Goal: Task Accomplishment & Management: Complete application form

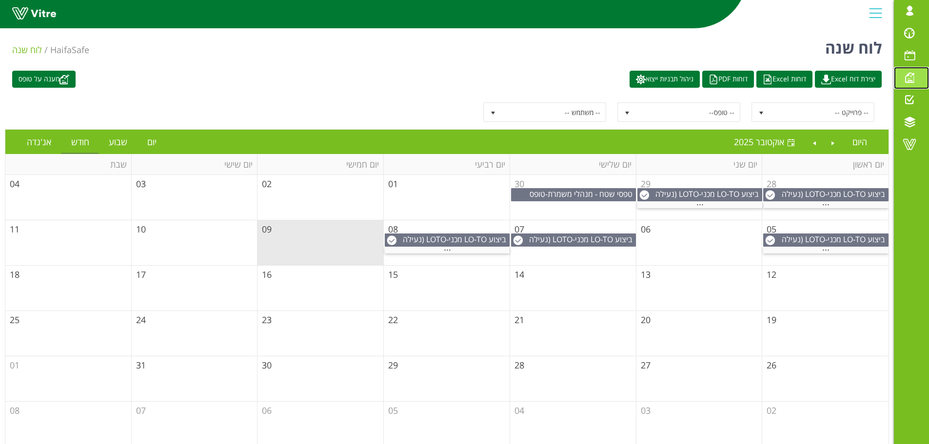
click at [907, 78] on span at bounding box center [909, 78] width 24 height 12
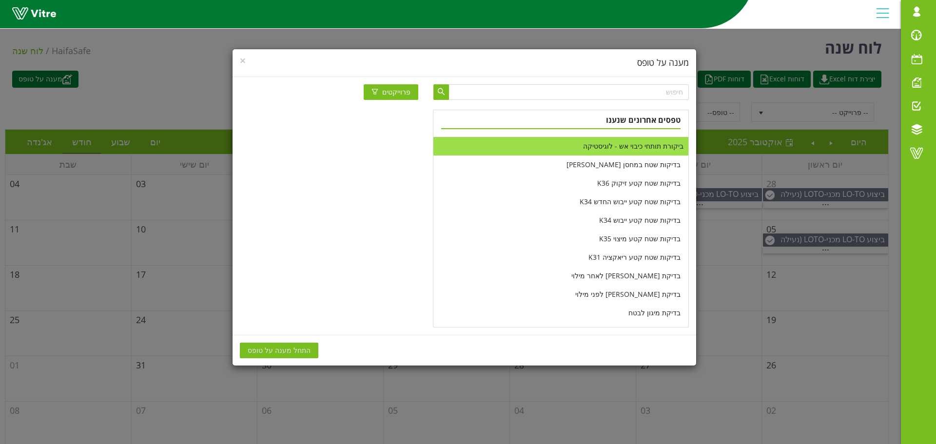
click at [622, 147] on li "ביקורת תותחי כיבוי אש - לוגיסטיקה" at bounding box center [561, 146] width 255 height 19
click at [293, 349] on span "התחל מענה על טופס" at bounding box center [279, 350] width 63 height 11
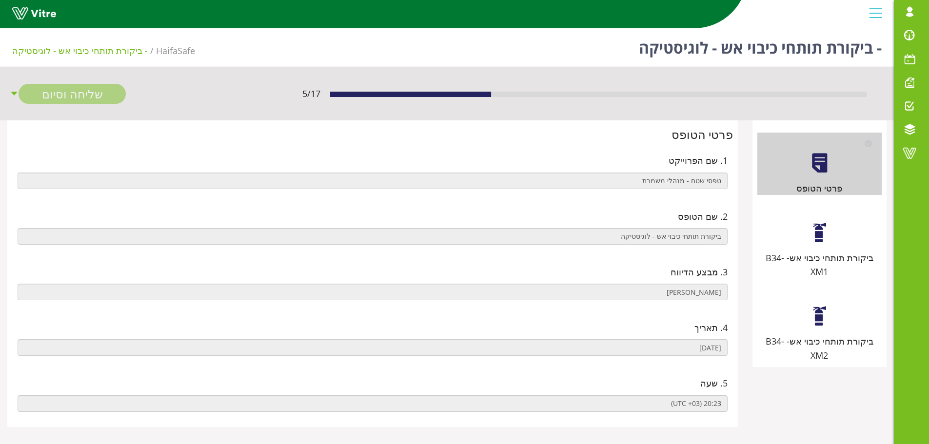
click at [834, 237] on div "ביקורת תותחי כיבוי אש- B34-XM1" at bounding box center [819, 240] width 124 height 77
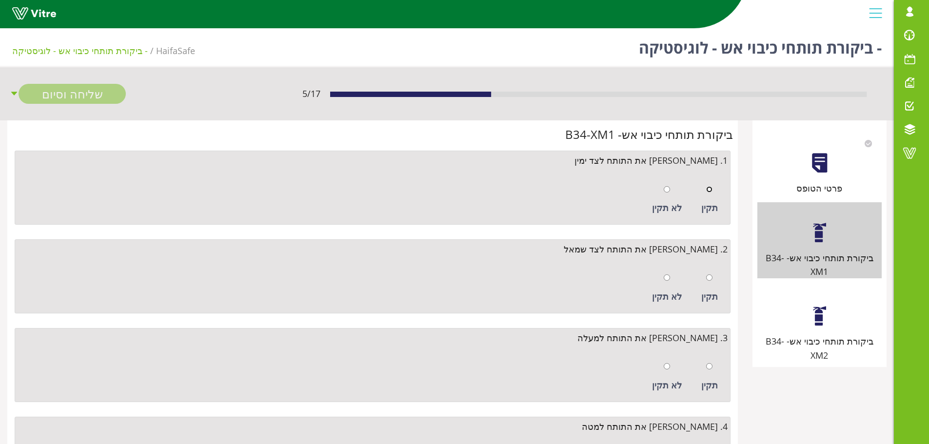
click at [711, 190] on input "radio" at bounding box center [709, 189] width 6 height 6
radio input "true"
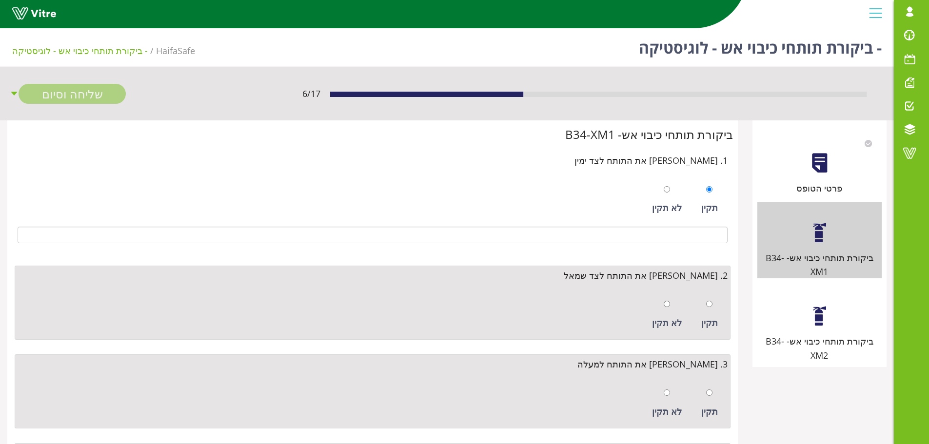
click at [713, 299] on div "תקין" at bounding box center [709, 314] width 26 height 45
radio input "true"
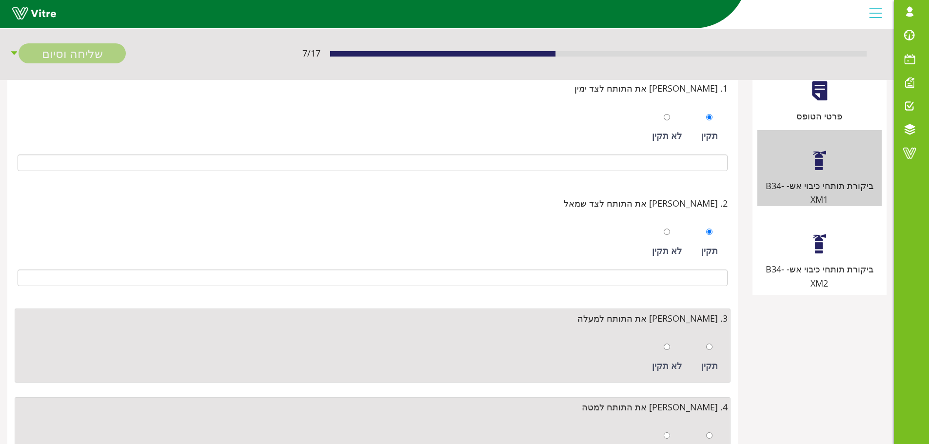
scroll to position [195, 0]
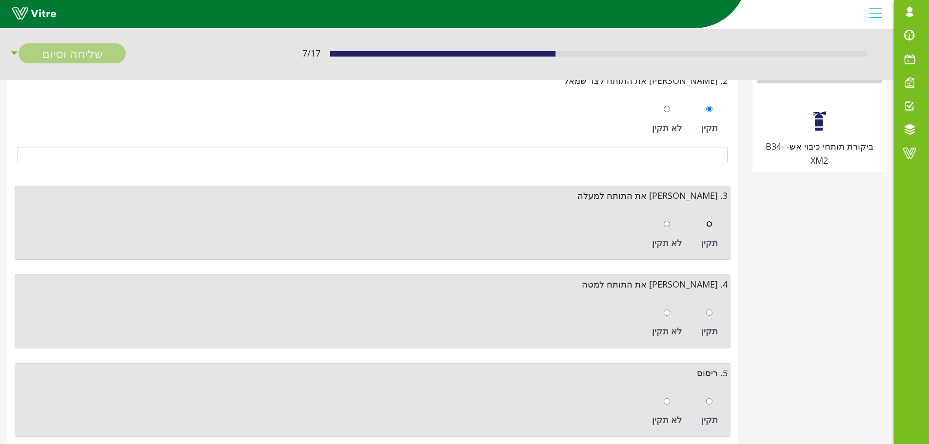
click at [708, 223] on input "radio" at bounding box center [709, 224] width 6 height 6
radio input "true"
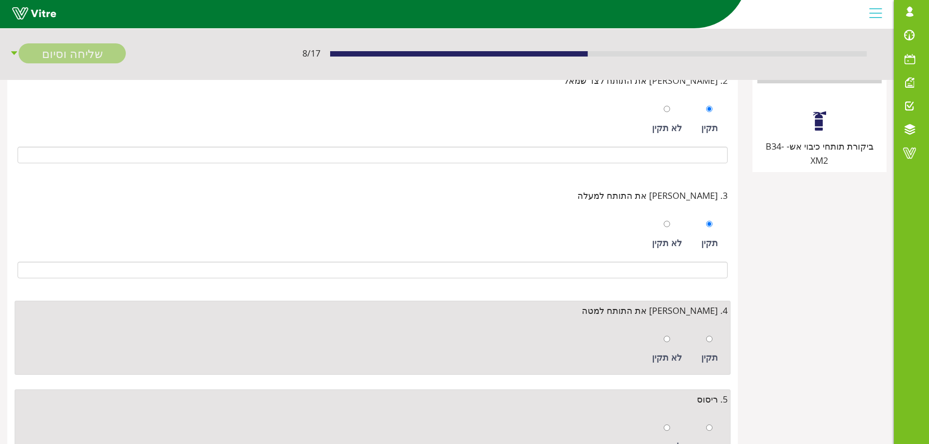
click at [716, 345] on div "תקין" at bounding box center [709, 349] width 26 height 45
radio input "true"
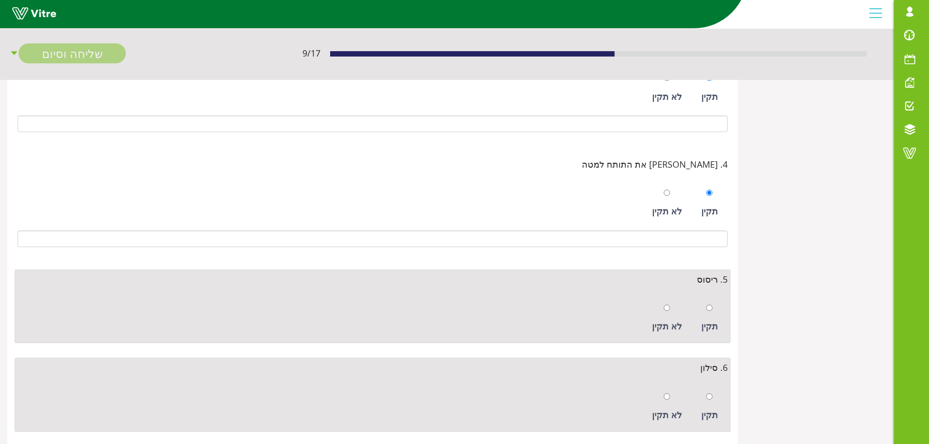
click at [710, 302] on div at bounding box center [709, 308] width 6 height 14
radio input "true"
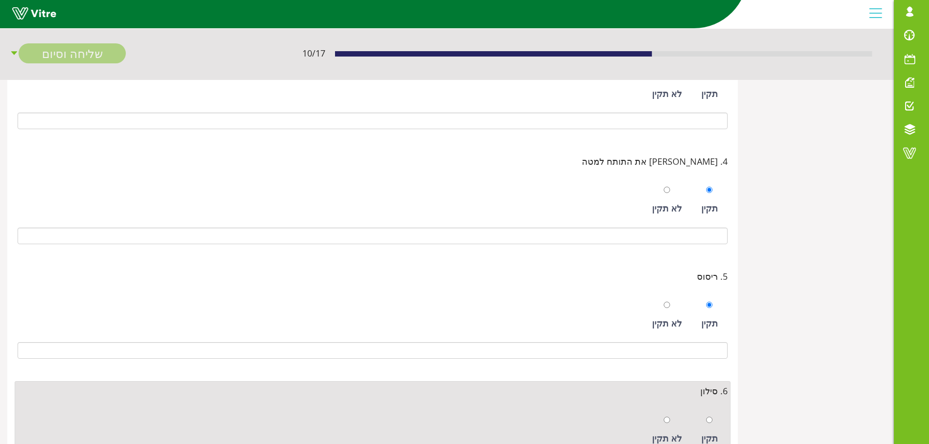
scroll to position [392, 0]
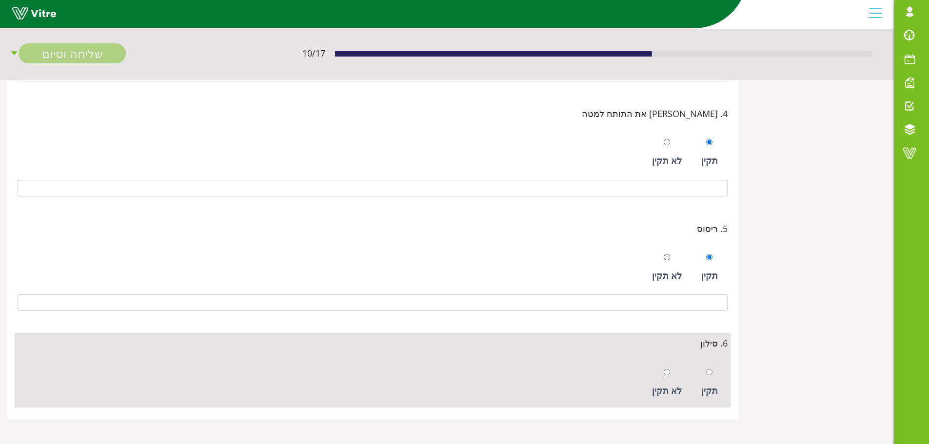
click at [712, 367] on div at bounding box center [709, 372] width 6 height 14
radio input "true"
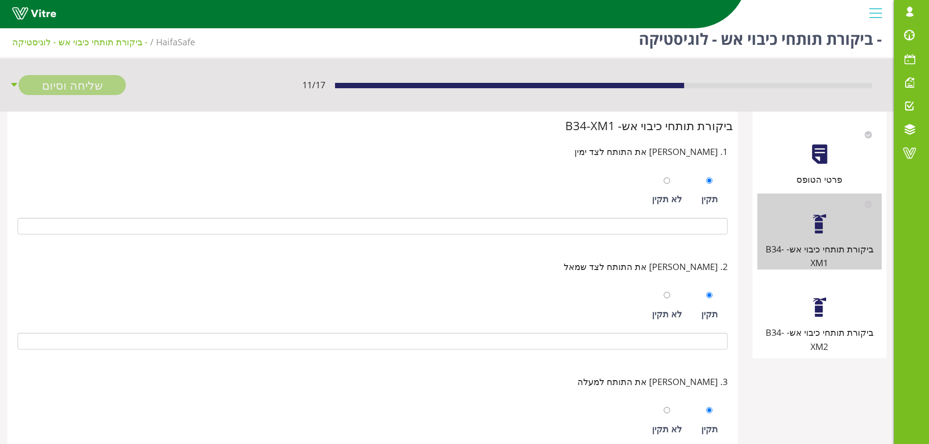
scroll to position [0, 0]
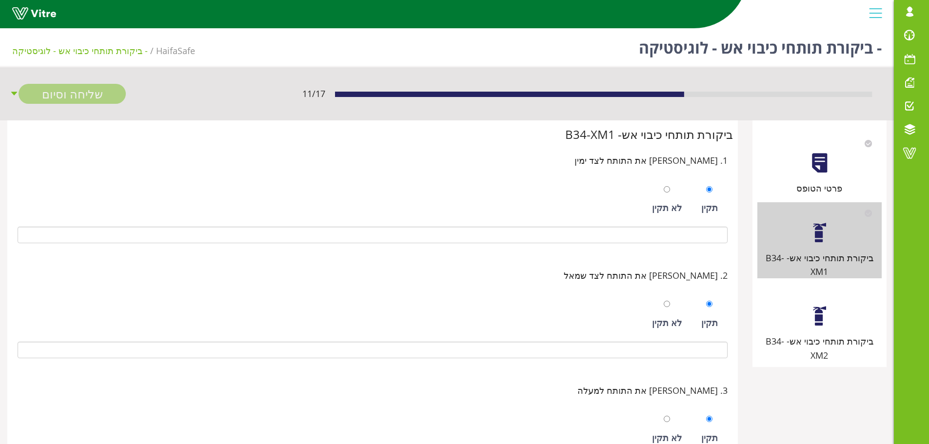
drag, startPoint x: 810, startPoint y: 302, endPoint x: 786, endPoint y: 290, distance: 26.4
click at [810, 305] on div at bounding box center [820, 316] width 22 height 22
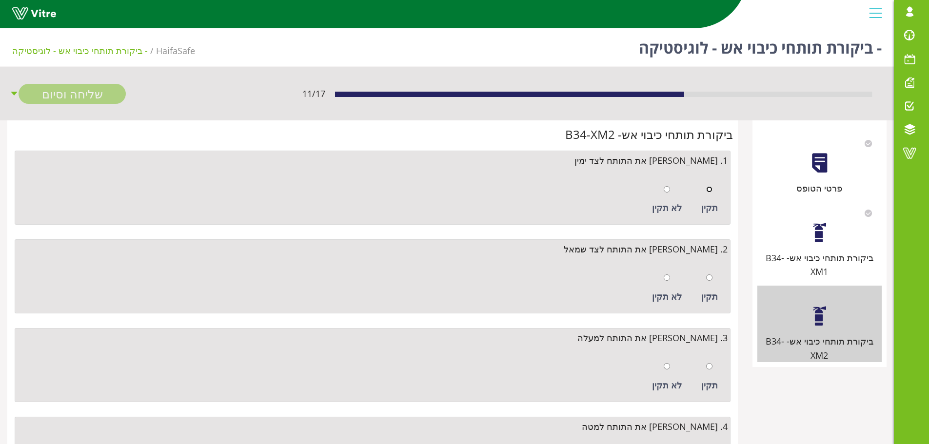
click at [710, 186] on input "radio" at bounding box center [709, 189] width 6 height 6
radio input "true"
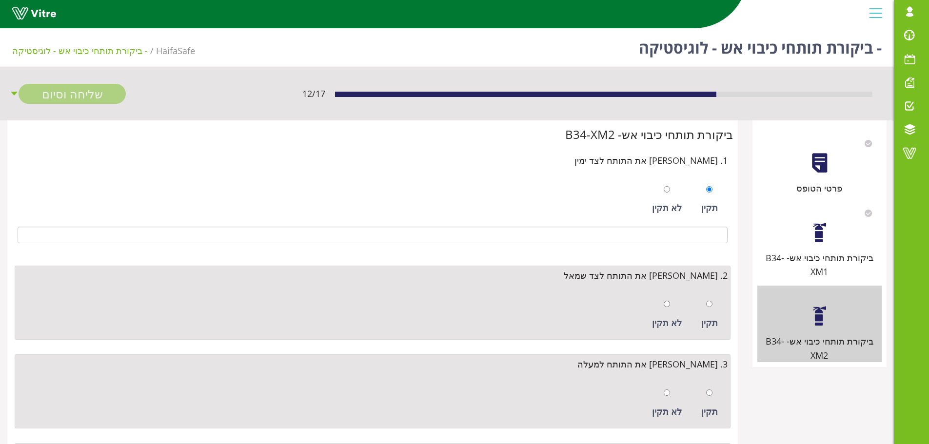
click at [707, 299] on div at bounding box center [709, 304] width 6 height 14
radio input "true"
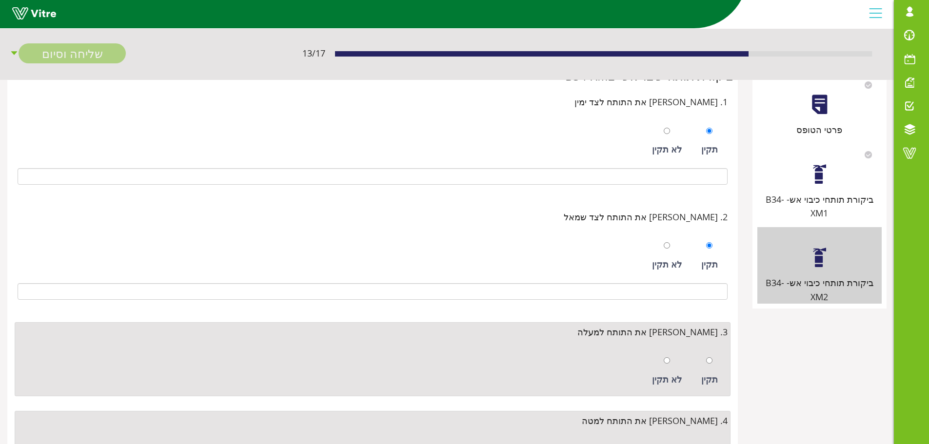
scroll to position [146, 0]
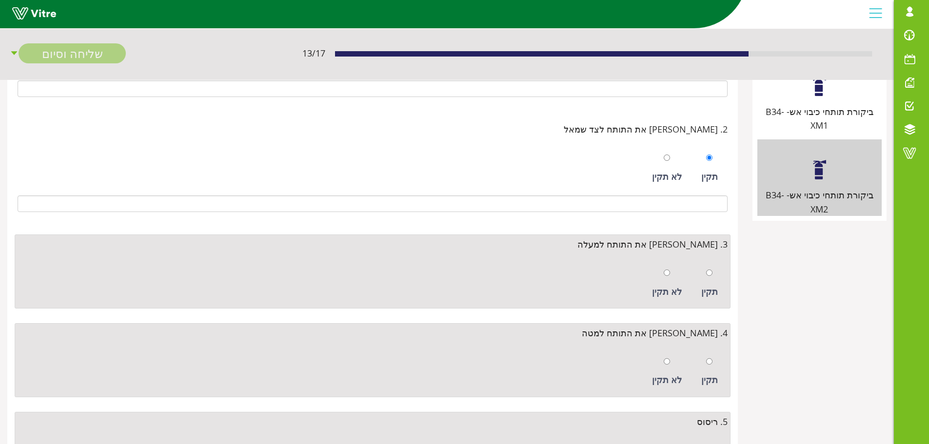
click at [714, 275] on div "תקין" at bounding box center [709, 283] width 26 height 45
radio input "true"
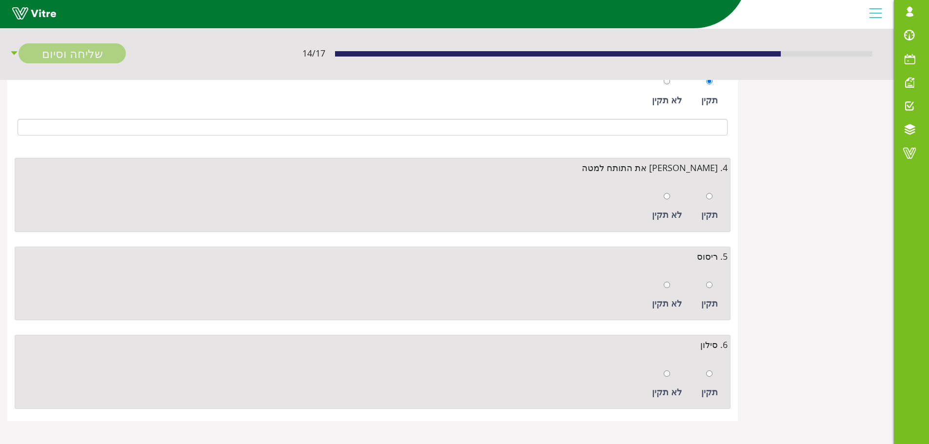
scroll to position [339, 0]
click at [716, 200] on div "תקין" at bounding box center [709, 205] width 26 height 45
radio input "true"
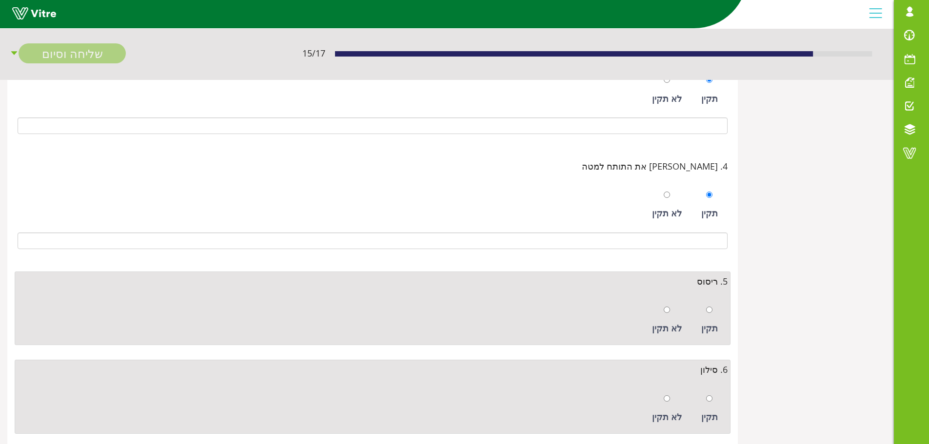
click at [711, 315] on div at bounding box center [709, 310] width 6 height 14
radio input "true"
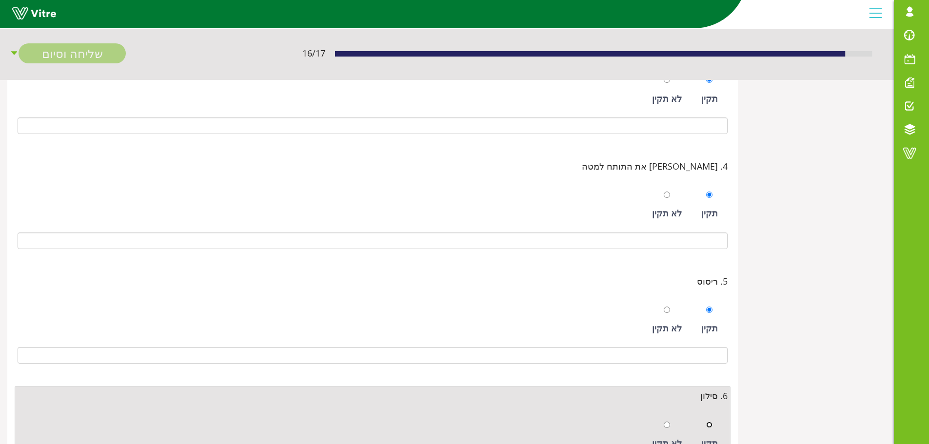
click at [712, 422] on input "radio" at bounding box center [709, 425] width 6 height 6
radio input "true"
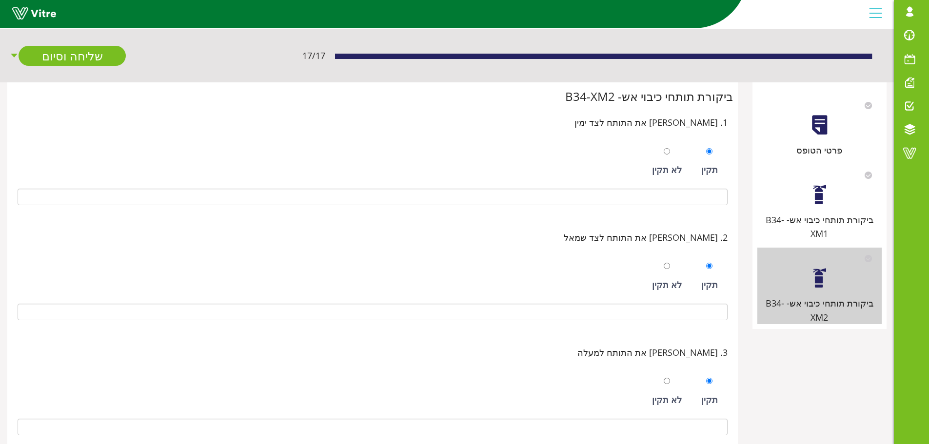
scroll to position [0, 0]
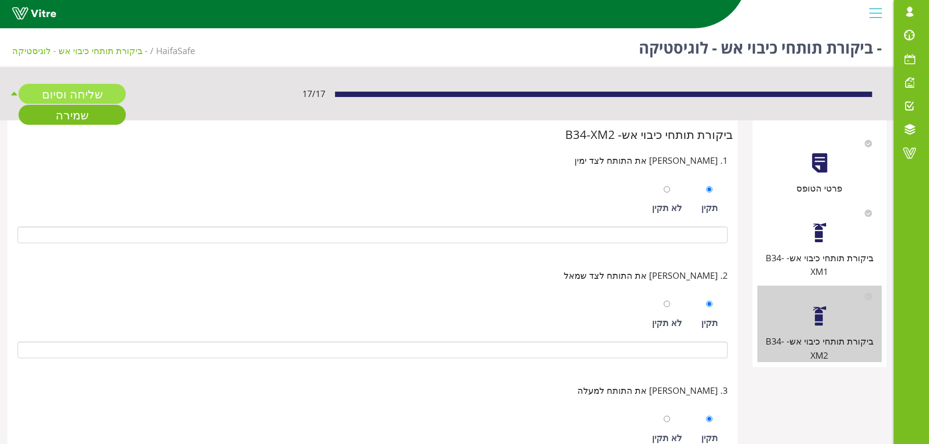
click at [65, 94] on link "שליחה וסיום" at bounding box center [72, 94] width 107 height 20
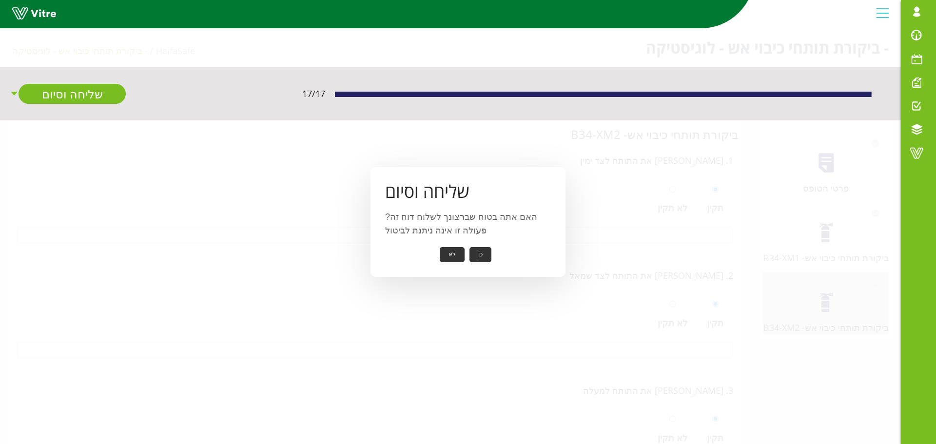
click at [483, 252] on button "כן" at bounding box center [481, 254] width 22 height 15
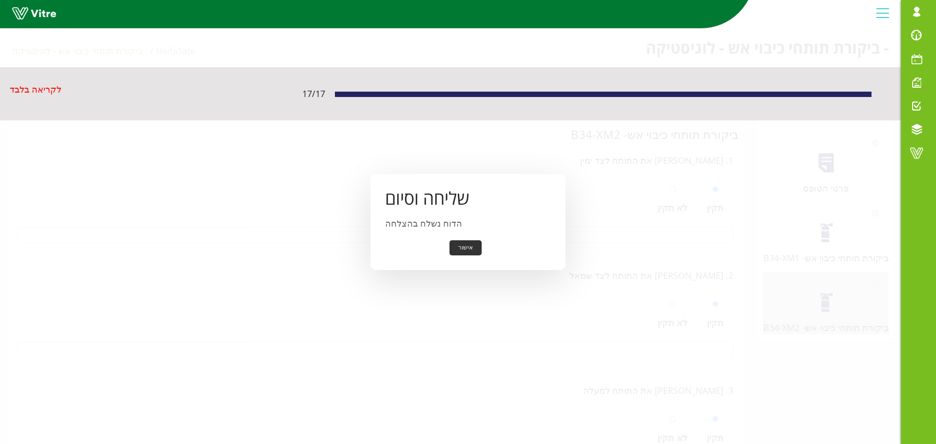
click at [471, 245] on button "אישור" at bounding box center [466, 247] width 32 height 15
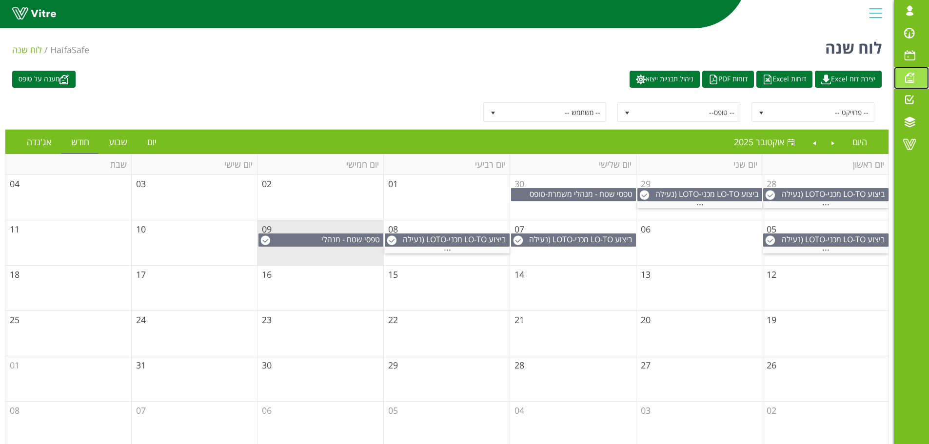
click at [908, 77] on span at bounding box center [909, 78] width 24 height 12
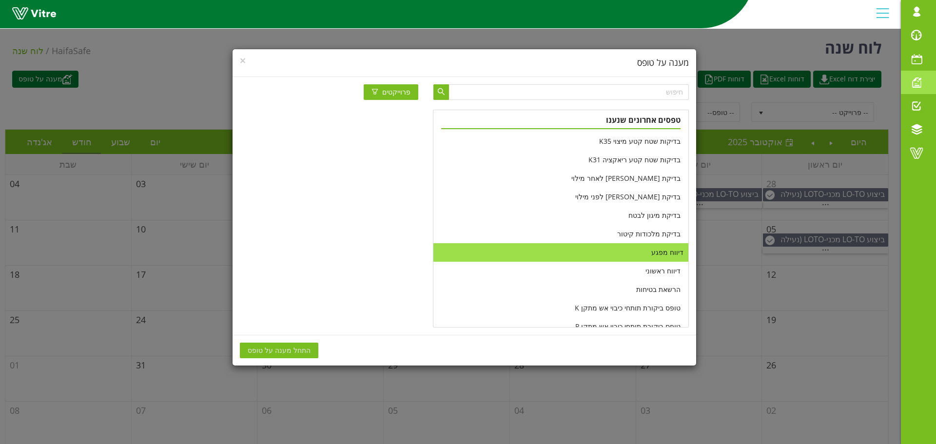
scroll to position [195, 0]
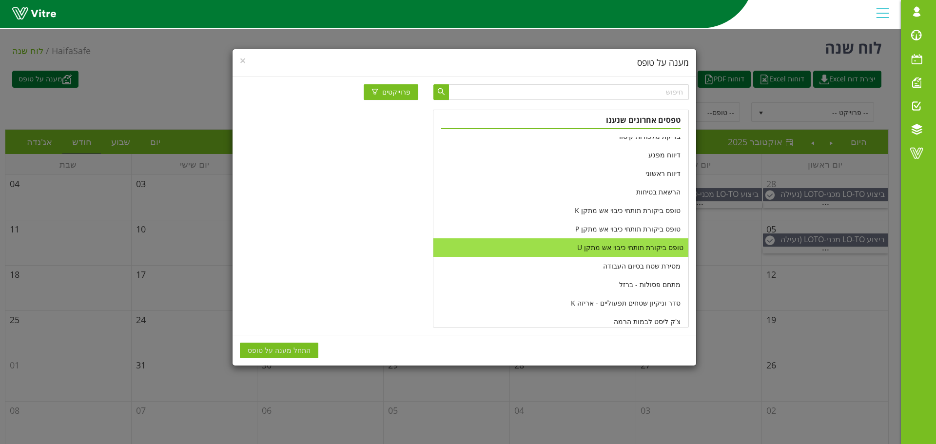
click at [612, 246] on li "טופס ביקורת תותחי כיבוי אש מתקן U" at bounding box center [561, 248] width 255 height 19
click at [290, 346] on span "התחל מענה על טופס" at bounding box center [279, 350] width 63 height 11
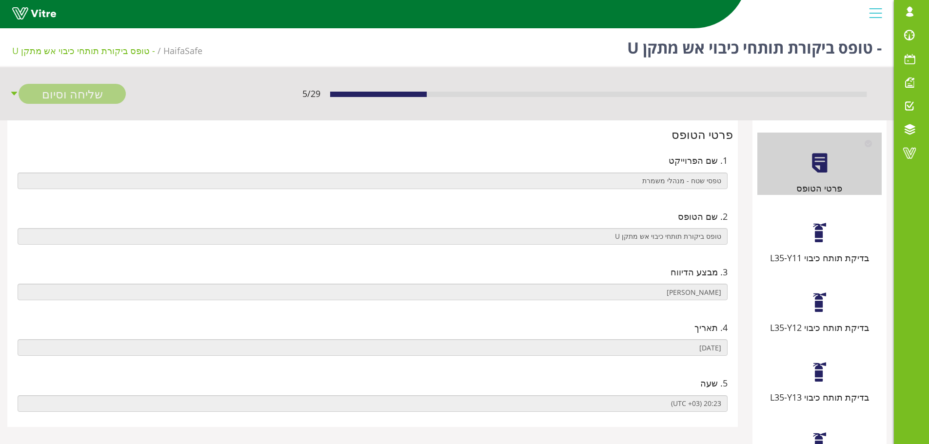
click at [799, 235] on div "בדיקת תותח כיבוי L35-Y11" at bounding box center [819, 233] width 124 height 62
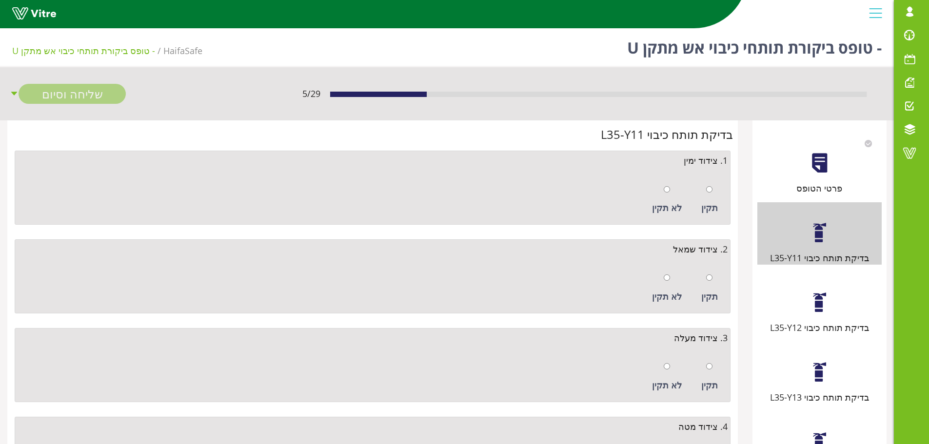
drag, startPoint x: 715, startPoint y: 190, endPoint x: 710, endPoint y: 202, distance: 12.5
click at [714, 190] on div "תקין" at bounding box center [709, 200] width 26 height 45
radio input "true"
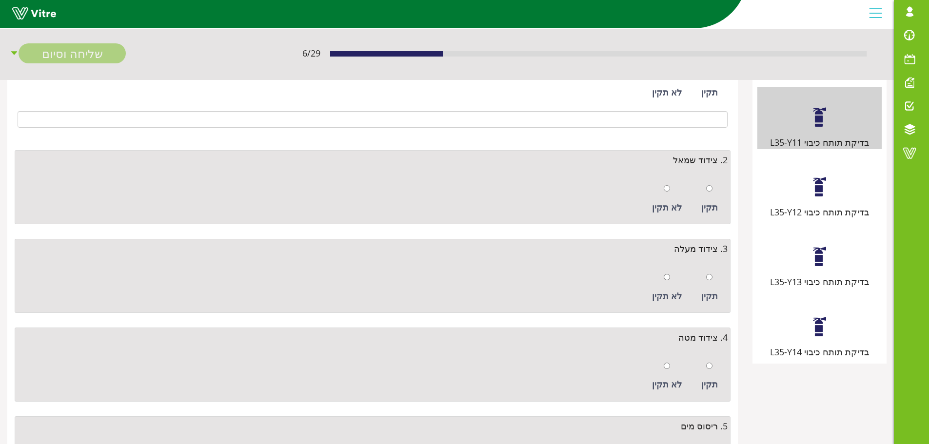
scroll to position [146, 0]
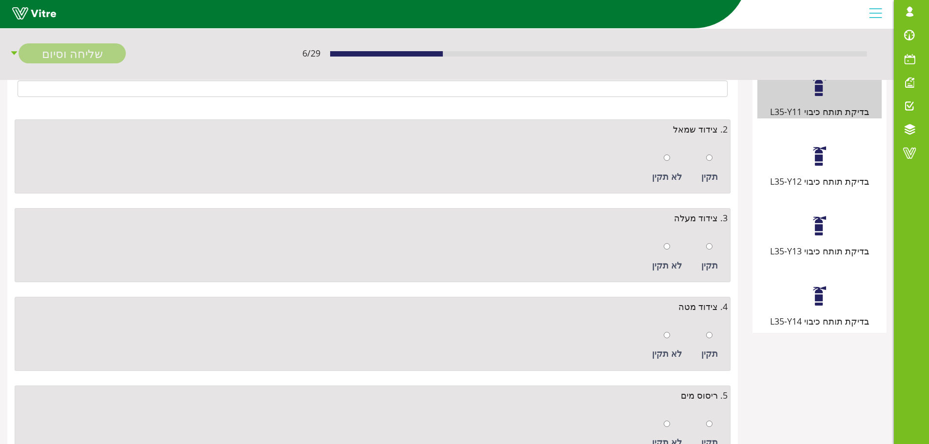
click at [710, 167] on div "תקין" at bounding box center [709, 168] width 26 height 45
radio input "true"
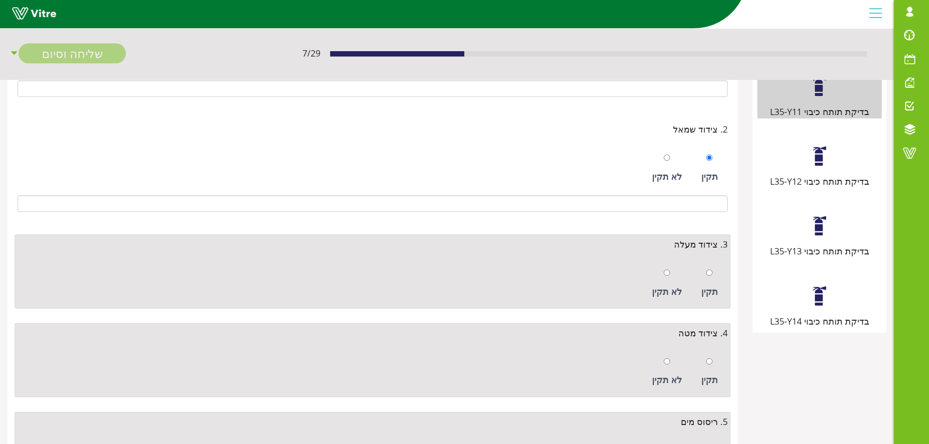
click at [709, 278] on div at bounding box center [709, 273] width 6 height 14
radio input "true"
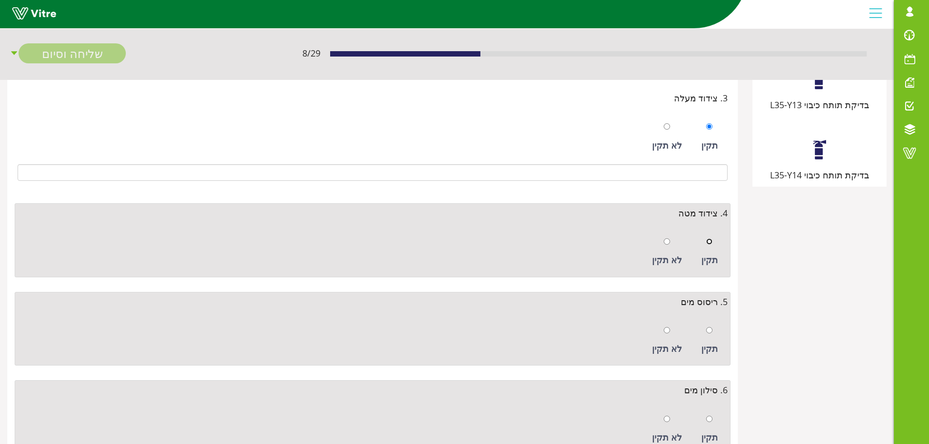
click at [710, 242] on input "radio" at bounding box center [709, 242] width 6 height 6
radio input "true"
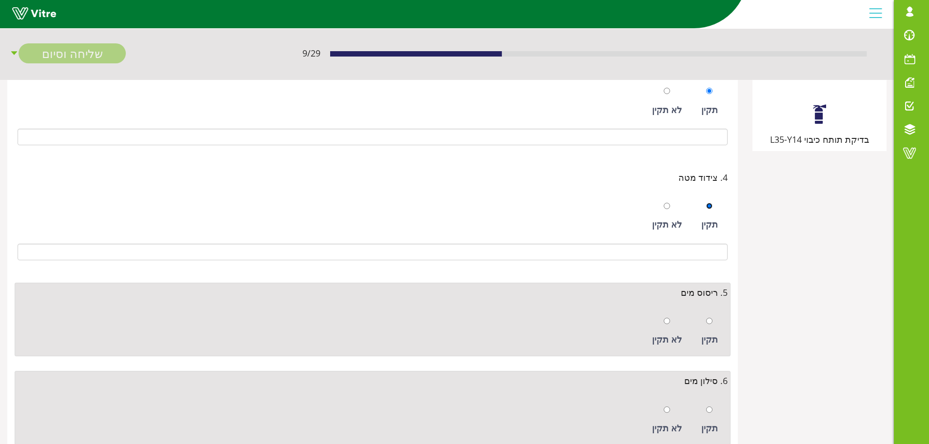
scroll to position [366, 0]
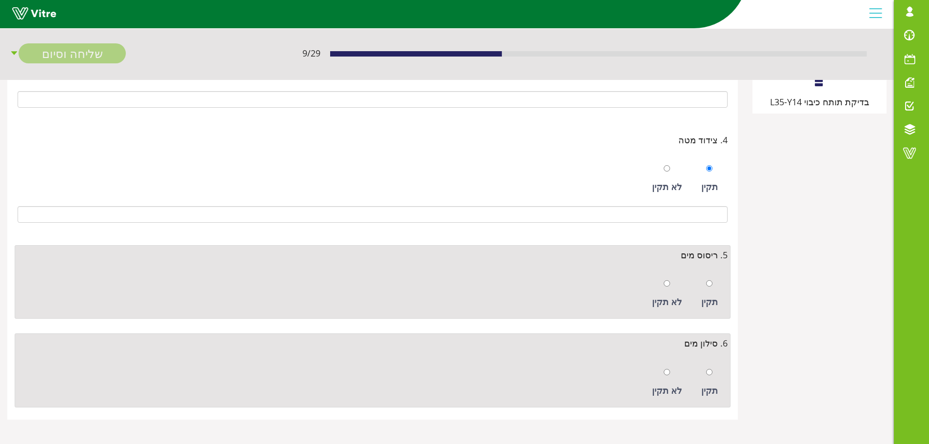
click at [713, 290] on div "תקין" at bounding box center [709, 294] width 26 height 45
radio input "true"
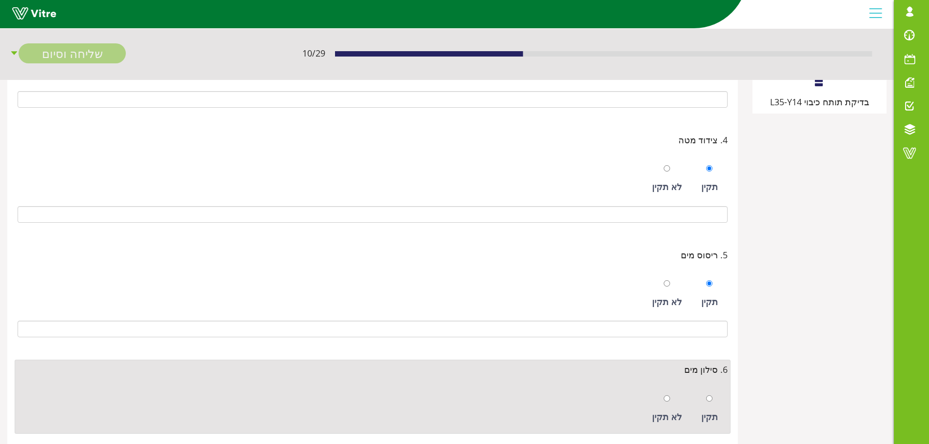
click at [710, 406] on div "תקין" at bounding box center [709, 409] width 26 height 45
radio input "true"
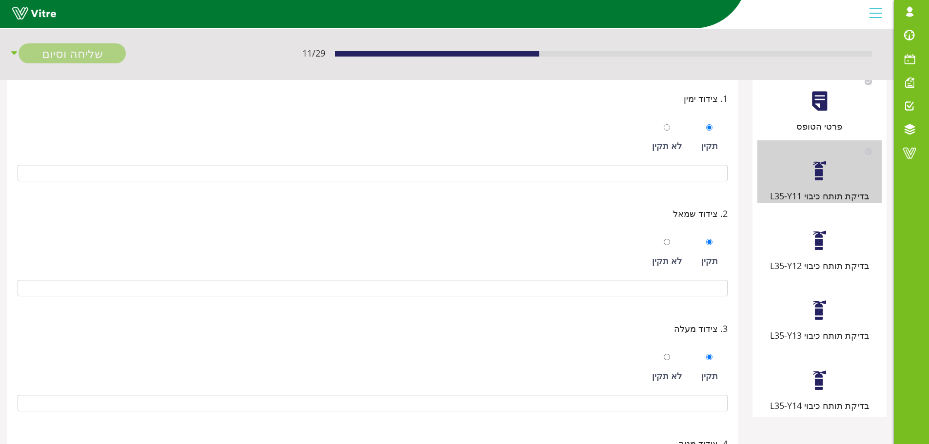
scroll to position [0, 0]
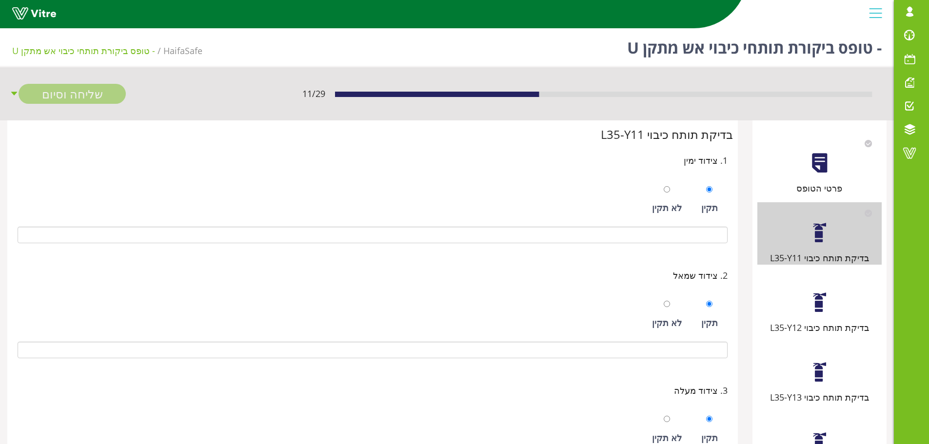
click at [830, 312] on div at bounding box center [820, 303] width 22 height 22
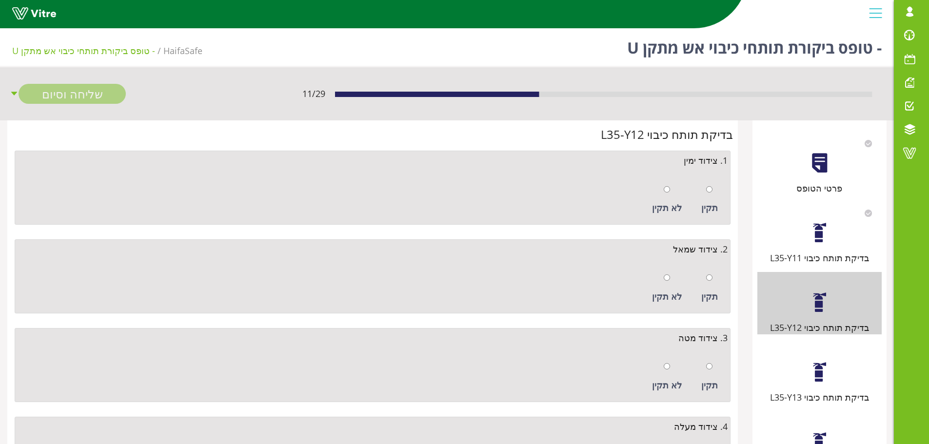
click at [716, 195] on div "תקין" at bounding box center [709, 200] width 26 height 45
radio input "true"
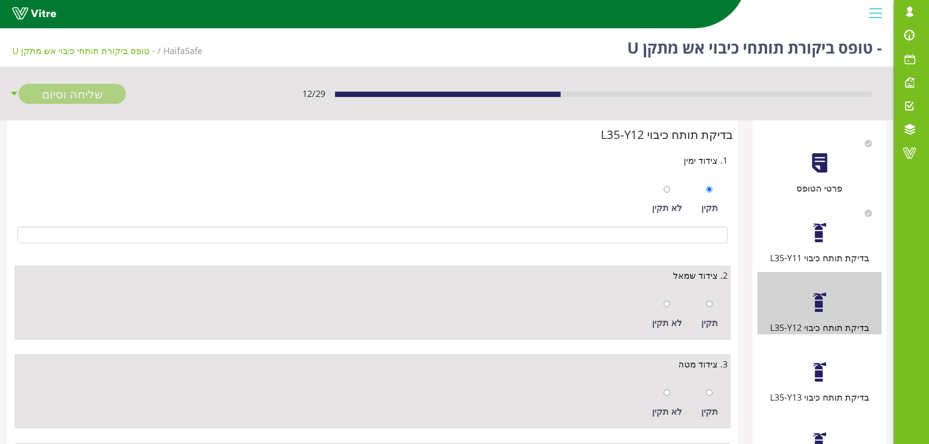
click at [712, 308] on div "תקין" at bounding box center [709, 314] width 26 height 45
radio input "true"
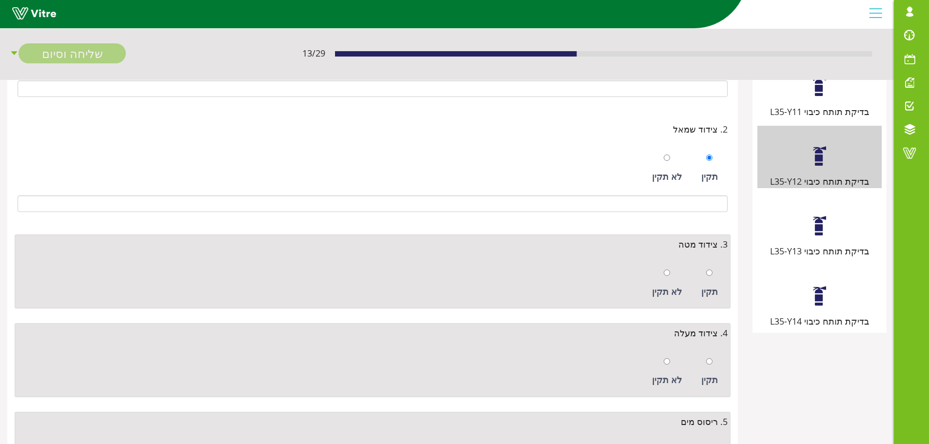
click at [713, 285] on div "תקין" at bounding box center [709, 292] width 17 height 14
radio input "true"
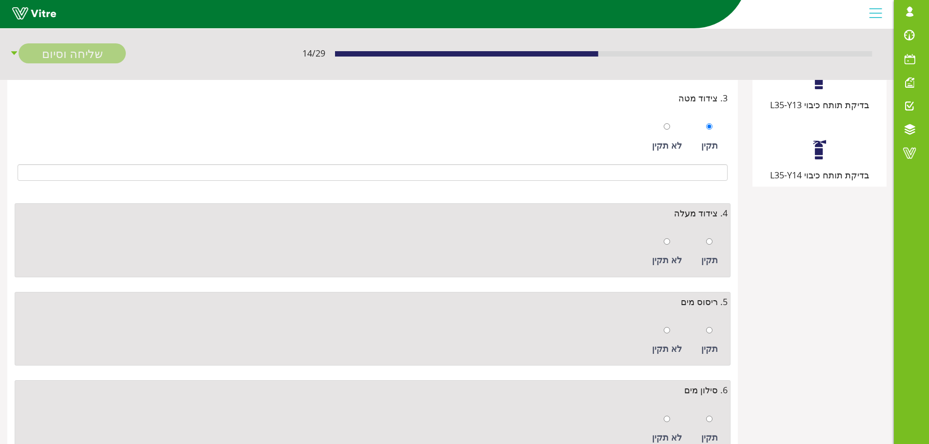
click at [715, 248] on div "תקין" at bounding box center [709, 252] width 26 height 45
radio input "true"
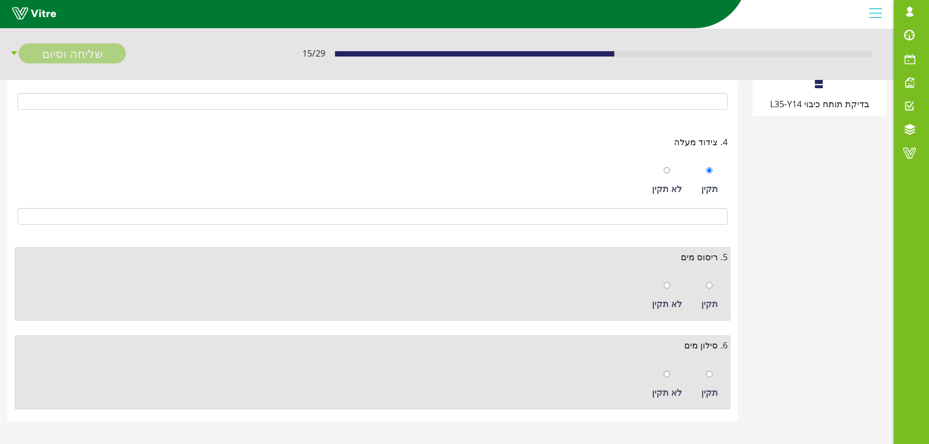
scroll to position [366, 0]
click at [713, 281] on input "radio" at bounding box center [709, 283] width 6 height 6
radio input "true"
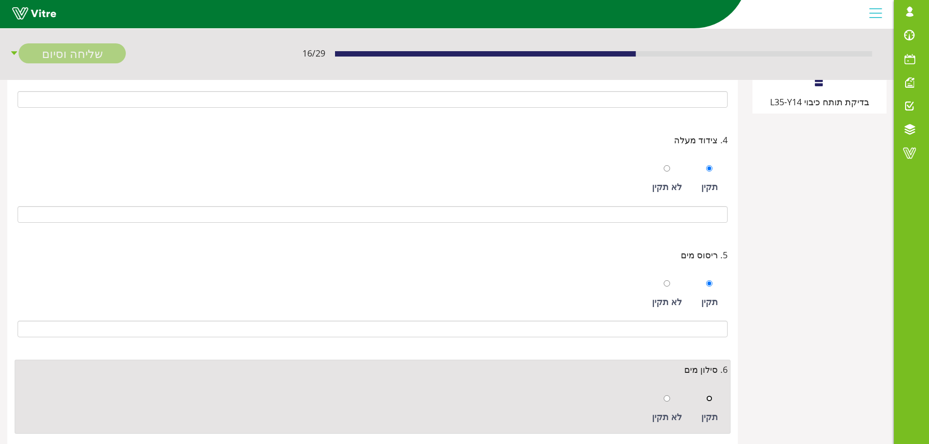
click at [711, 400] on input "radio" at bounding box center [709, 399] width 6 height 6
radio input "true"
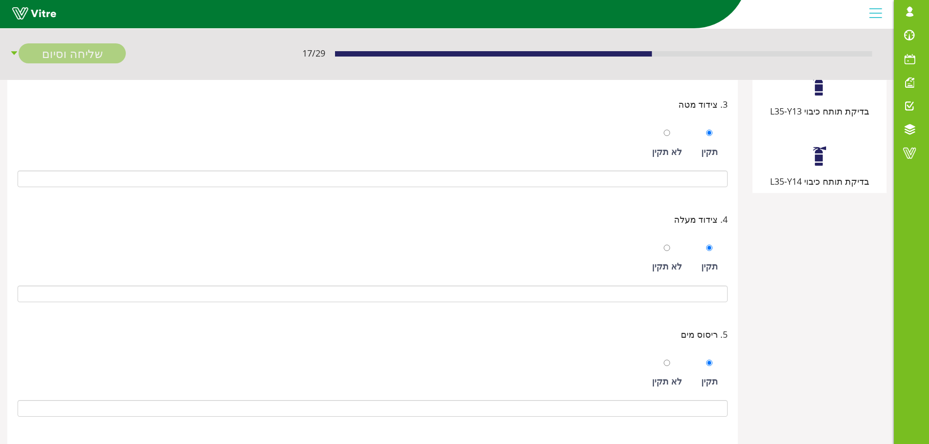
scroll to position [171, 0]
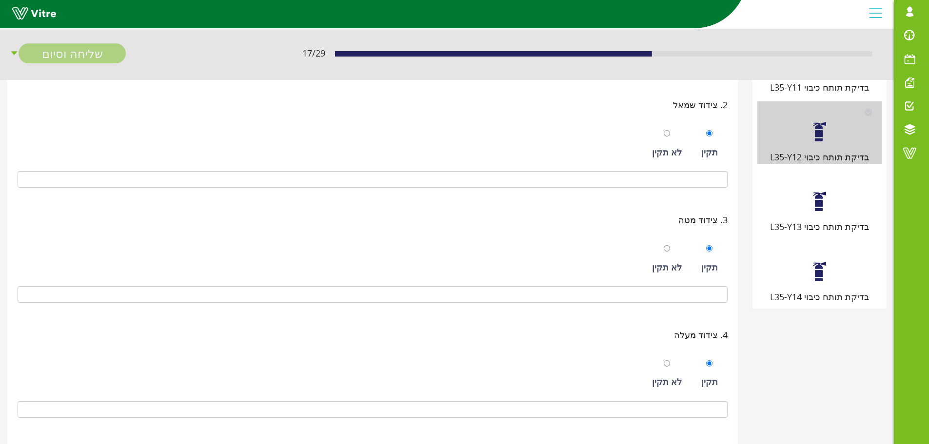
click at [814, 220] on div "בדיקת תותח כיבוי L35-Y13" at bounding box center [819, 227] width 124 height 14
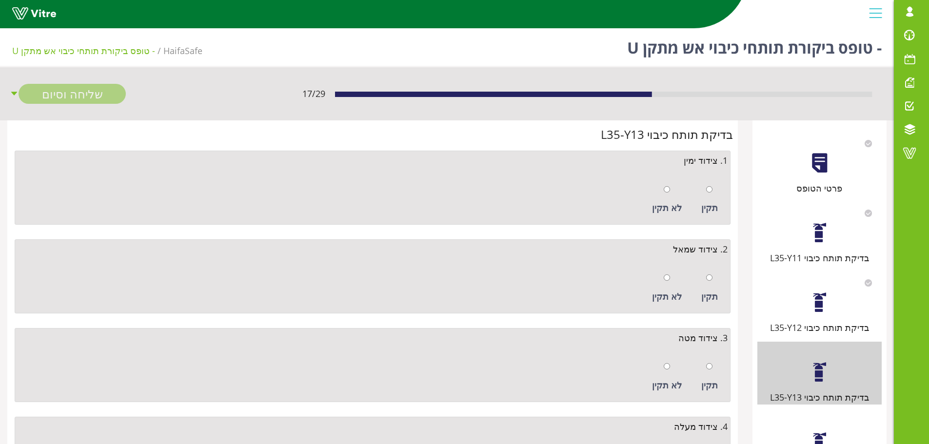
click at [713, 194] on div "תקין" at bounding box center [709, 200] width 26 height 45
radio input "true"
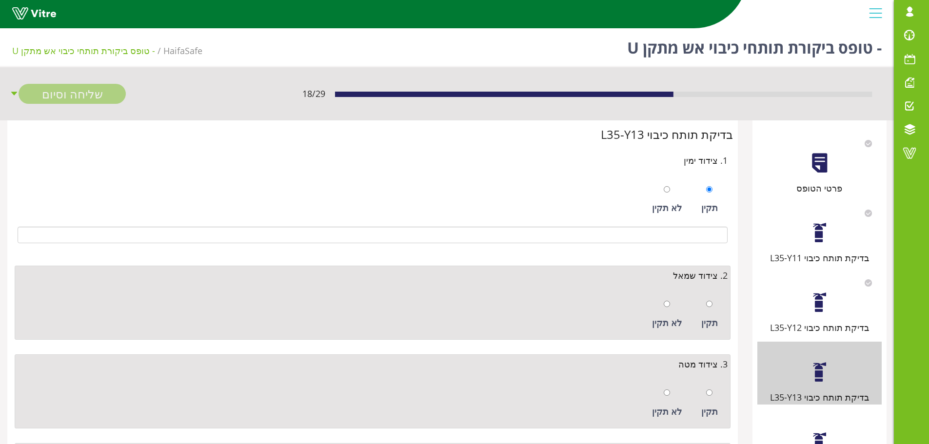
click at [703, 313] on div "תקין" at bounding box center [709, 314] width 26 height 45
radio input "true"
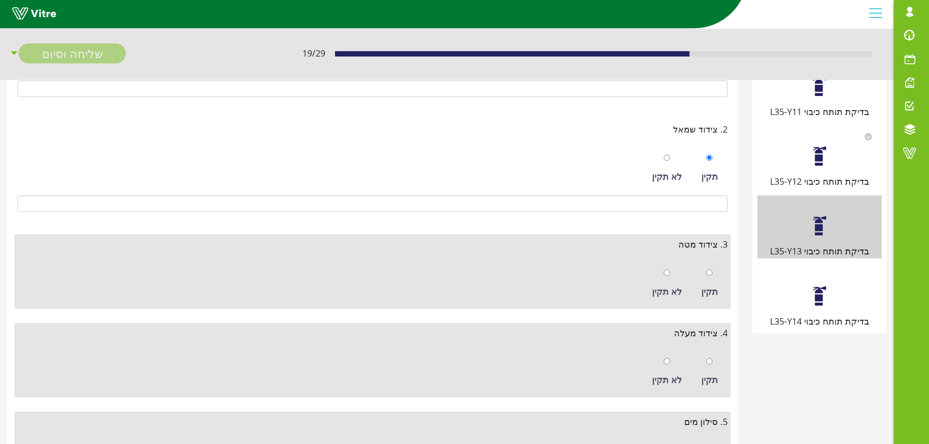
click at [708, 283] on div "תקין" at bounding box center [709, 283] width 26 height 45
radio input "true"
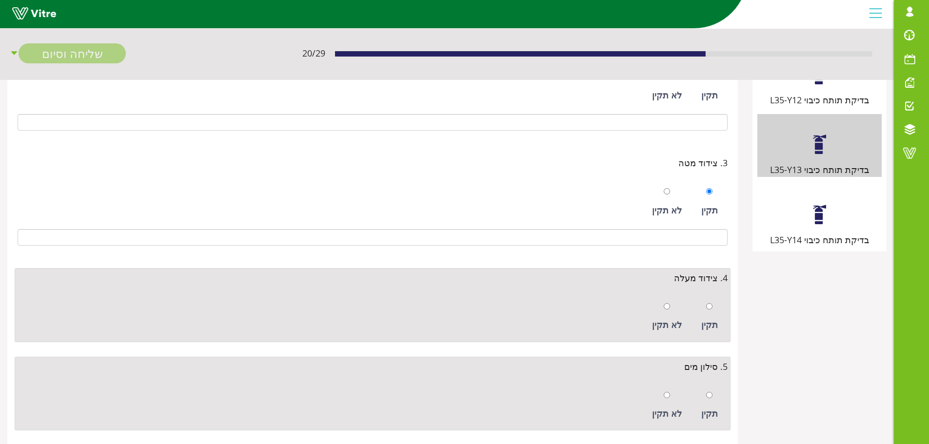
scroll to position [339, 0]
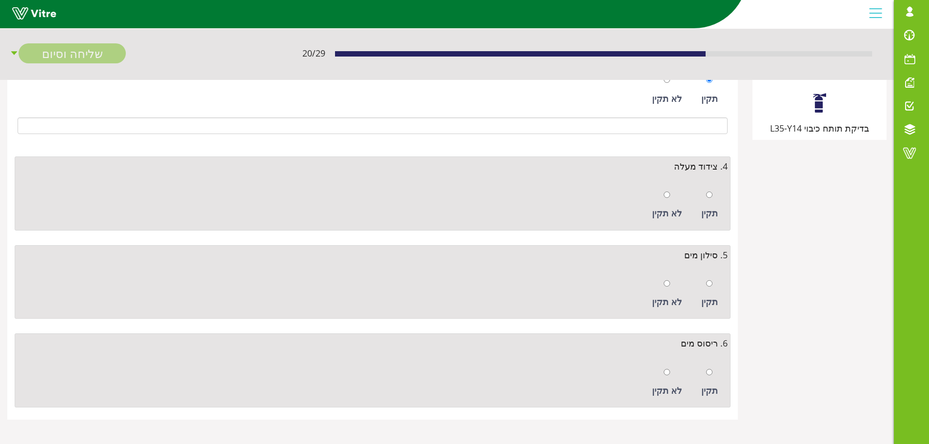
click at [715, 191] on div "תקין" at bounding box center [709, 205] width 26 height 45
radio input "true"
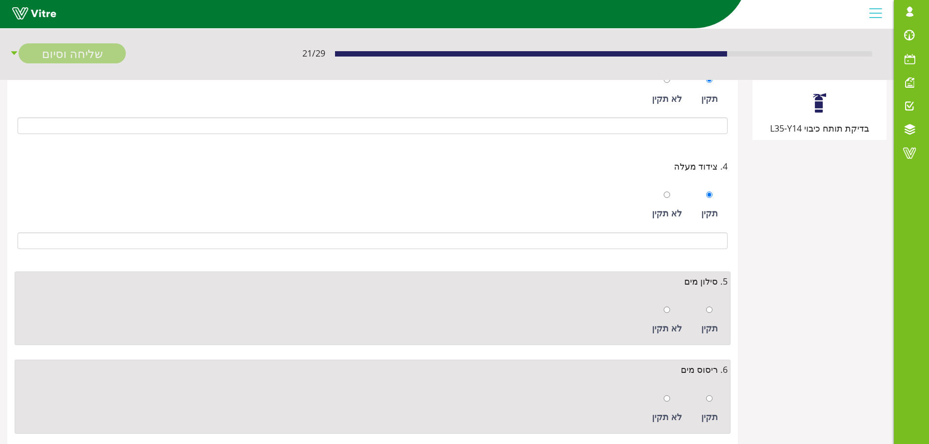
click at [713, 317] on div "תקין" at bounding box center [709, 320] width 26 height 45
radio input "true"
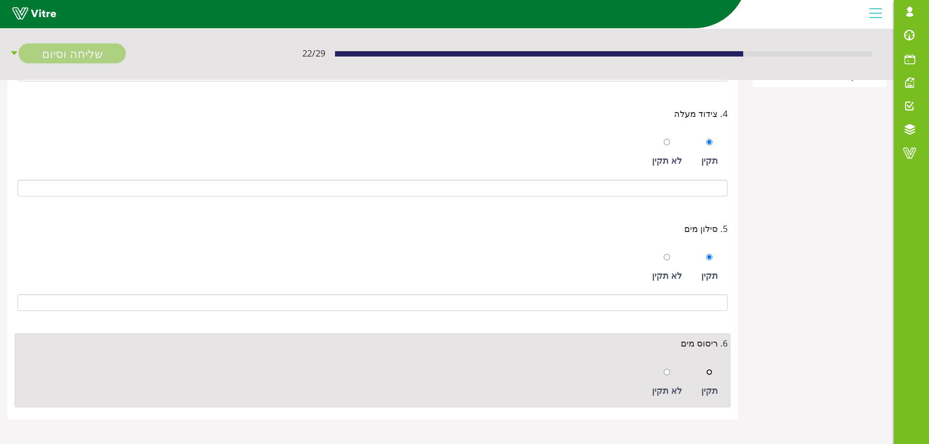
click at [708, 375] on input "radio" at bounding box center [709, 372] width 6 height 6
radio input "true"
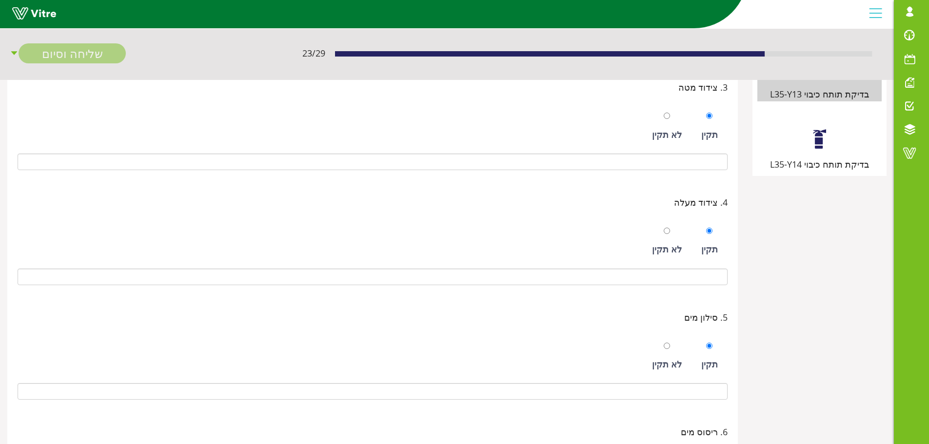
scroll to position [197, 0]
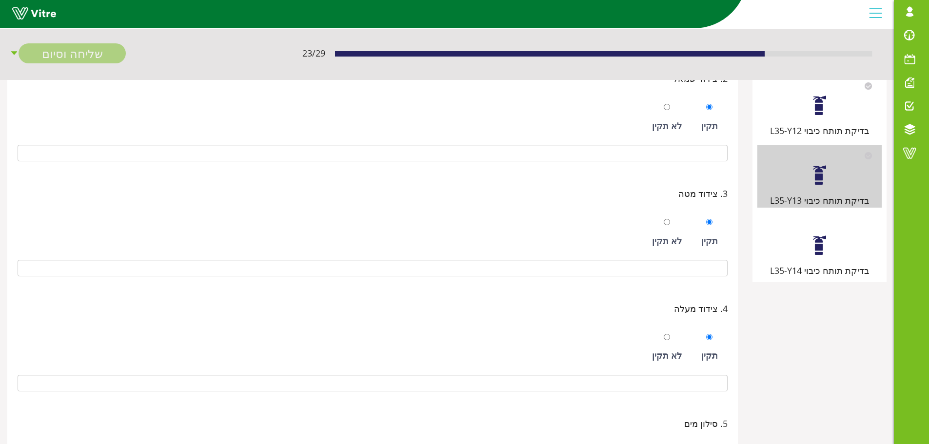
click at [830, 245] on div "בדיקת תותח כיבוי L35-Y14" at bounding box center [819, 246] width 124 height 62
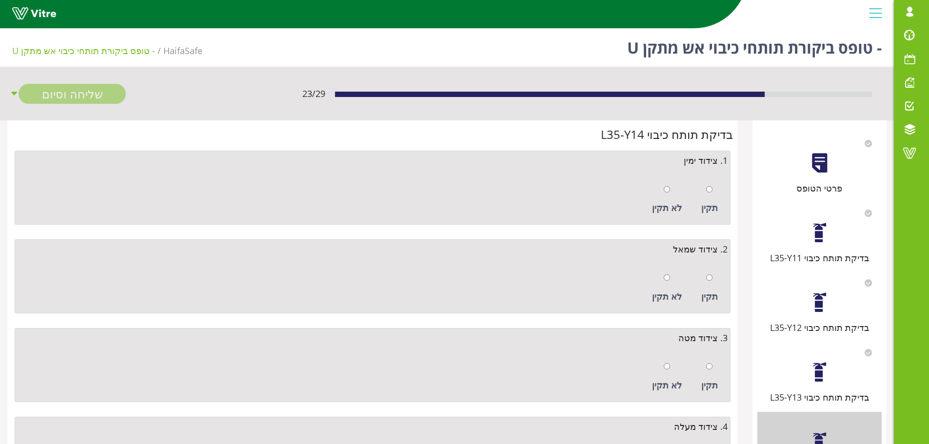
click at [712, 186] on div "תקין" at bounding box center [709, 200] width 26 height 45
radio input "true"
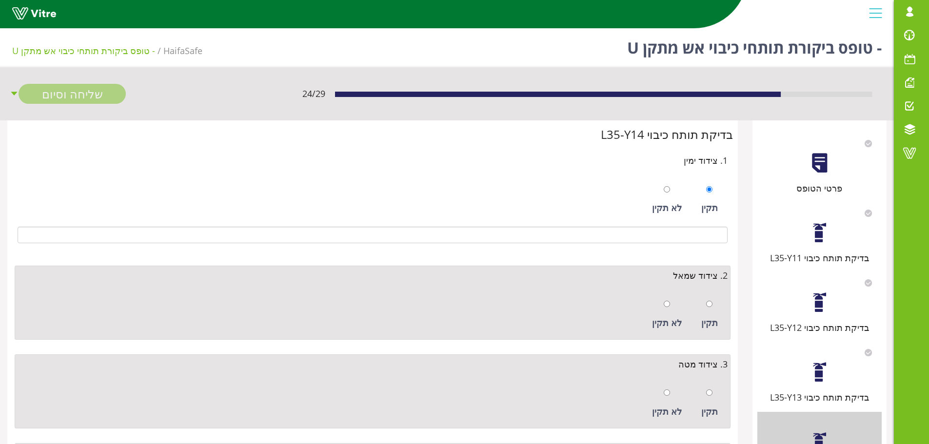
click at [715, 305] on div "תקין" at bounding box center [709, 314] width 26 height 45
radio input "true"
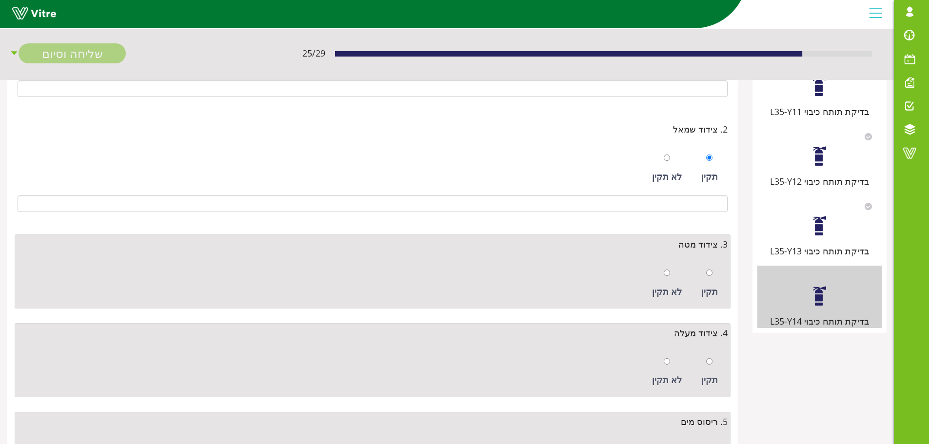
click at [710, 279] on div at bounding box center [709, 273] width 6 height 14
radio input "true"
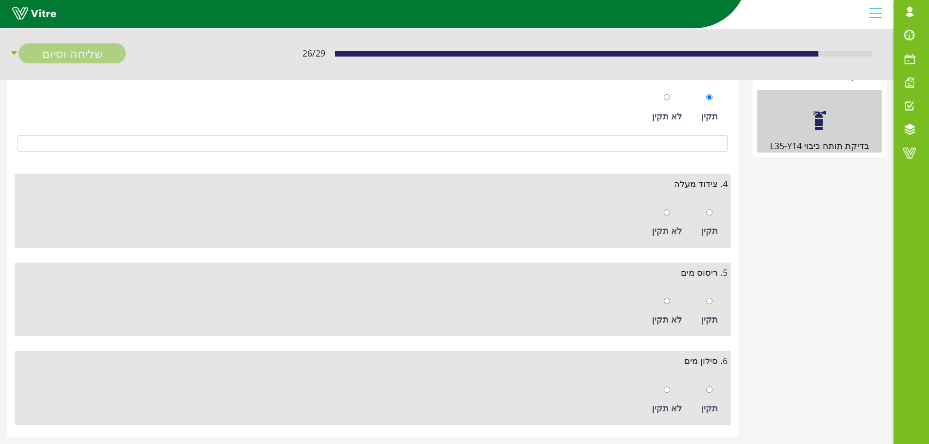
scroll to position [339, 0]
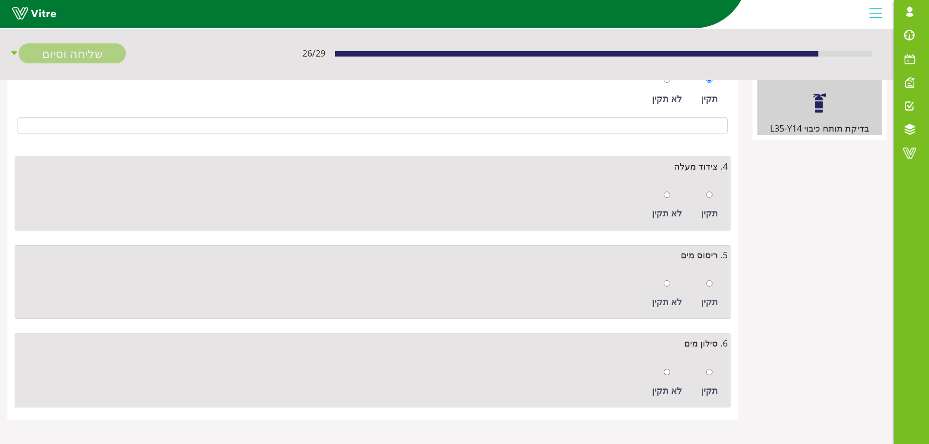
click at [705, 202] on div "תקין" at bounding box center [709, 205] width 26 height 45
radio input "true"
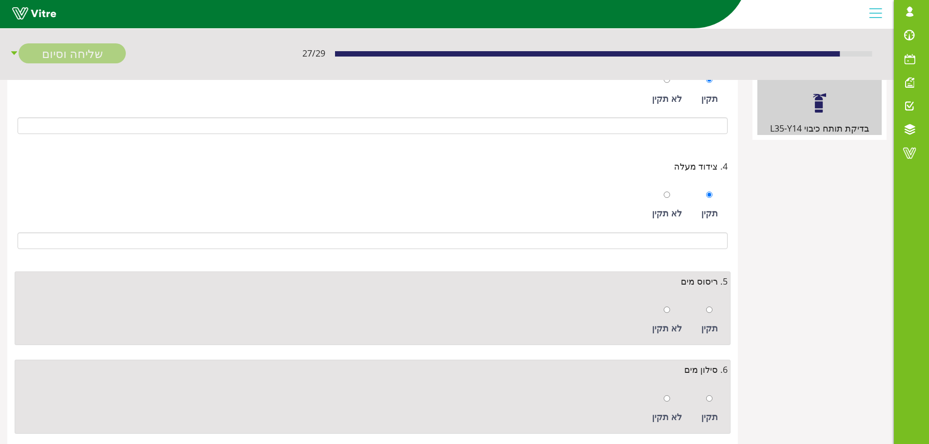
click at [713, 304] on div at bounding box center [709, 310] width 6 height 14
radio input "true"
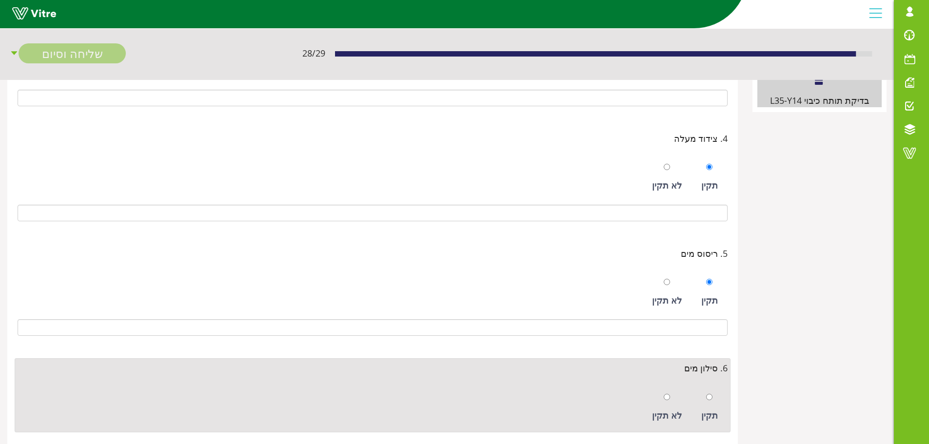
scroll to position [392, 0]
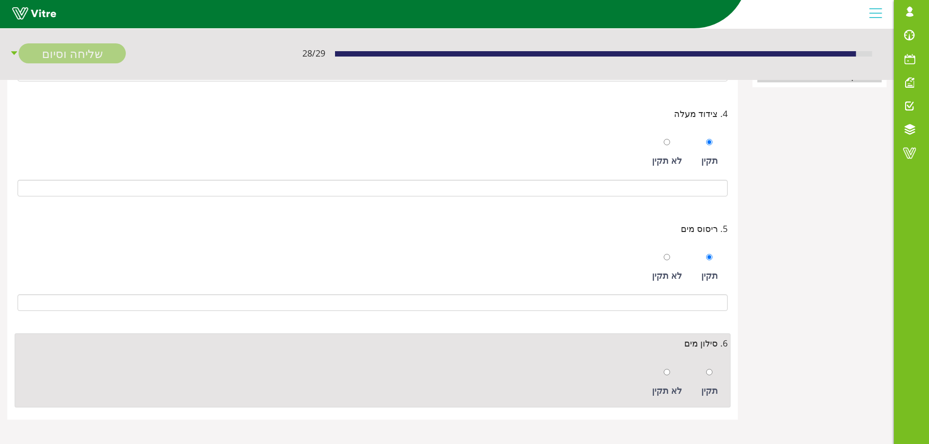
click at [713, 372] on div "תקין" at bounding box center [709, 382] width 26 height 45
radio input "true"
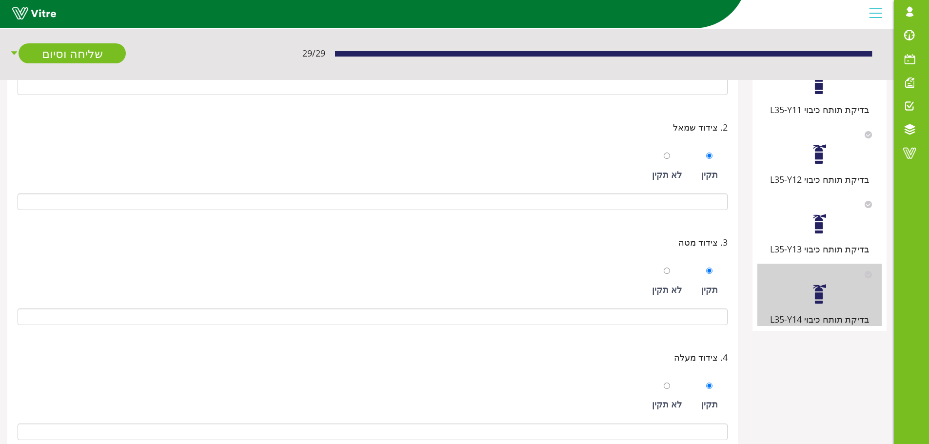
scroll to position [0, 0]
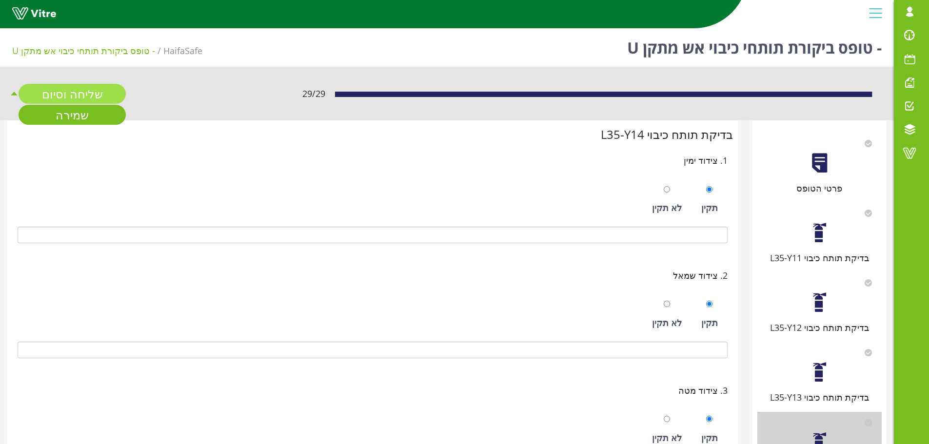
click at [65, 89] on link "שליחה וסיום" at bounding box center [72, 94] width 107 height 20
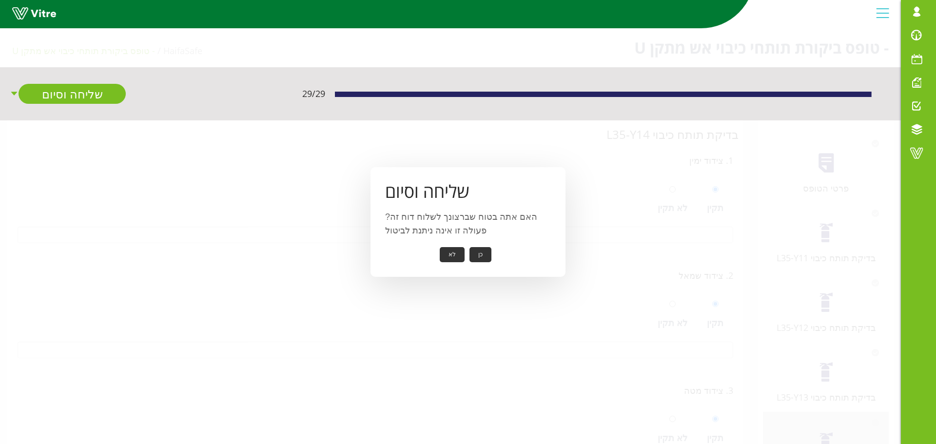
click at [483, 253] on button "כן" at bounding box center [481, 254] width 22 height 15
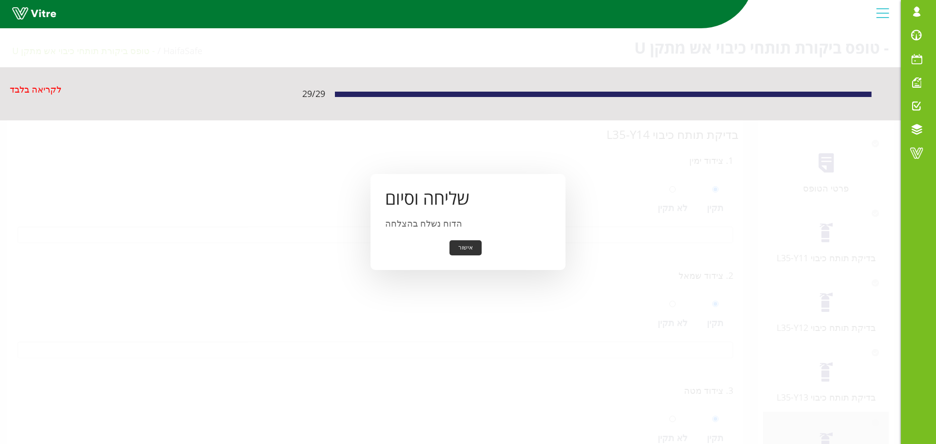
click at [464, 248] on button "אישור" at bounding box center [466, 247] width 32 height 15
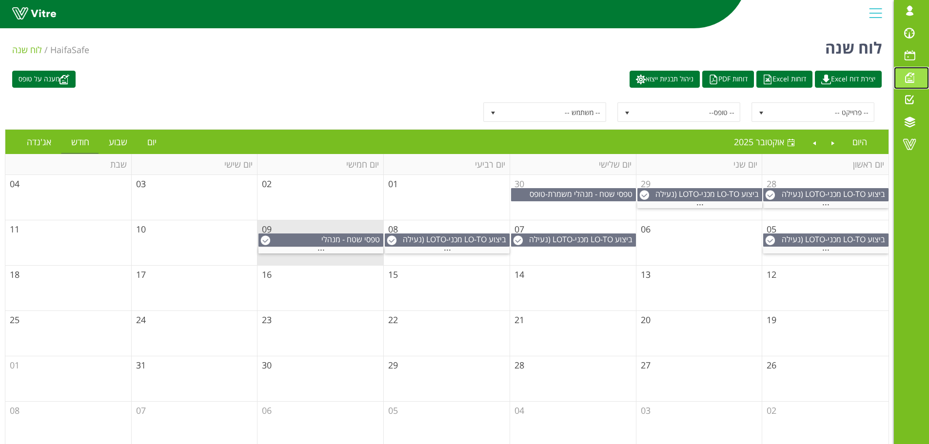
click at [912, 81] on span at bounding box center [909, 78] width 24 height 12
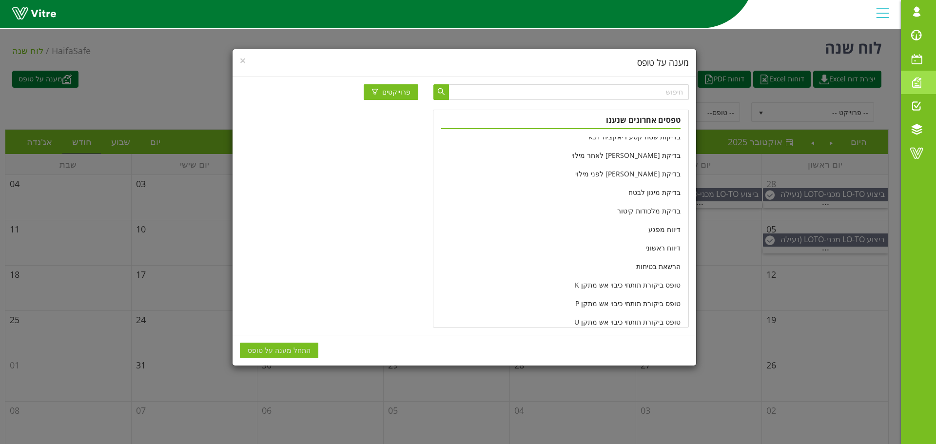
scroll to position [146, 0]
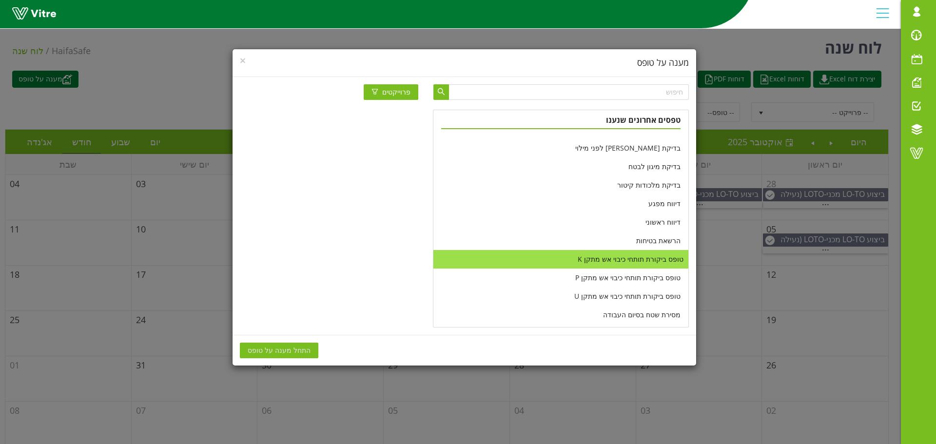
click at [601, 261] on li "טופס ביקורת תותחי כיבוי אש מתקן K" at bounding box center [561, 259] width 255 height 19
click at [276, 358] on button "התחל מענה על טופס" at bounding box center [279, 351] width 79 height 16
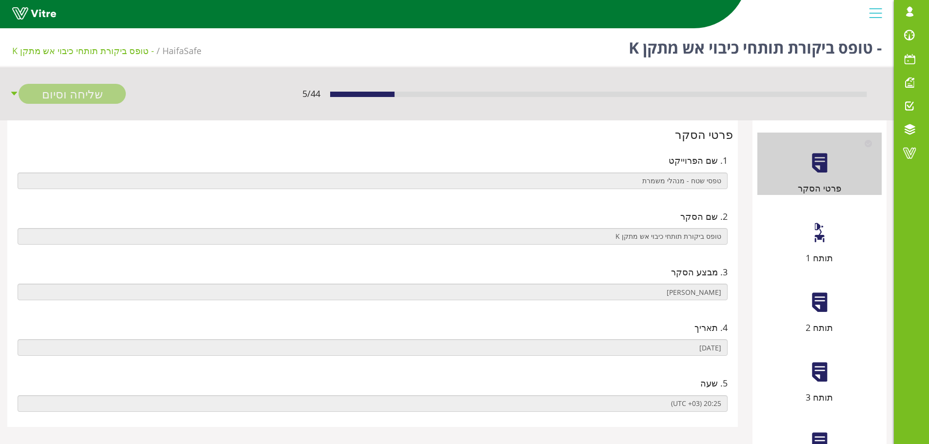
click at [814, 244] on div "תותח 1" at bounding box center [819, 233] width 124 height 62
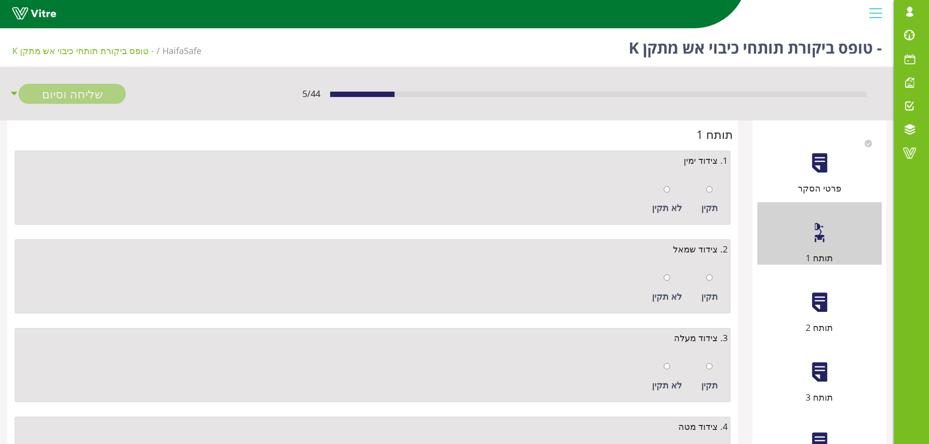
click at [712, 196] on div at bounding box center [709, 189] width 6 height 14
radio input "true"
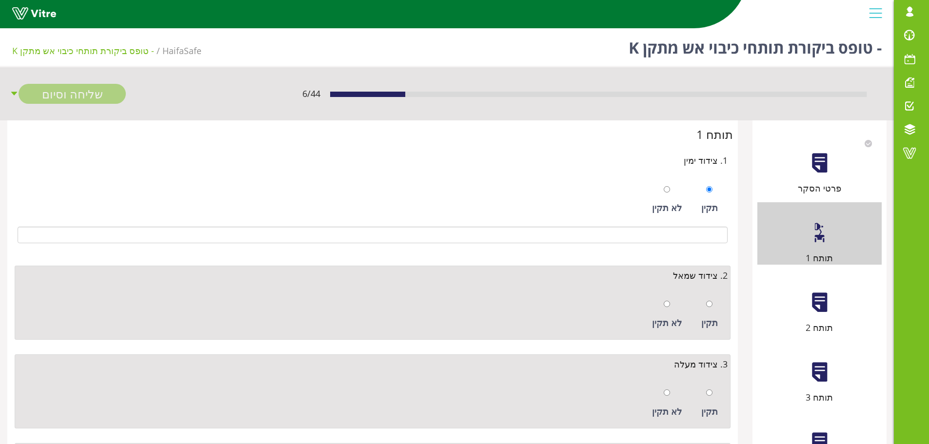
click at [702, 312] on div "תקין" at bounding box center [709, 314] width 26 height 45
radio input "true"
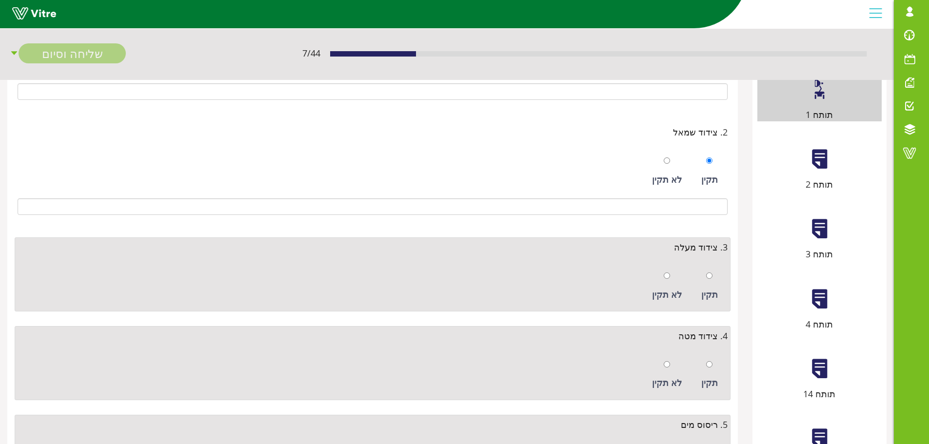
scroll to position [146, 0]
click at [710, 283] on div "תקין" at bounding box center [709, 283] width 26 height 45
radio input "true"
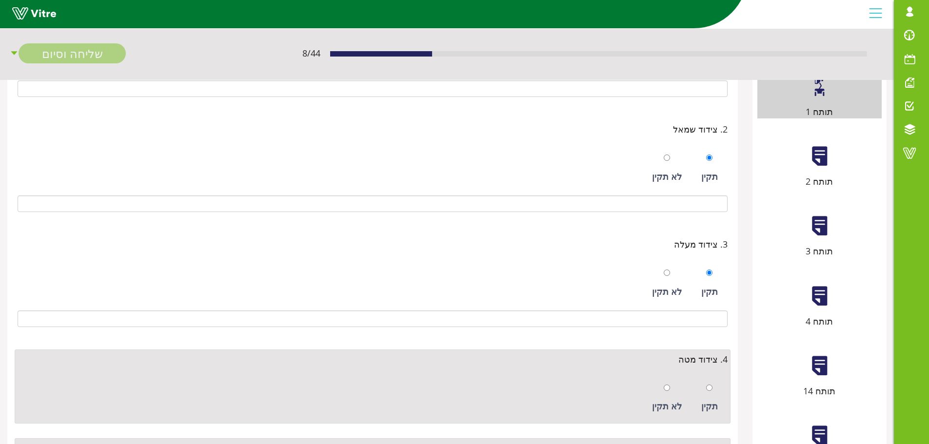
click at [705, 375] on div "תקין לא תקין" at bounding box center [373, 396] width 710 height 50
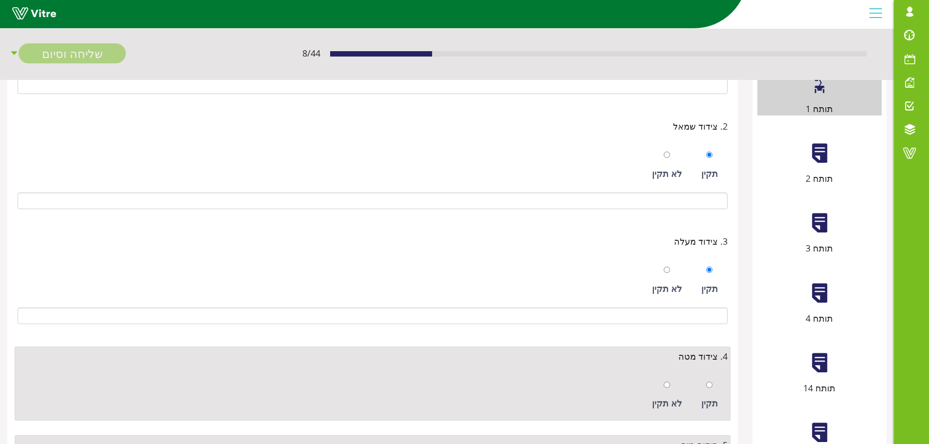
scroll to position [293, 0]
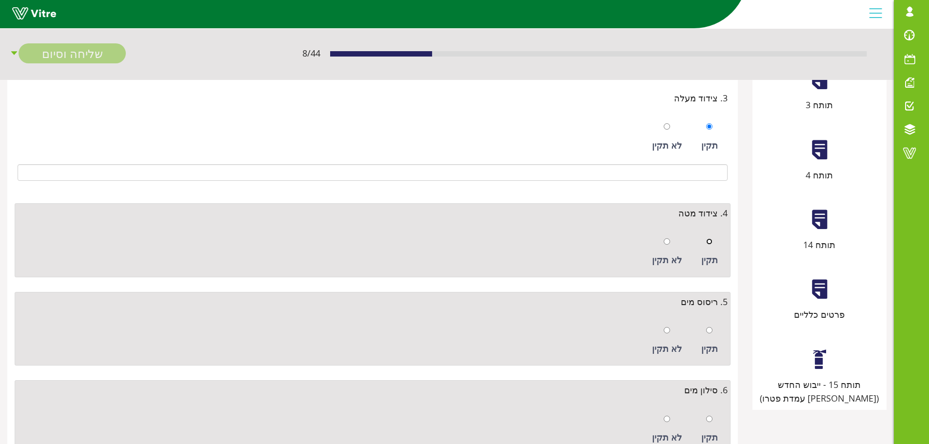
click at [709, 242] on input "radio" at bounding box center [709, 242] width 6 height 6
radio input "true"
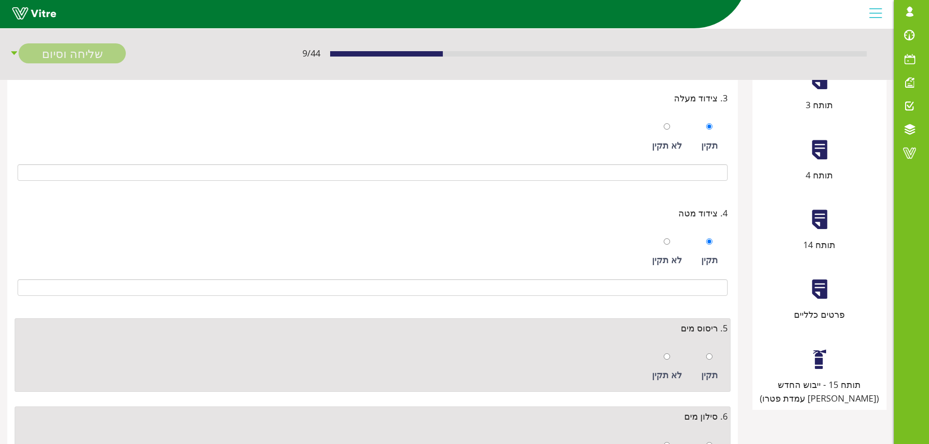
click at [708, 349] on div "תקין" at bounding box center [709, 367] width 26 height 45
radio input "true"
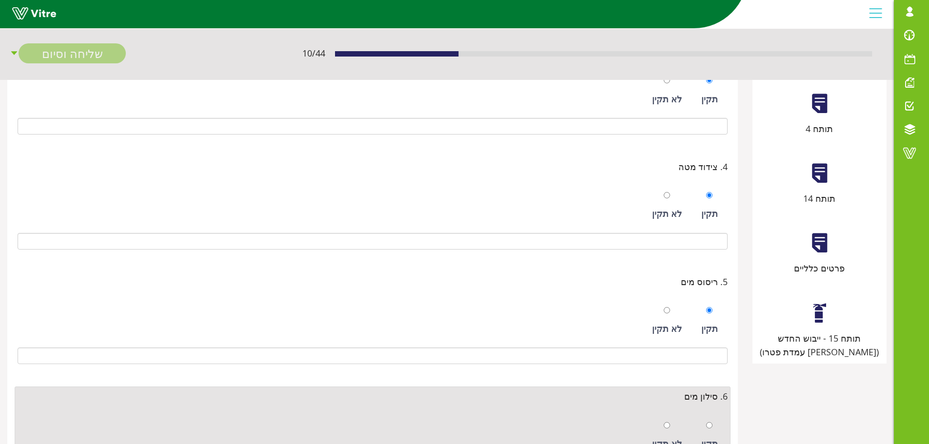
scroll to position [392, 0]
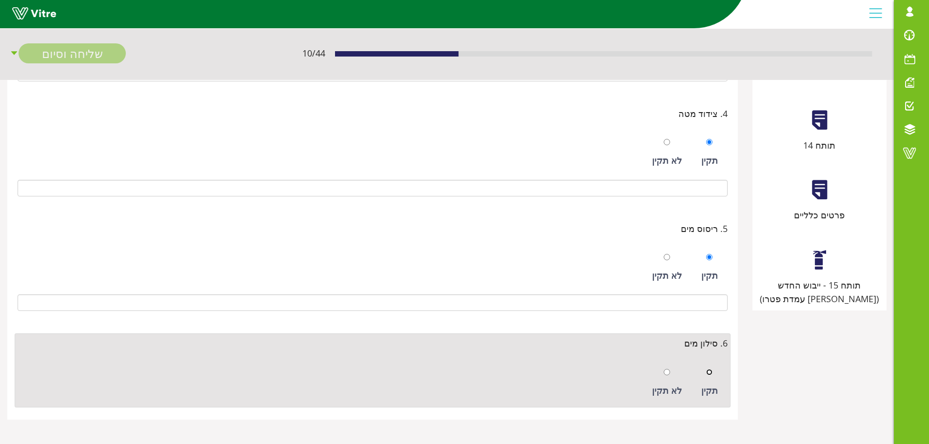
click at [712, 372] on input "radio" at bounding box center [709, 372] width 6 height 6
radio input "true"
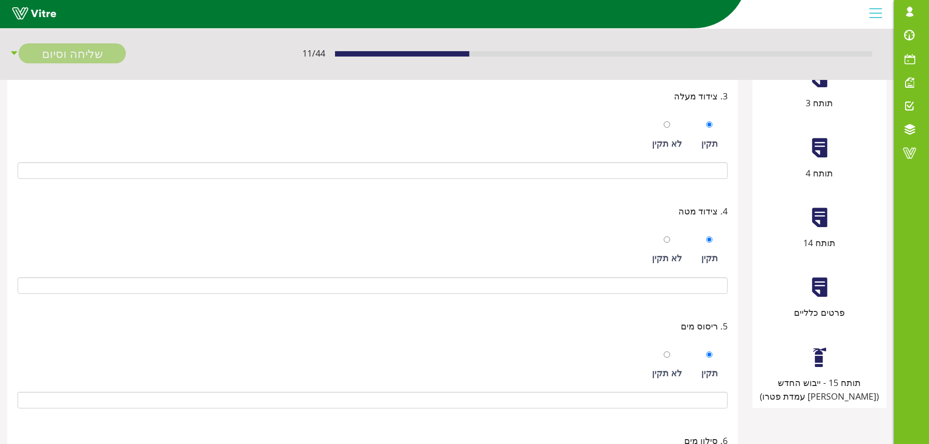
scroll to position [148, 0]
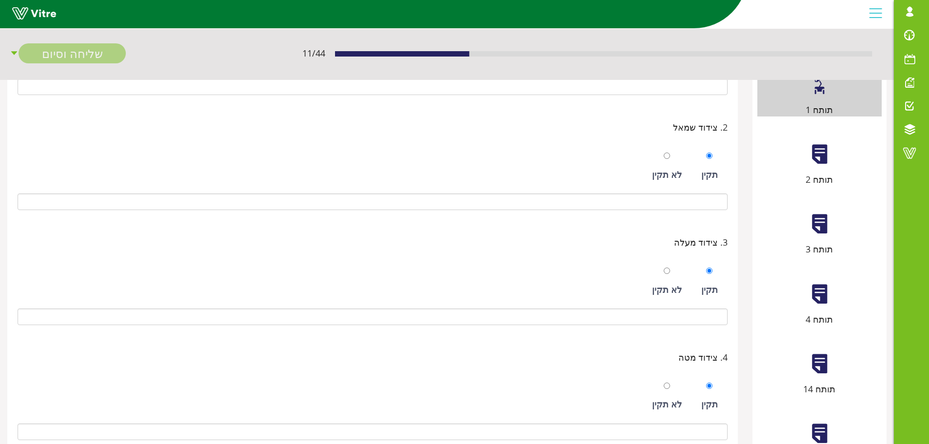
click at [810, 158] on div at bounding box center [820, 154] width 22 height 22
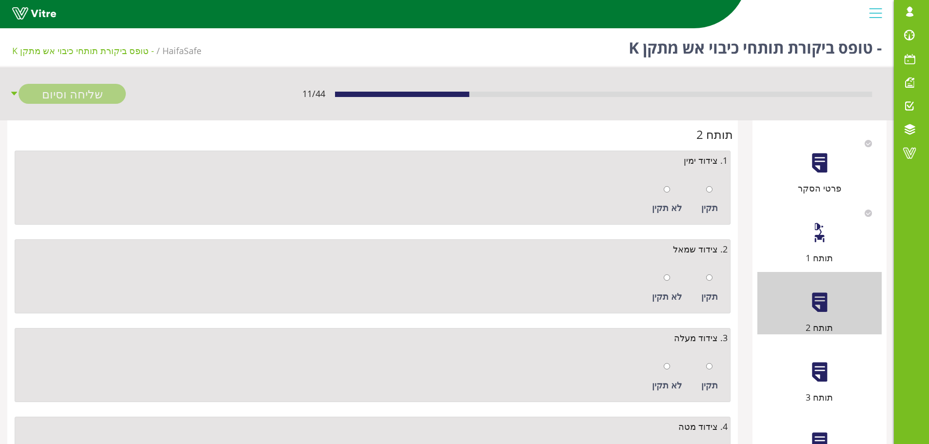
drag, startPoint x: 716, startPoint y: 185, endPoint x: 717, endPoint y: 213, distance: 27.8
click at [715, 185] on div "תקין" at bounding box center [709, 200] width 26 height 45
radio input "true"
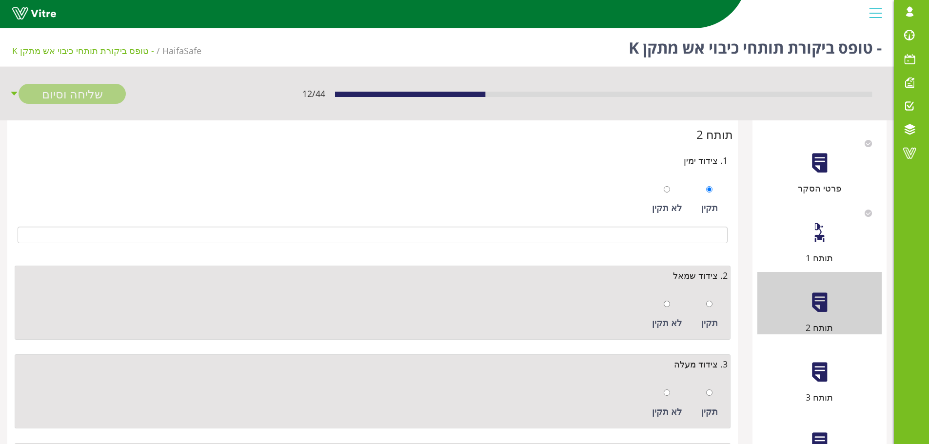
click at [714, 302] on div "תקין" at bounding box center [709, 314] width 26 height 45
radio input "true"
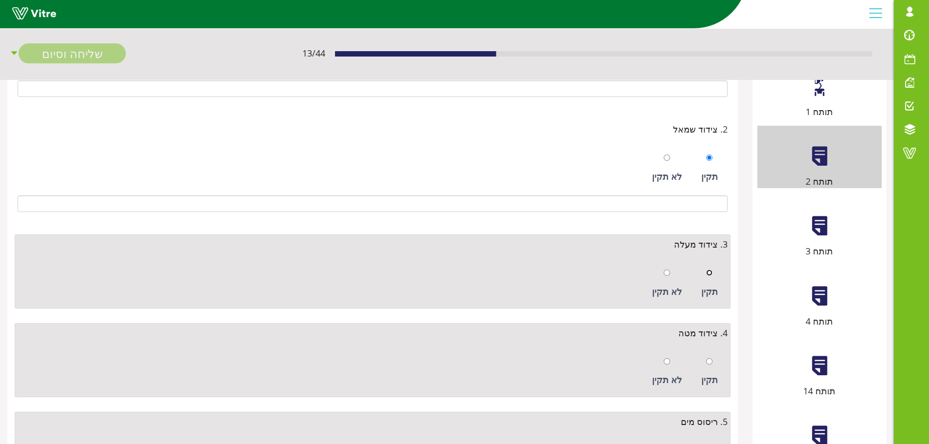
click at [709, 275] on input "radio" at bounding box center [709, 273] width 6 height 6
radio input "true"
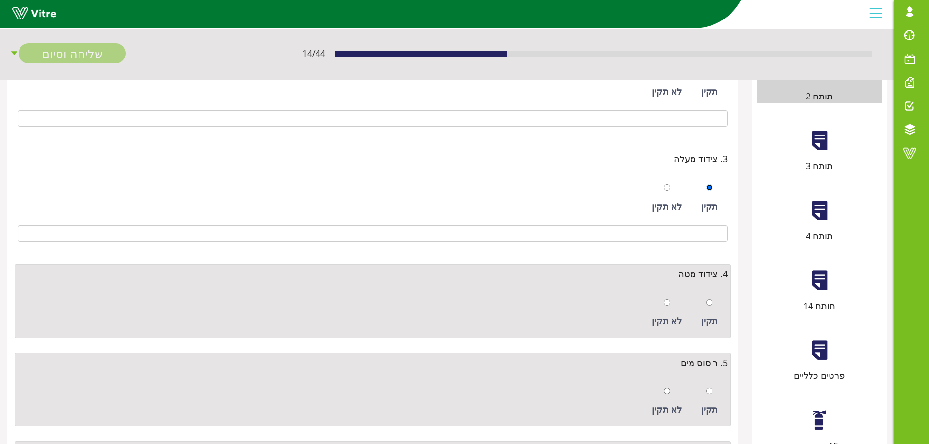
scroll to position [339, 0]
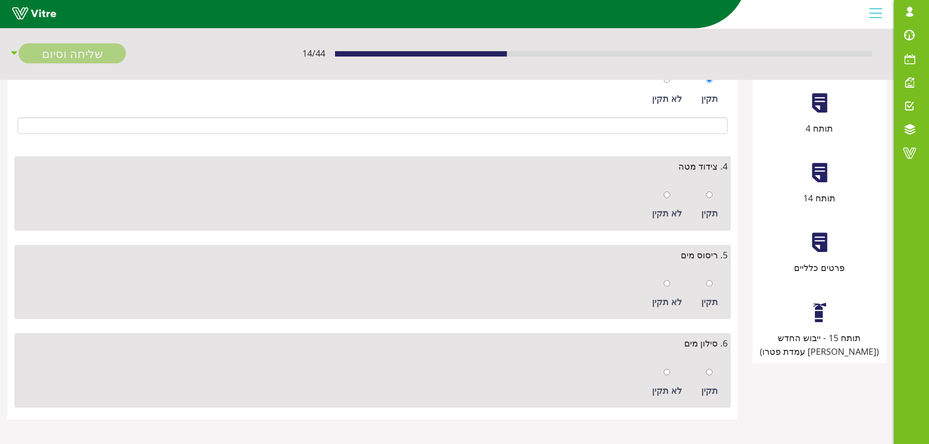
click at [705, 200] on div "תקין" at bounding box center [709, 205] width 26 height 45
radio input "true"
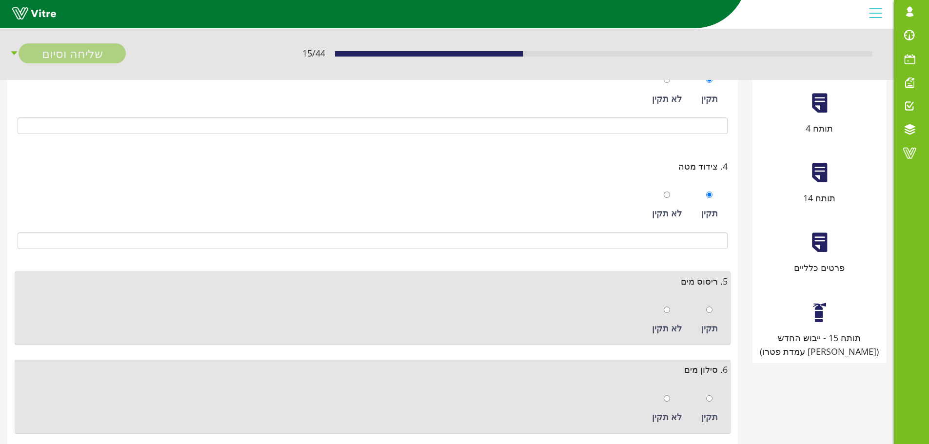
click at [714, 319] on div "תקין" at bounding box center [709, 320] width 26 height 45
radio input "true"
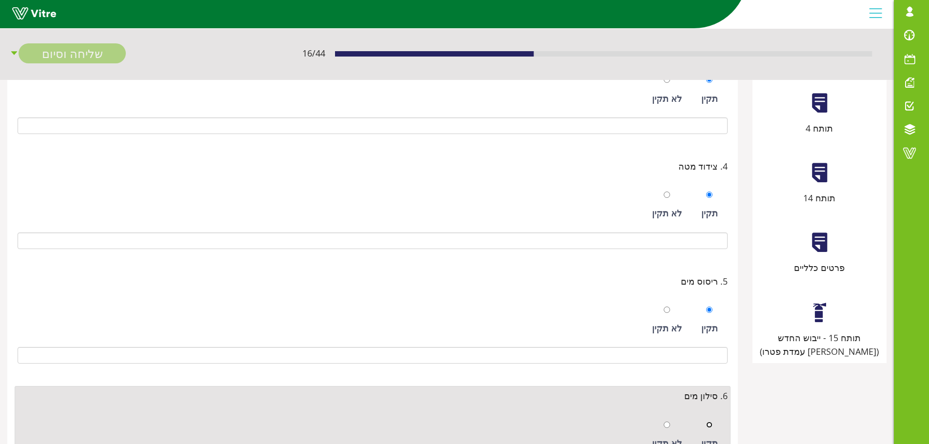
click at [710, 426] on input "radio" at bounding box center [709, 425] width 6 height 6
radio input "true"
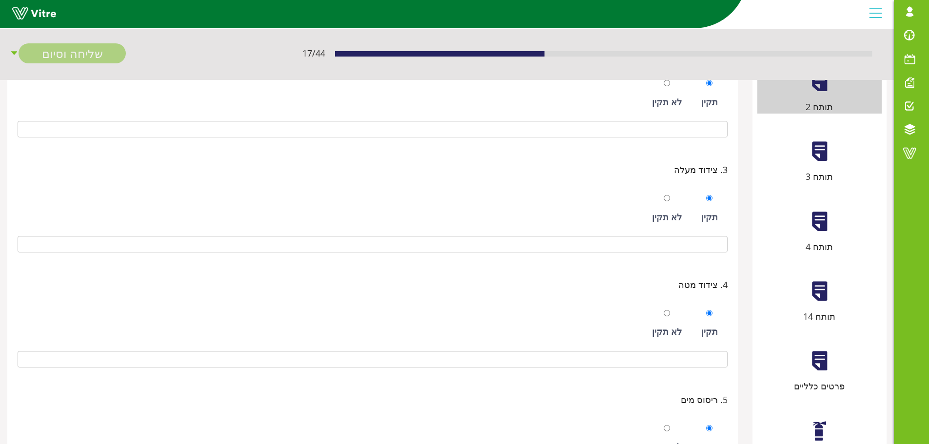
scroll to position [96, 0]
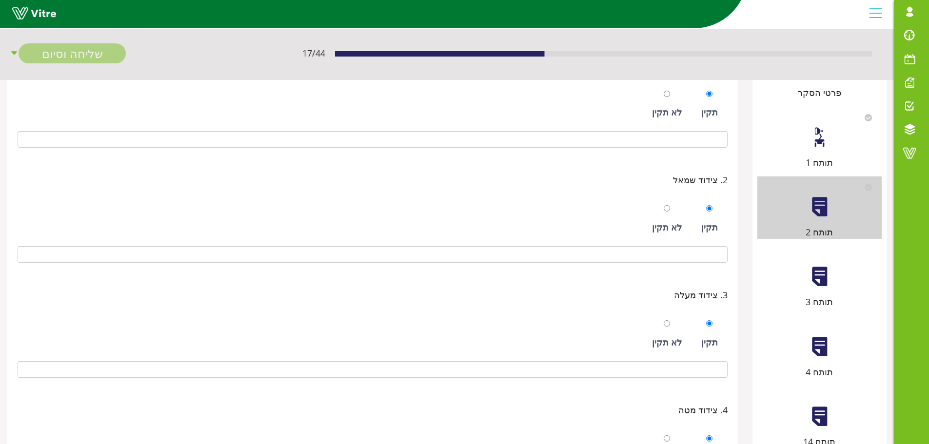
click at [820, 281] on div at bounding box center [820, 277] width 22 height 22
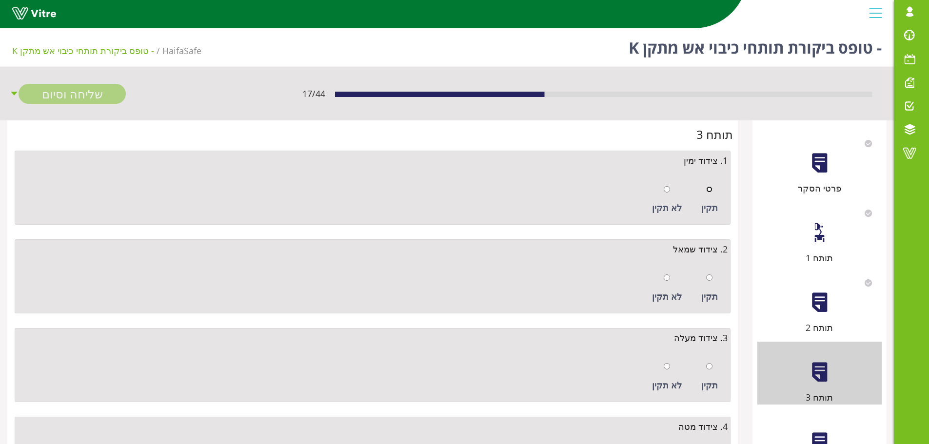
click at [711, 191] on input "radio" at bounding box center [709, 189] width 6 height 6
radio input "true"
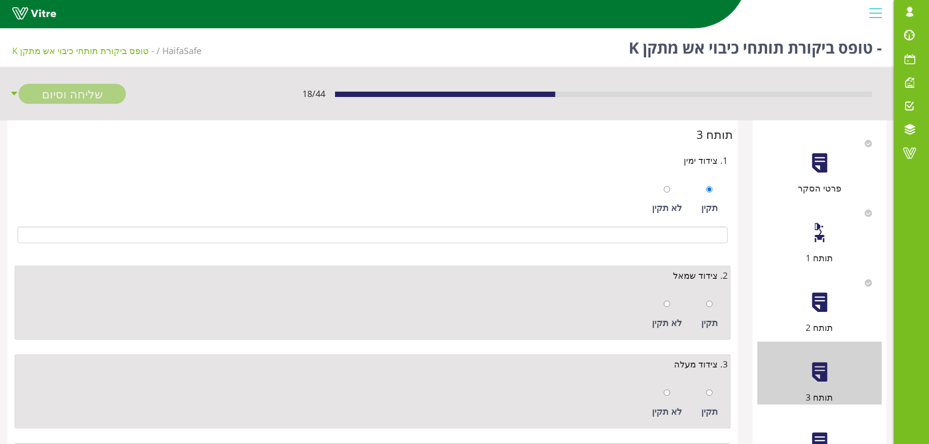
click at [710, 309] on div at bounding box center [709, 304] width 6 height 14
radio input "true"
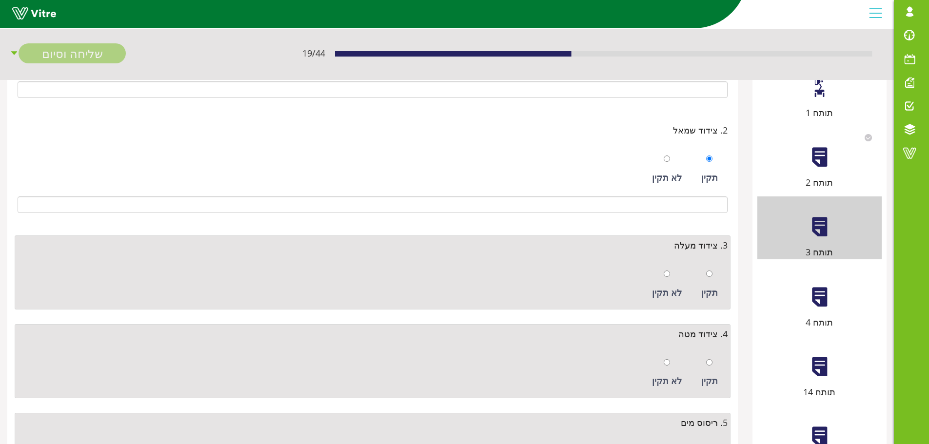
scroll to position [195, 0]
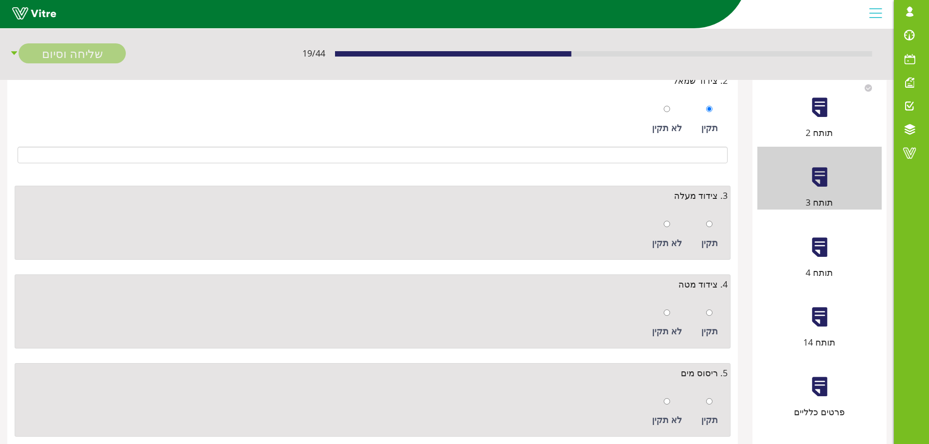
click at [714, 225] on div "תקין" at bounding box center [709, 234] width 26 height 45
radio input "true"
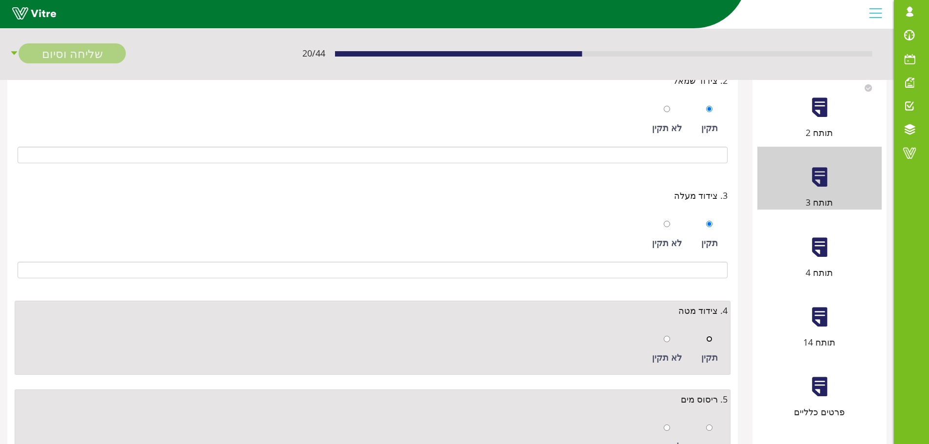
click at [709, 342] on input "radio" at bounding box center [709, 339] width 6 height 6
radio input "true"
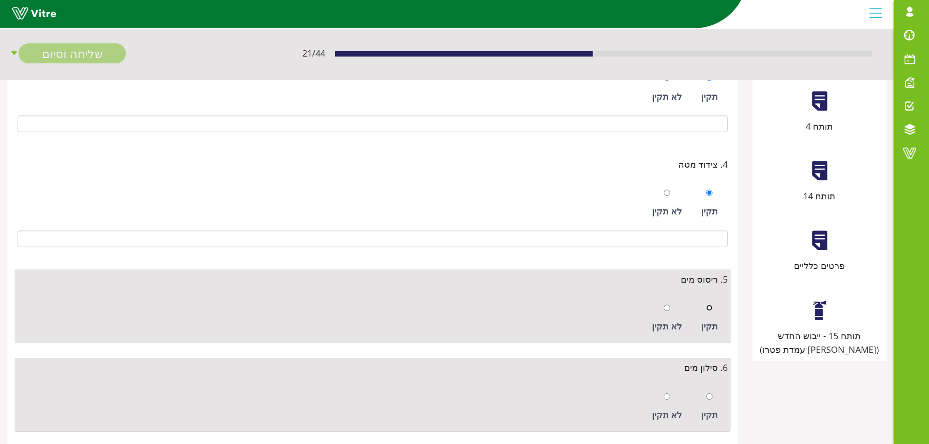
click at [712, 305] on input "radio" at bounding box center [709, 308] width 6 height 6
radio input "true"
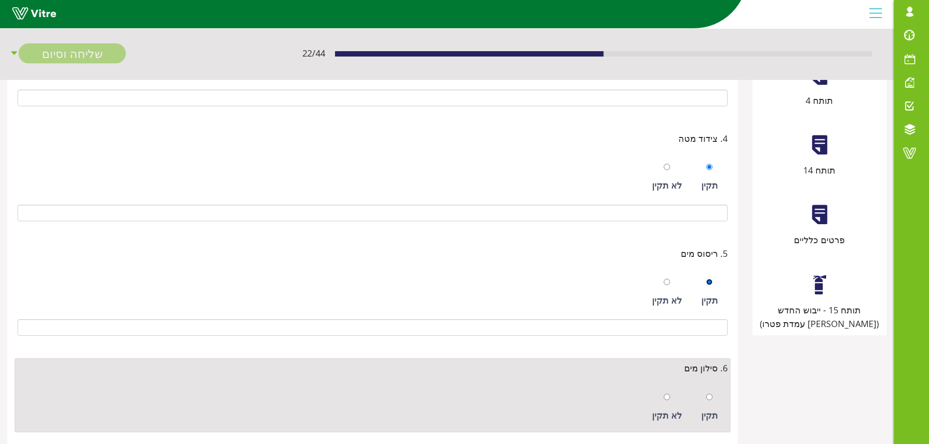
scroll to position [392, 0]
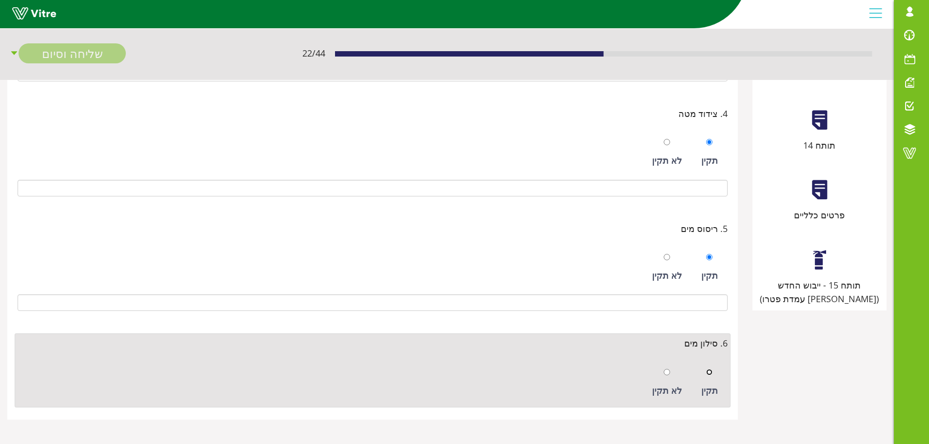
click at [709, 373] on input "radio" at bounding box center [709, 372] width 6 height 6
radio input "true"
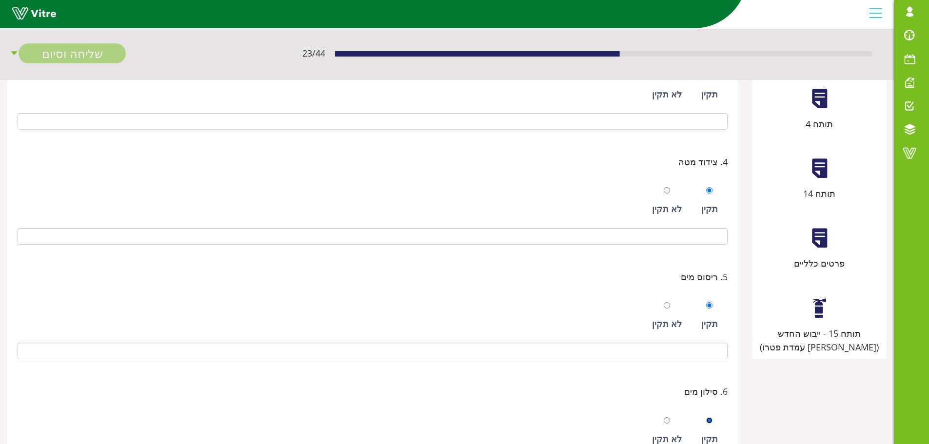
scroll to position [246, 0]
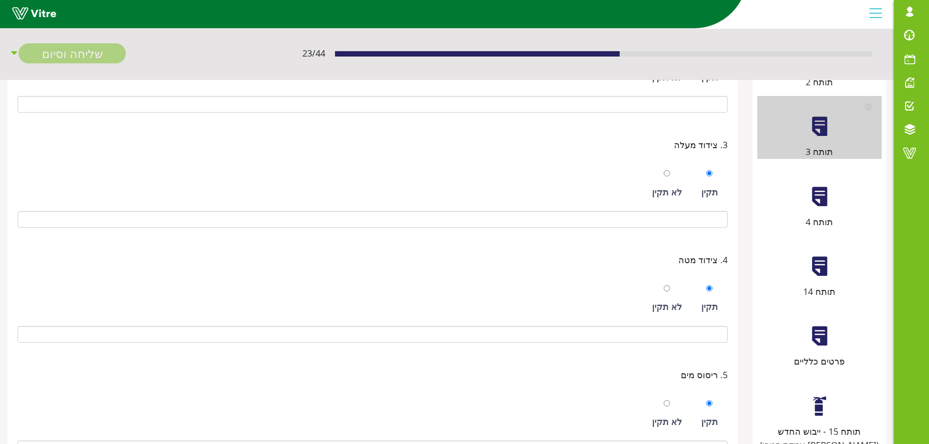
click at [814, 220] on div "תותח 4" at bounding box center [819, 222] width 124 height 14
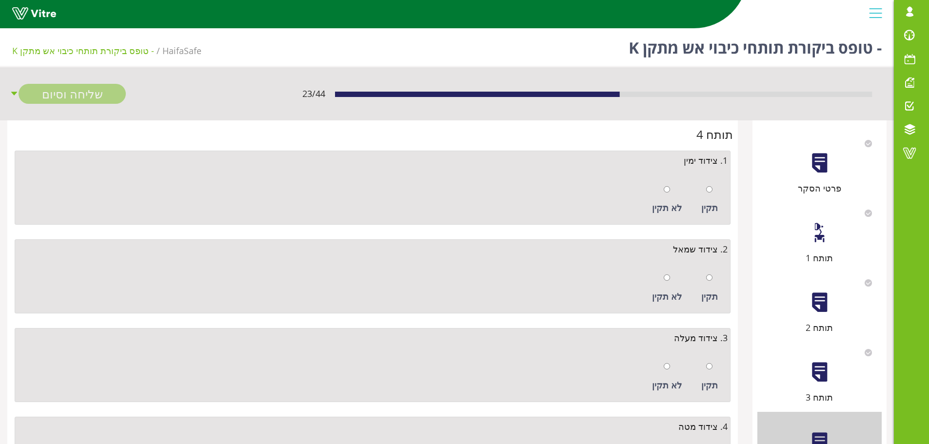
click at [716, 193] on div "תקין" at bounding box center [709, 200] width 26 height 45
radio input "true"
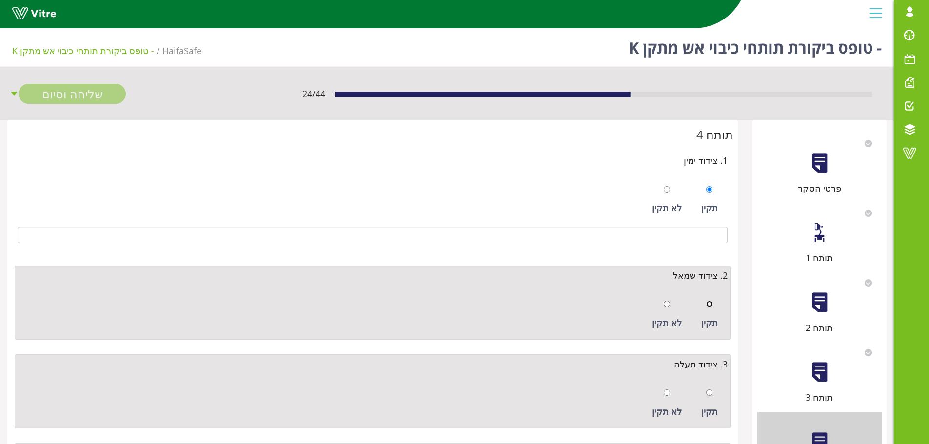
drag, startPoint x: 711, startPoint y: 306, endPoint x: 708, endPoint y: 330, distance: 24.6
click at [708, 306] on input "radio" at bounding box center [709, 304] width 6 height 6
radio input "true"
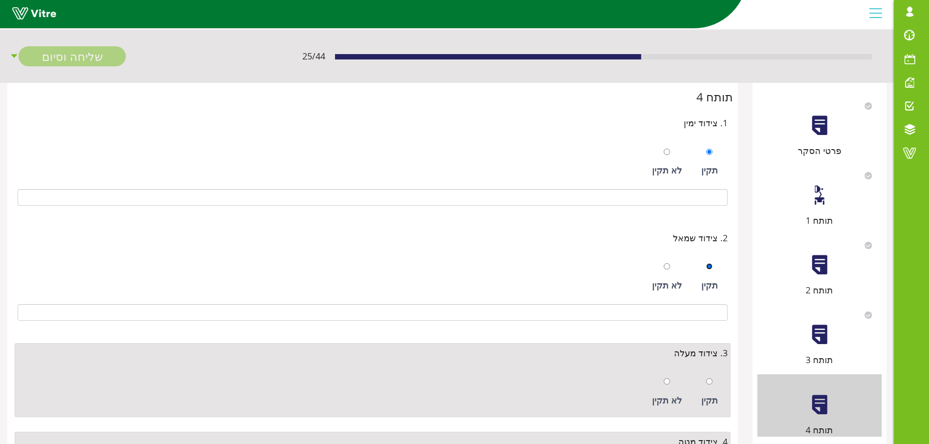
scroll to position [146, 0]
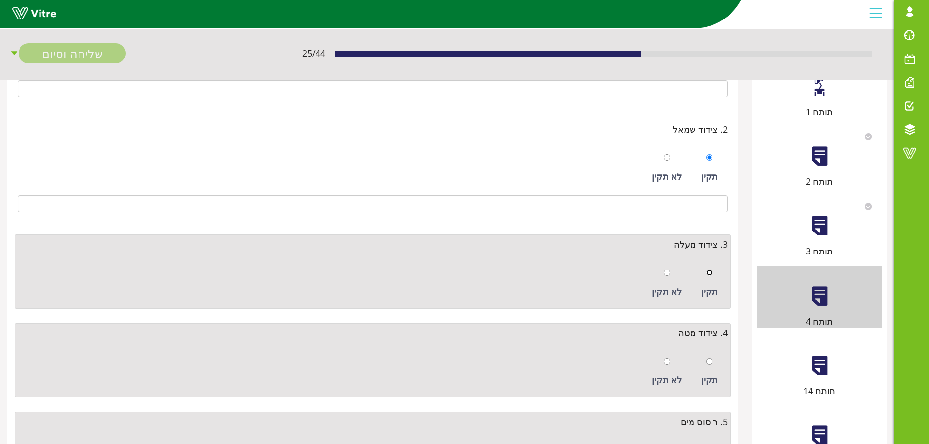
click at [708, 275] on input "radio" at bounding box center [709, 273] width 6 height 6
radio input "true"
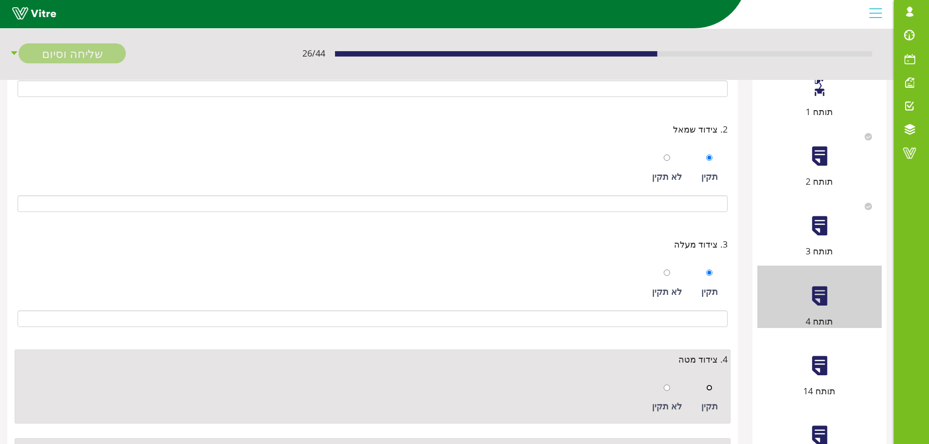
click at [708, 390] on input "radio" at bounding box center [709, 388] width 6 height 6
radio input "true"
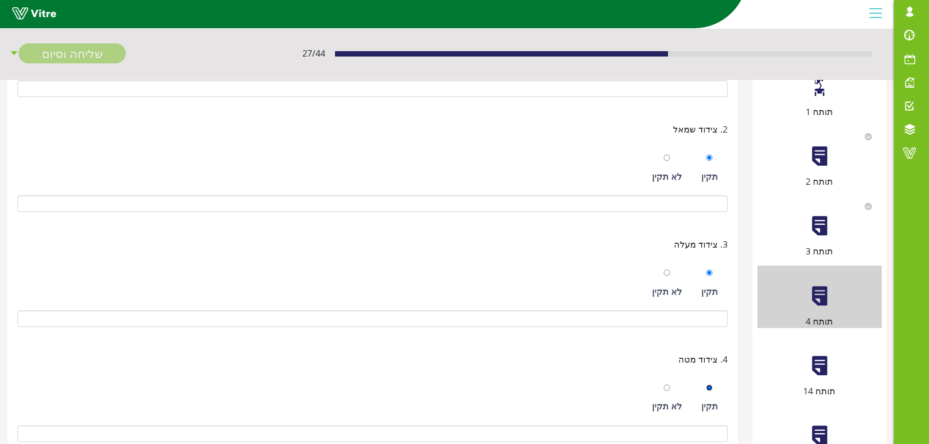
scroll to position [293, 0]
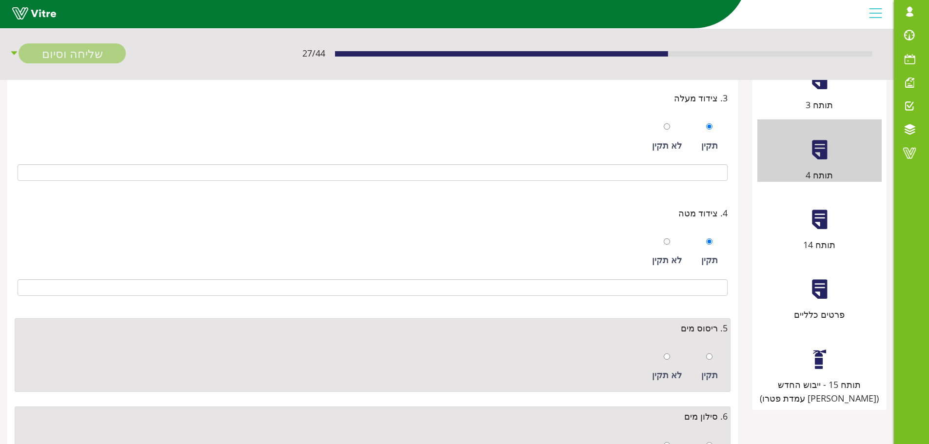
click at [714, 359] on div "תקין" at bounding box center [709, 367] width 26 height 45
radio input "true"
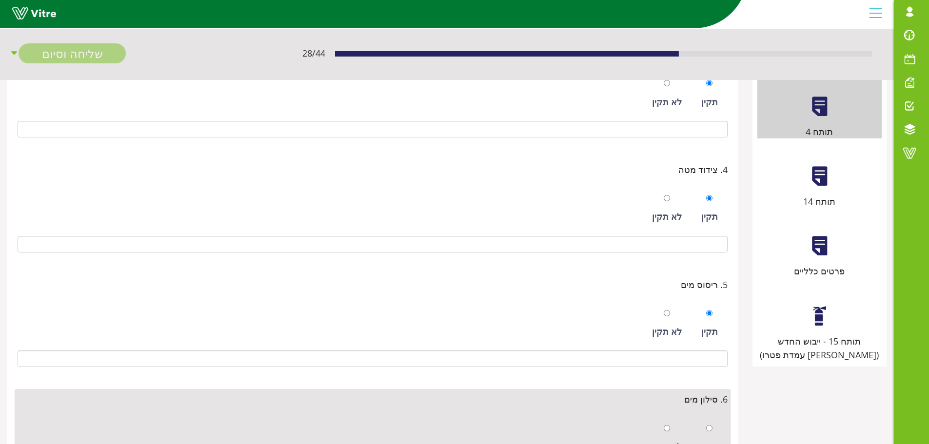
scroll to position [392, 0]
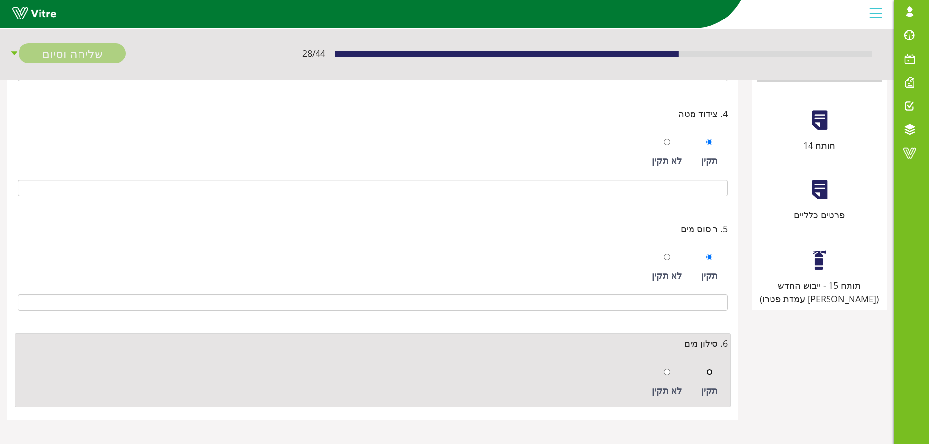
click at [712, 371] on input "radio" at bounding box center [709, 372] width 6 height 6
radio input "true"
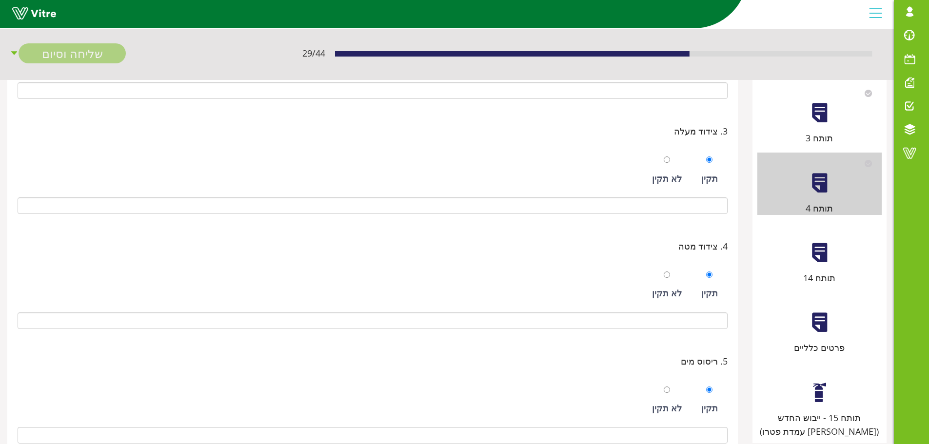
scroll to position [246, 0]
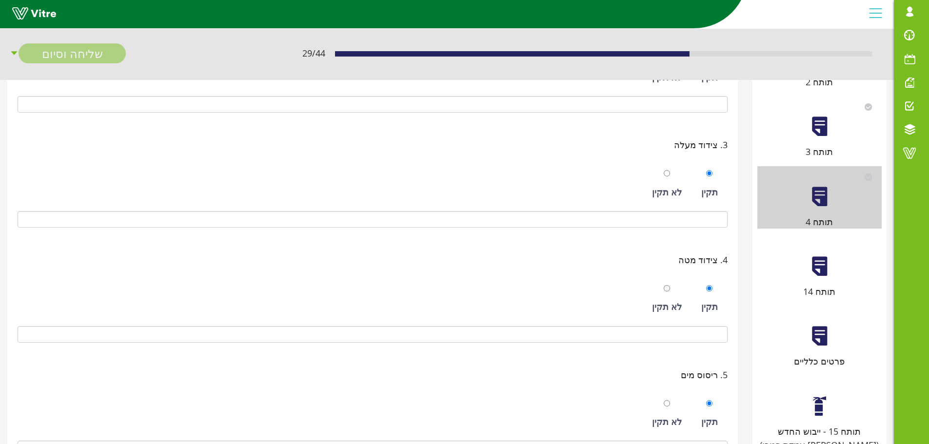
click at [829, 276] on div at bounding box center [820, 267] width 22 height 22
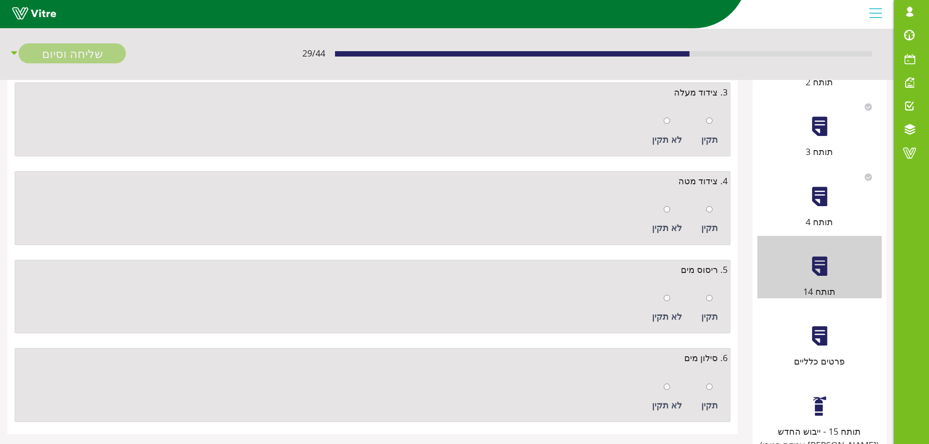
scroll to position [0, 0]
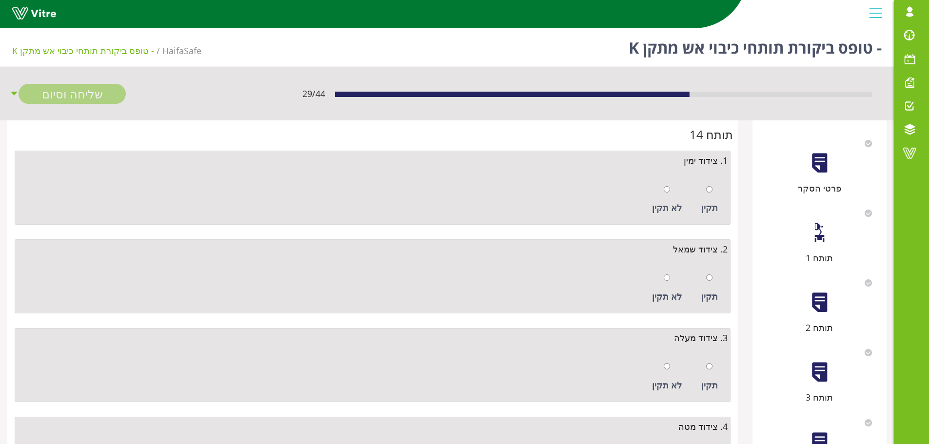
click at [705, 189] on div "תקין" at bounding box center [709, 200] width 26 height 45
radio input "true"
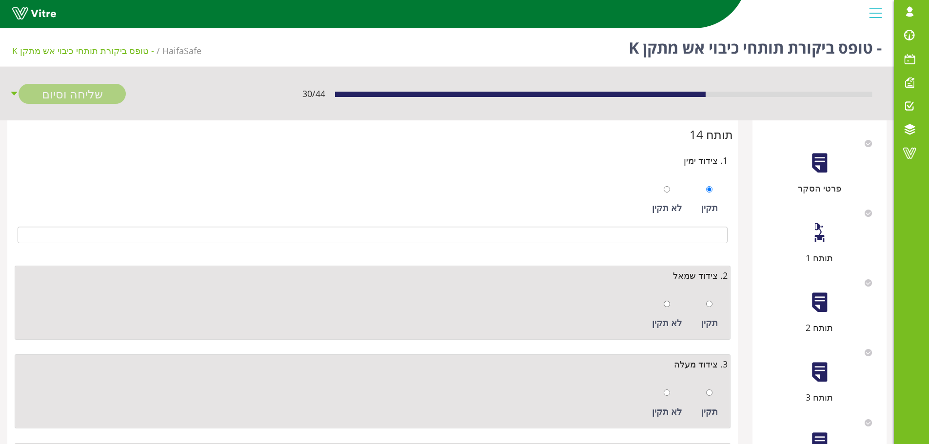
click at [704, 311] on div "תקין" at bounding box center [709, 314] width 26 height 45
radio input "true"
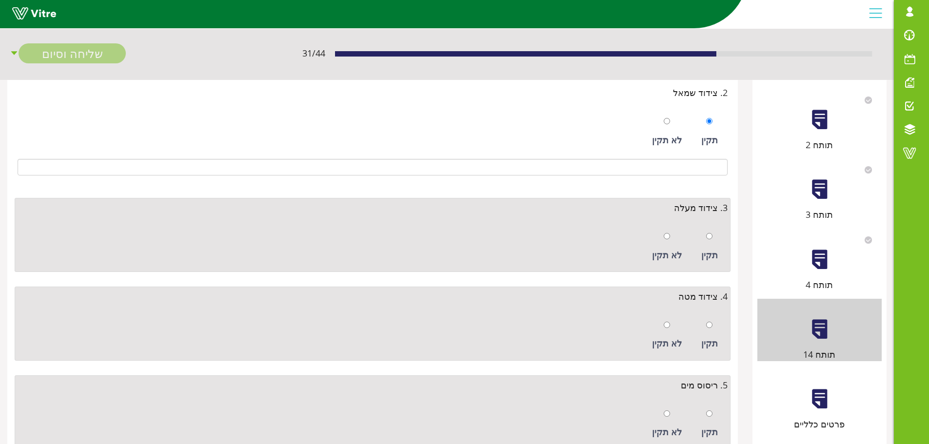
scroll to position [195, 0]
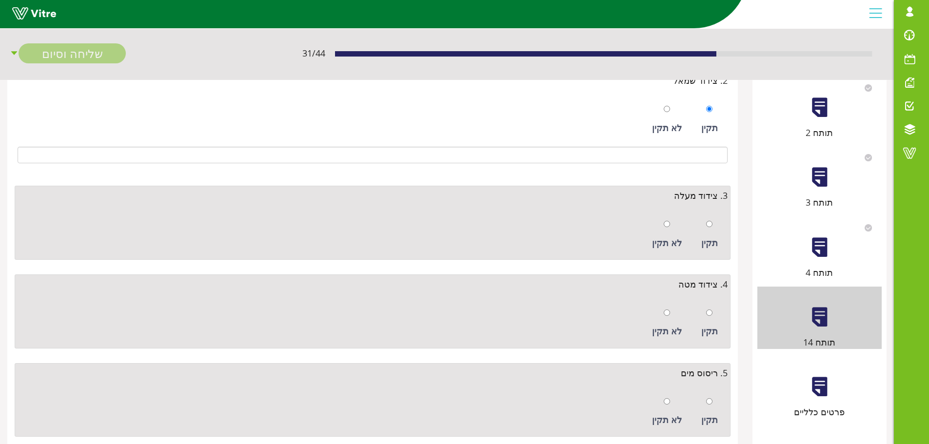
click at [716, 232] on div "תקין" at bounding box center [709, 234] width 26 height 45
radio input "true"
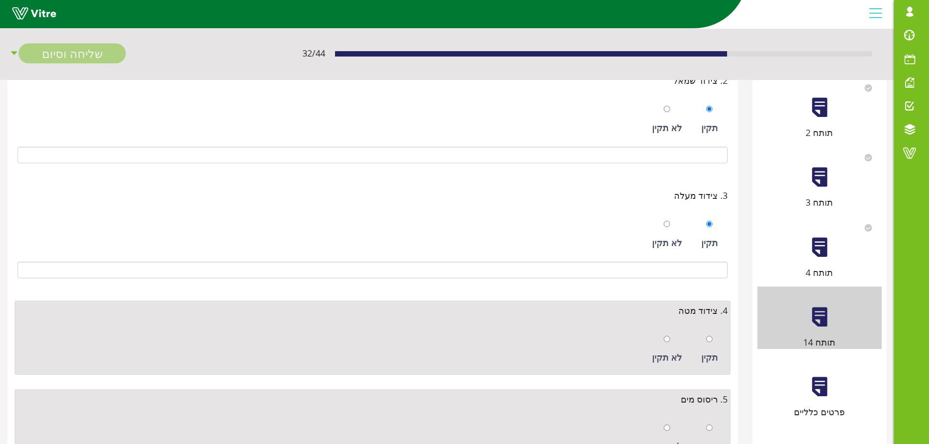
click at [702, 334] on div "תקין" at bounding box center [709, 349] width 26 height 45
radio input "true"
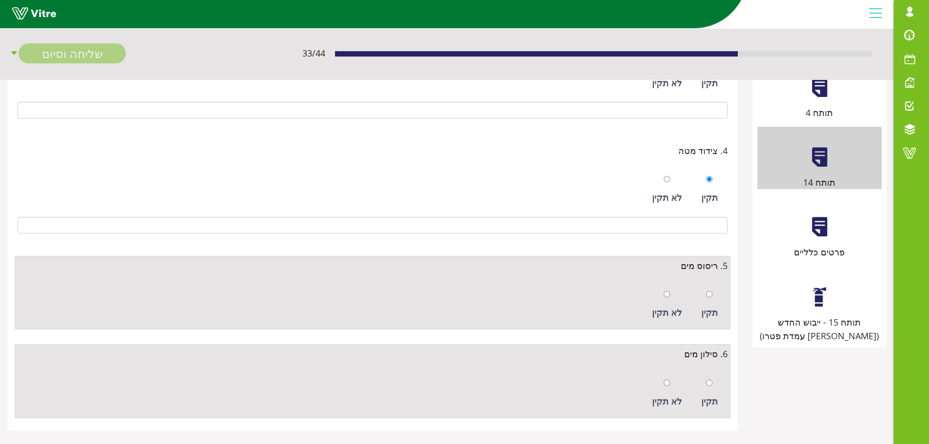
scroll to position [366, 0]
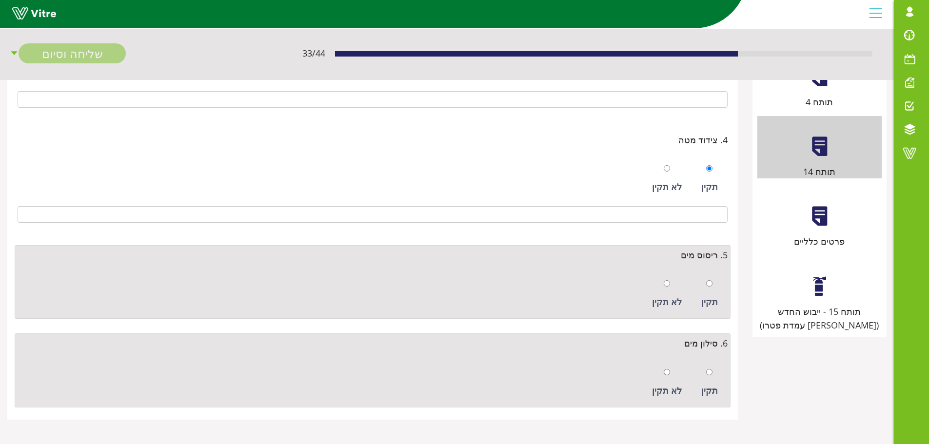
click at [712, 295] on div "תקין" at bounding box center [709, 302] width 17 height 14
radio input "true"
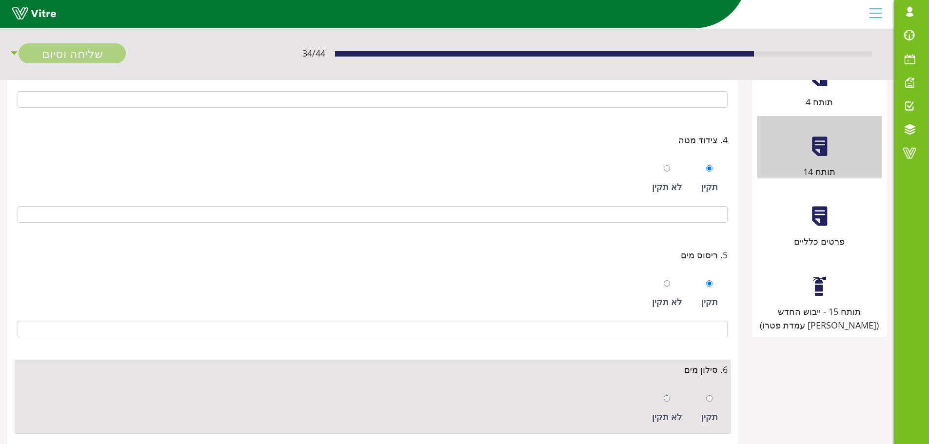
click at [705, 404] on div "תקין" at bounding box center [709, 409] width 26 height 45
radio input "true"
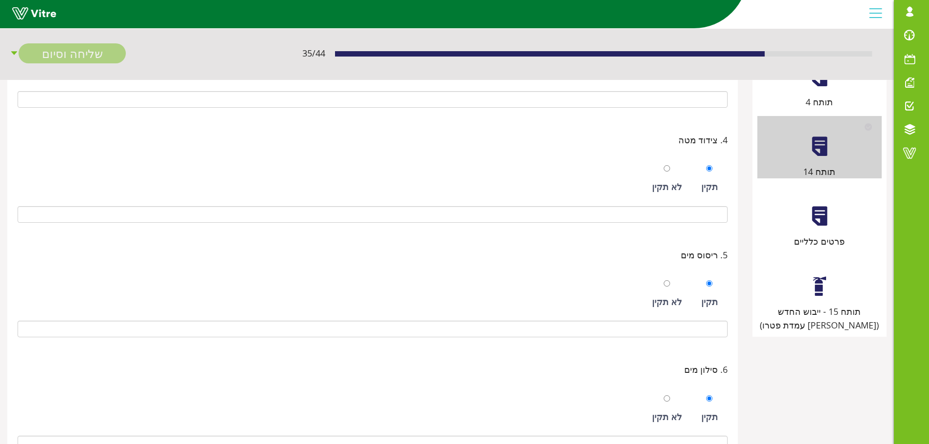
click at [804, 310] on div "תותח 15 - ייבוש החדש (מול עמדת פטרו)" at bounding box center [819, 319] width 124 height 28
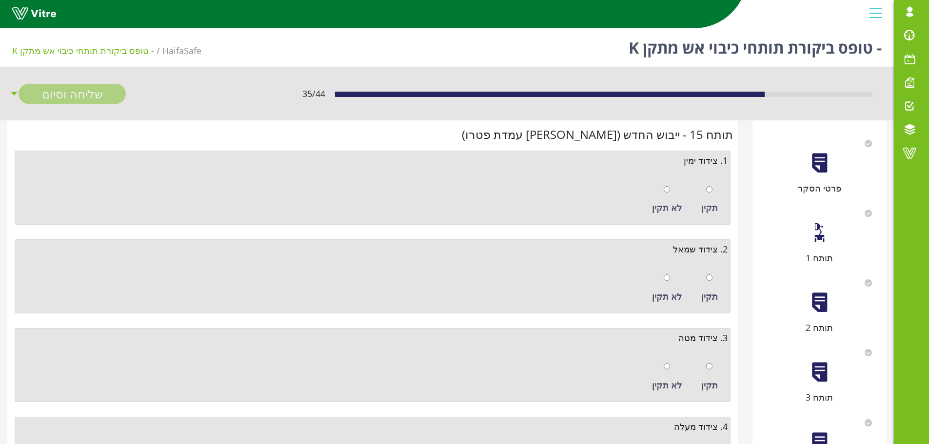
click at [715, 194] on div "תקין" at bounding box center [709, 200] width 26 height 45
radio input "true"
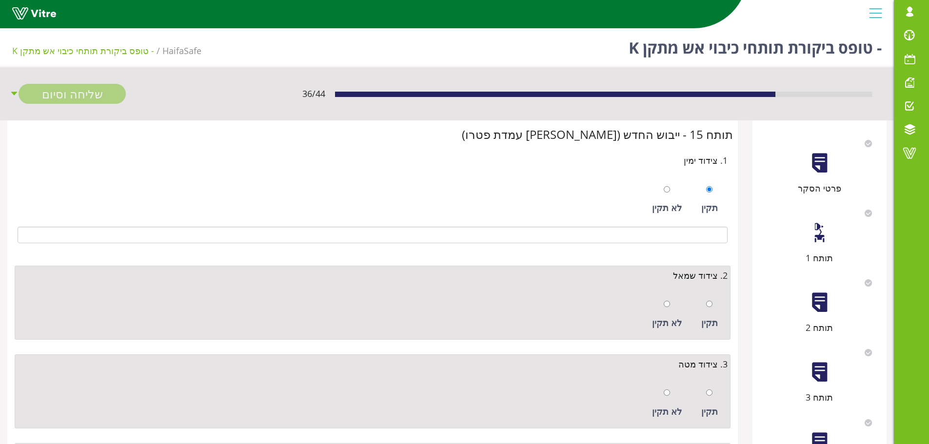
click at [708, 298] on div at bounding box center [709, 304] width 6 height 14
radio input "true"
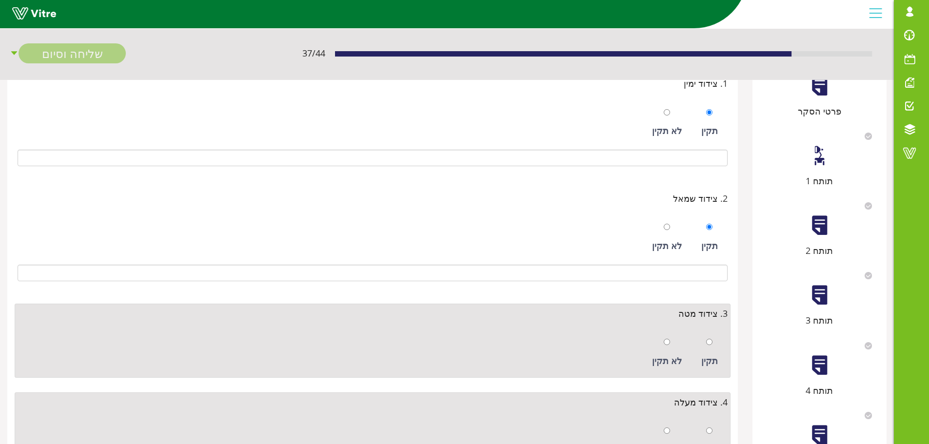
scroll to position [195, 0]
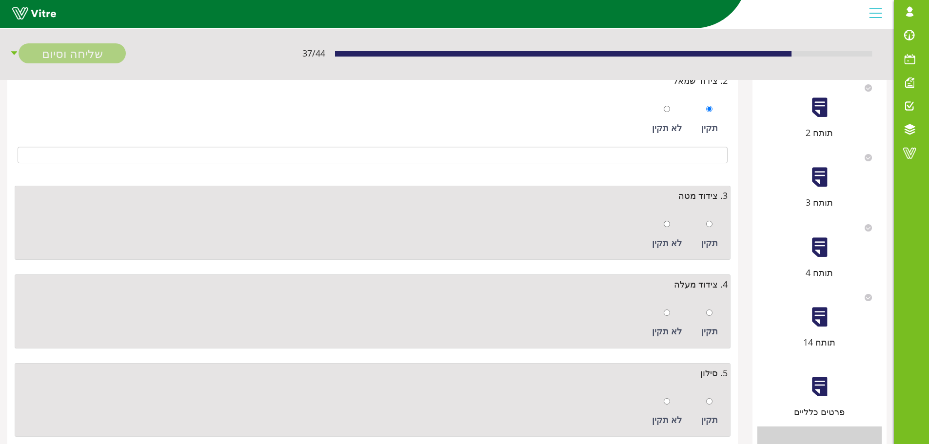
click at [714, 229] on div "תקין" at bounding box center [709, 234] width 26 height 45
radio input "true"
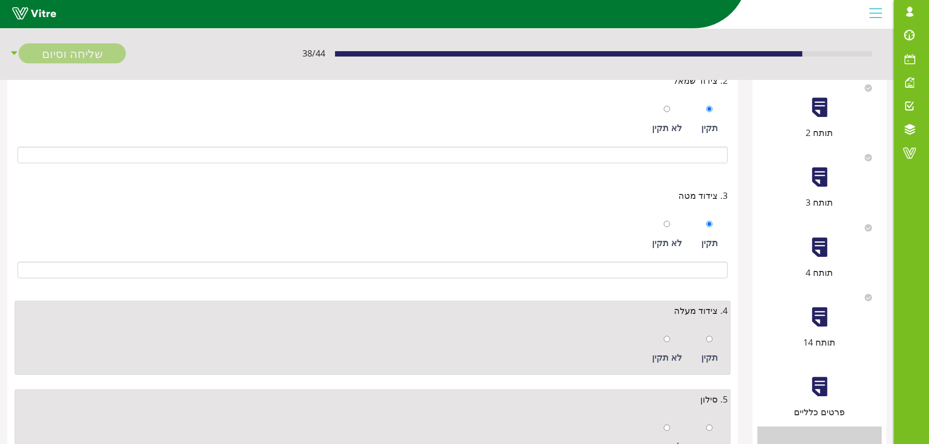
click at [703, 332] on div "תקין" at bounding box center [709, 349] width 26 height 45
radio input "true"
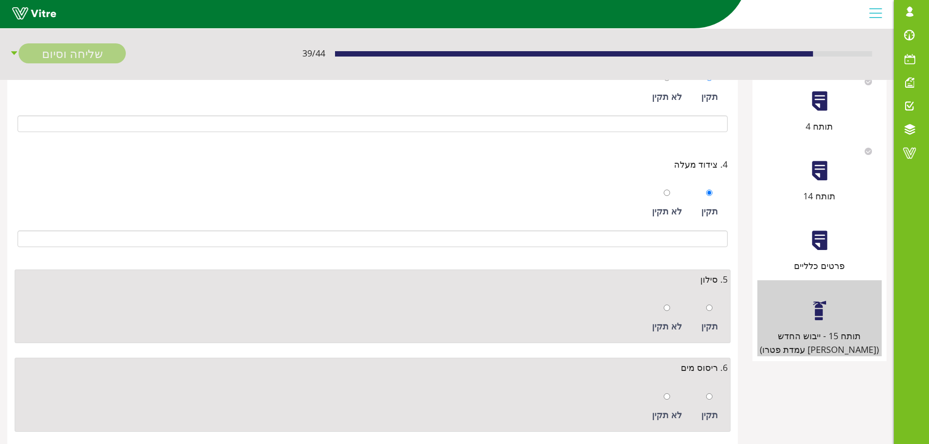
click at [716, 320] on div "תקין" at bounding box center [709, 326] width 17 height 14
radio input "true"
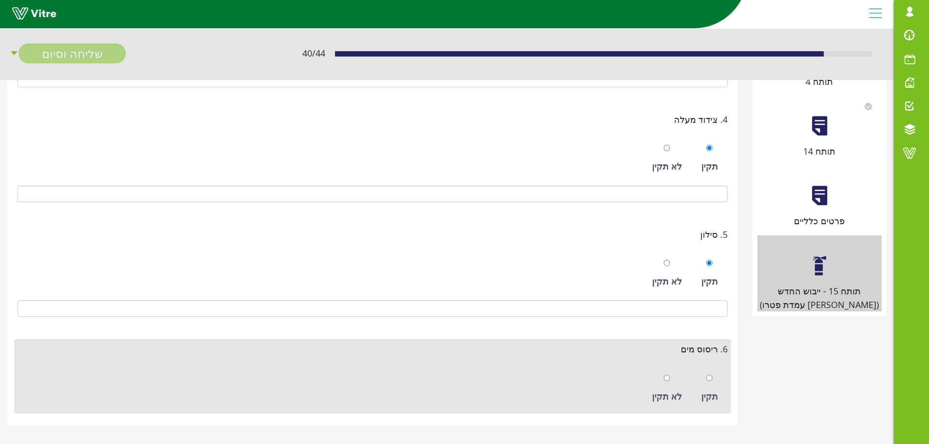
scroll to position [392, 0]
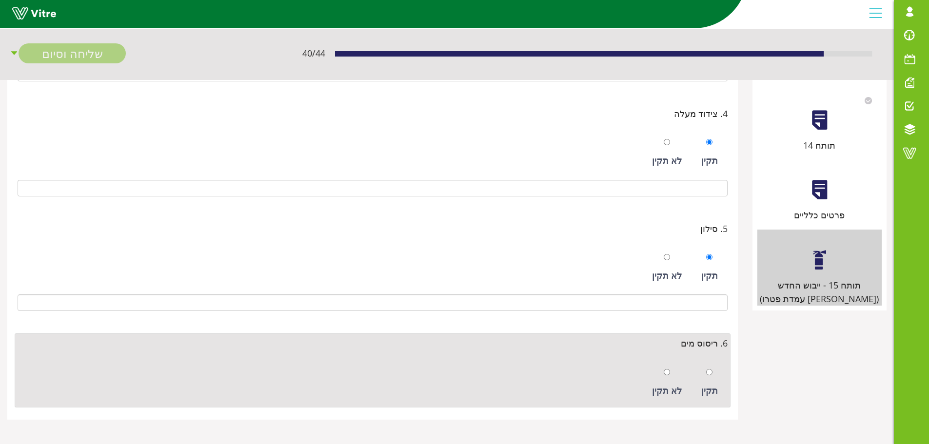
click at [714, 378] on div "תקין" at bounding box center [709, 382] width 26 height 45
radio input "true"
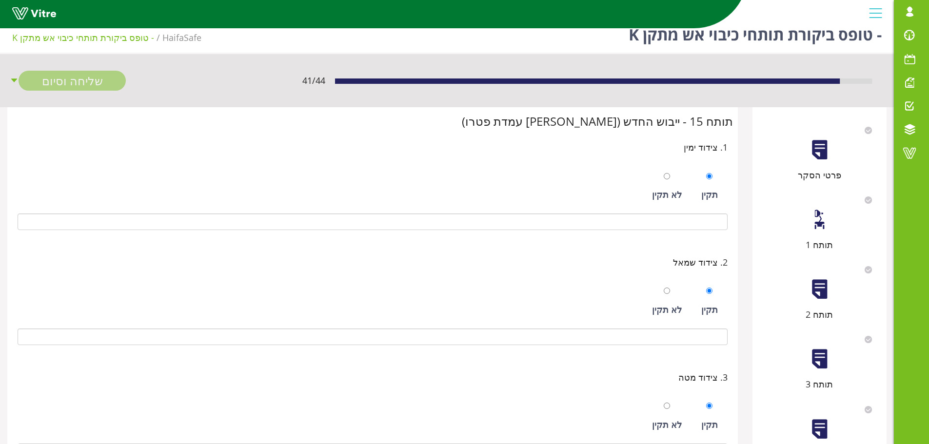
scroll to position [0, 0]
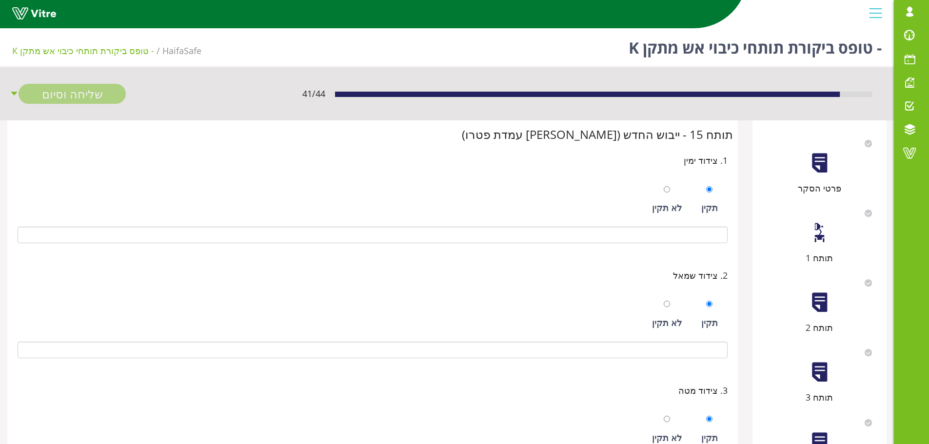
click at [826, 173] on div at bounding box center [820, 163] width 22 height 22
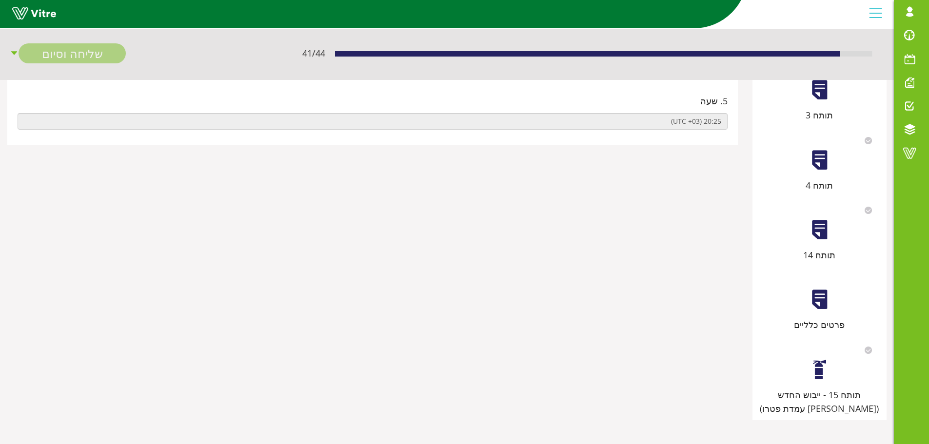
scroll to position [283, 0]
click at [822, 308] on div at bounding box center [820, 299] width 22 height 22
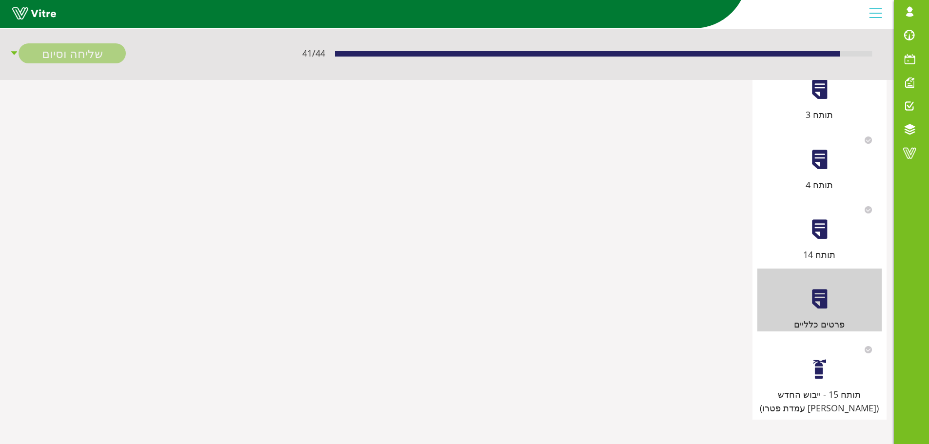
scroll to position [0, 0]
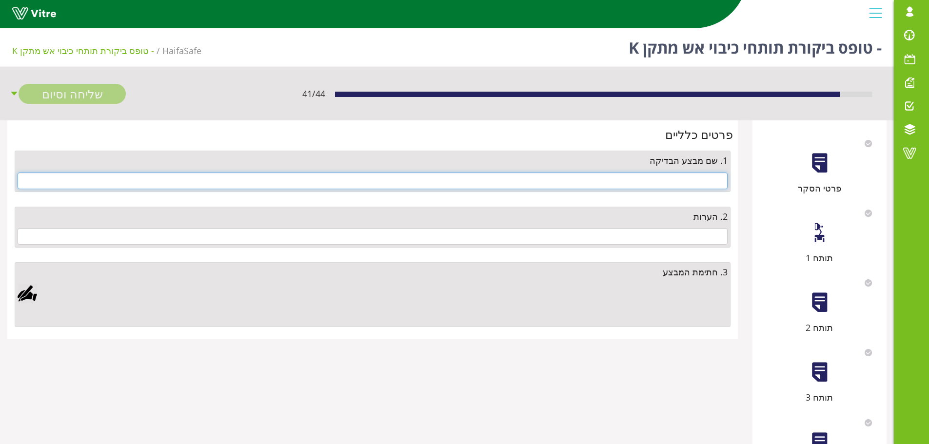
click at [684, 181] on input "text" at bounding box center [373, 181] width 710 height 17
type input "ה"
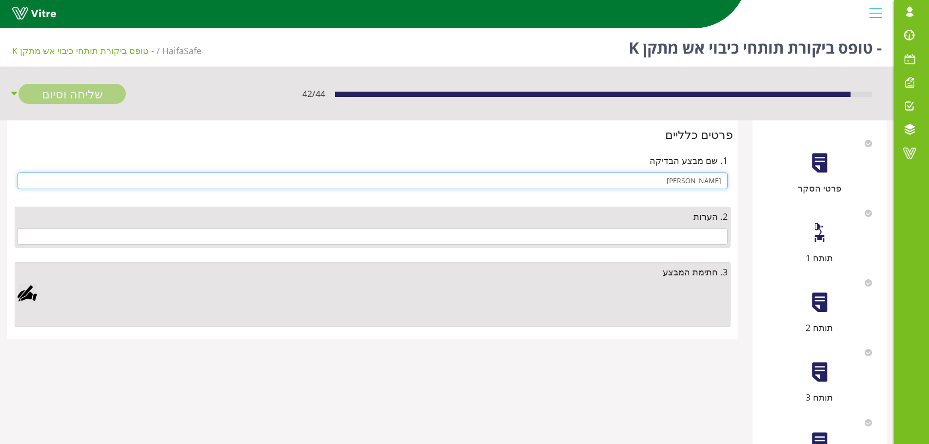
type input "[PERSON_NAME]"
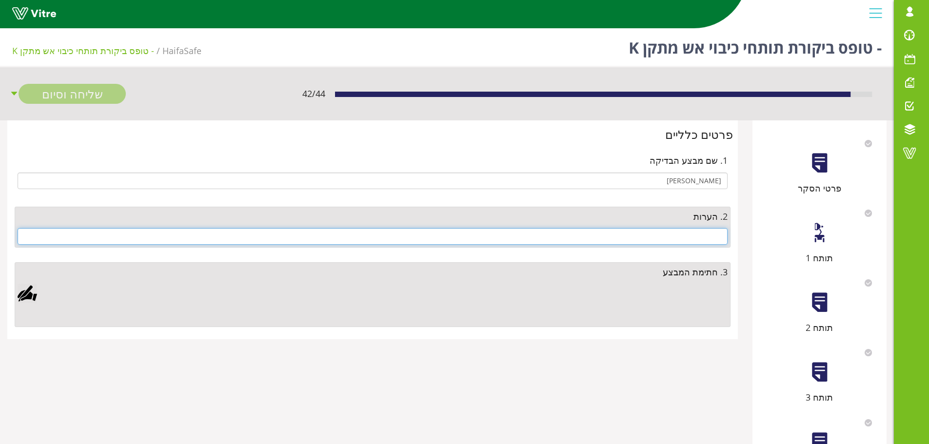
click at [684, 239] on input "text" at bounding box center [373, 236] width 710 height 17
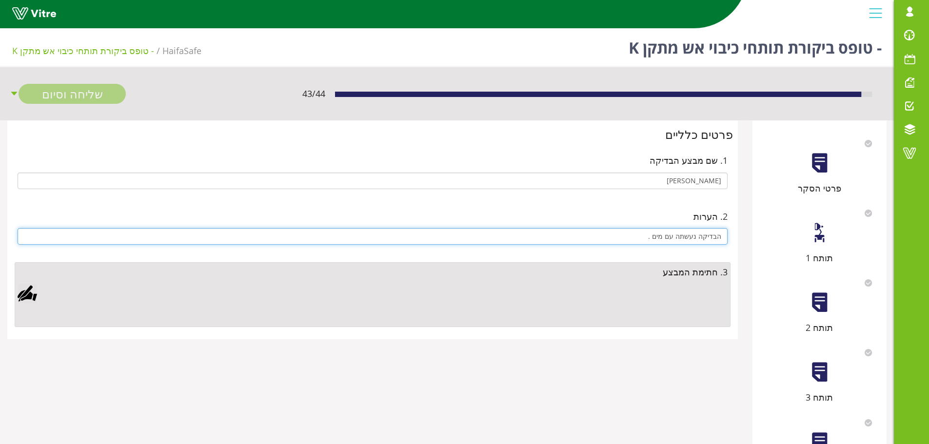
type input "הבדיקה נעשתה עם מים ."
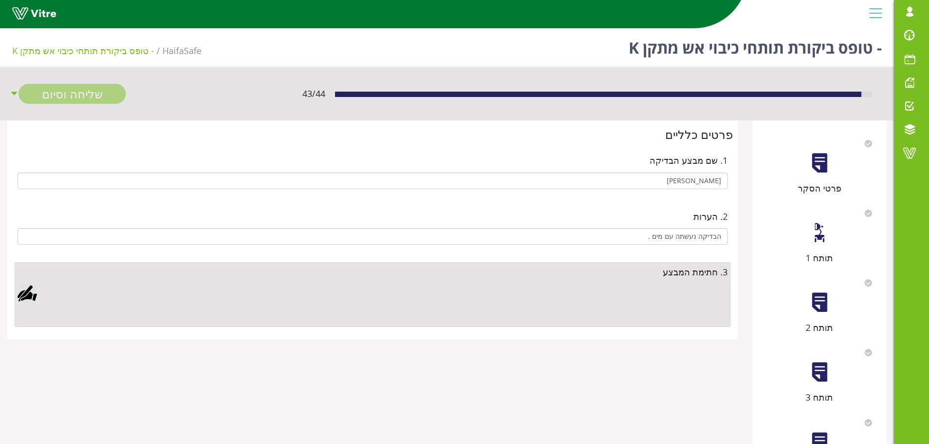
drag, startPoint x: 21, startPoint y: 293, endPoint x: 37, endPoint y: 287, distance: 17.3
click at [21, 293] on div at bounding box center [28, 294] width 20 height 20
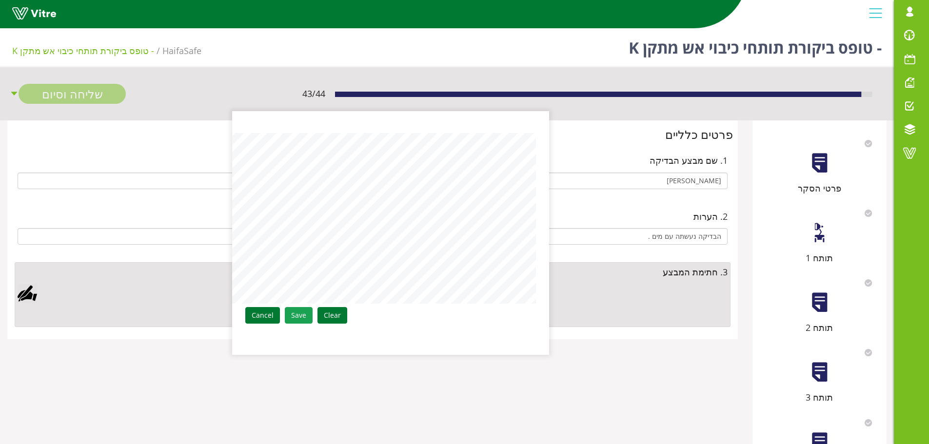
click at [310, 319] on link "Save" at bounding box center [299, 315] width 28 height 17
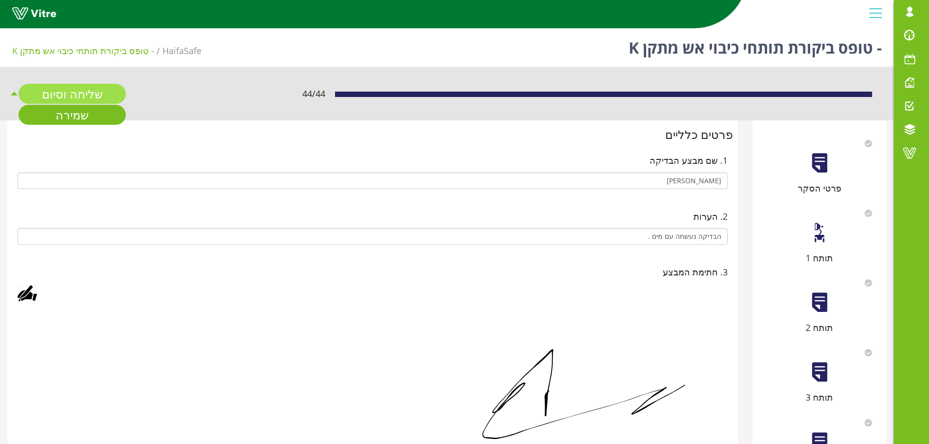
click at [91, 96] on link "שליחה וסיום" at bounding box center [72, 94] width 107 height 20
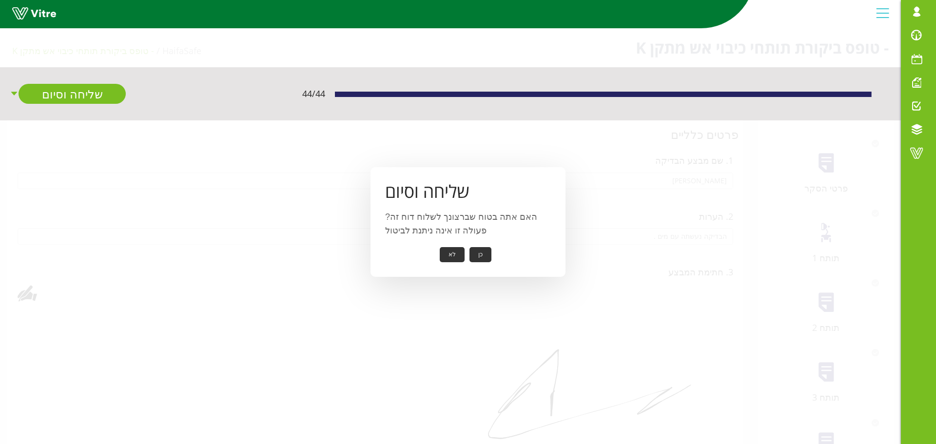
click at [481, 254] on button "כן" at bounding box center [481, 254] width 22 height 15
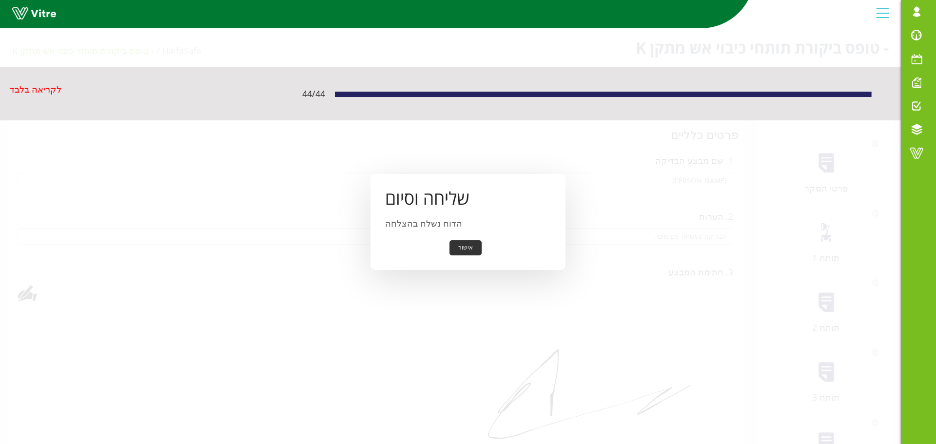
click at [477, 250] on button "אישור" at bounding box center [466, 247] width 32 height 15
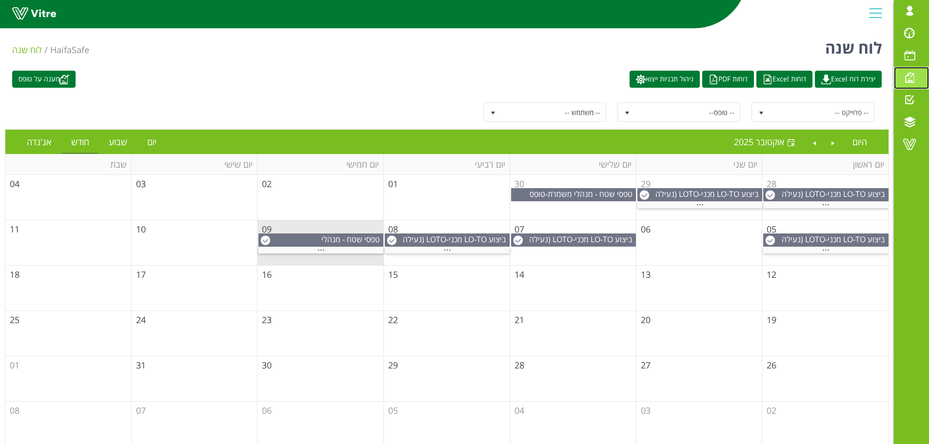
click at [904, 77] on span at bounding box center [909, 78] width 24 height 12
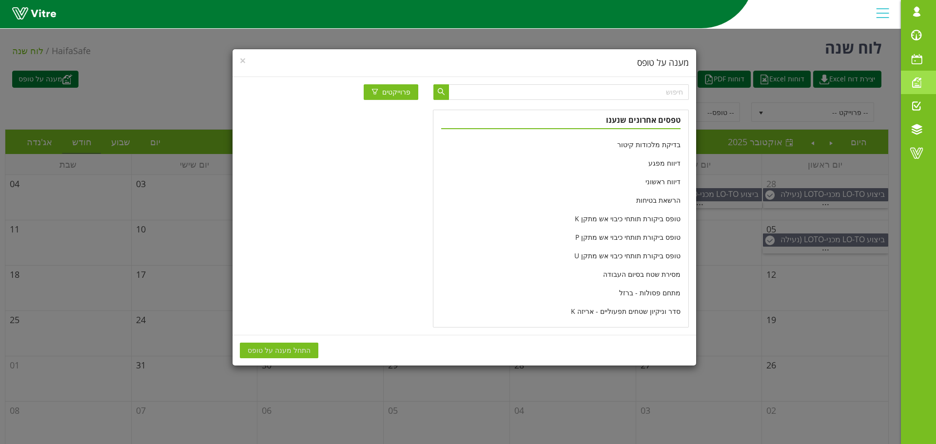
scroll to position [195, 0]
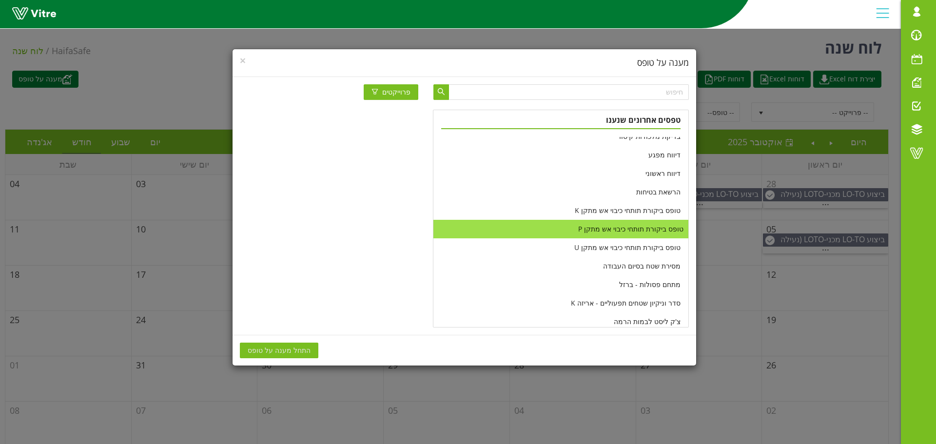
click at [598, 223] on li "טופס ביקורת תותחי כיבוי אש מתקן P" at bounding box center [561, 229] width 255 height 19
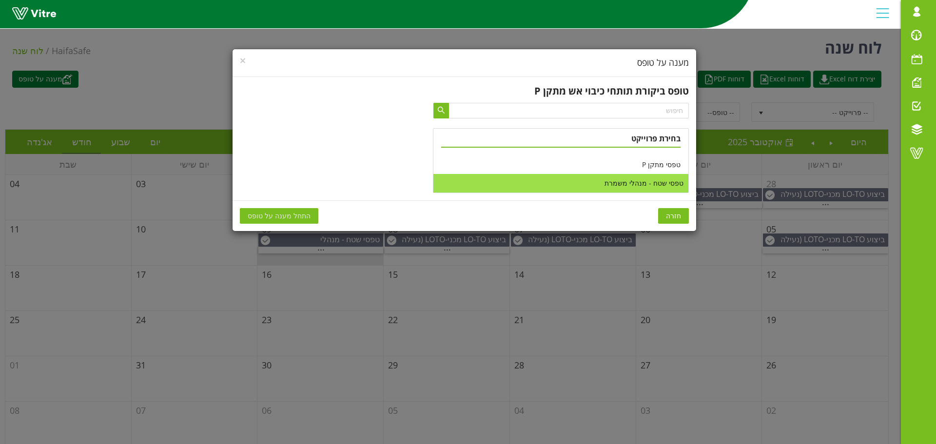
click at [645, 181] on li "טפסי שטח - מנהלי משמרת" at bounding box center [561, 183] width 255 height 19
click at [282, 215] on span "התחל מענה על טופס" at bounding box center [279, 216] width 63 height 11
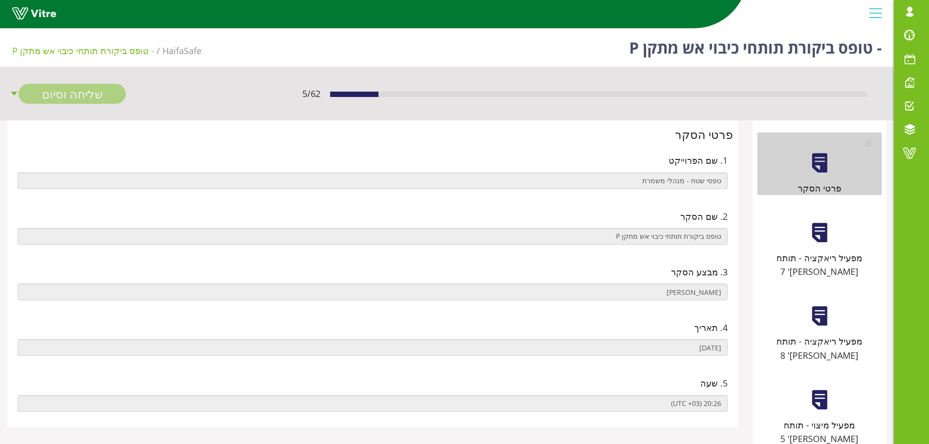
click at [805, 255] on div "מפעיל ריאקציה - תותח [PERSON_NAME]' 7" at bounding box center [819, 265] width 124 height 28
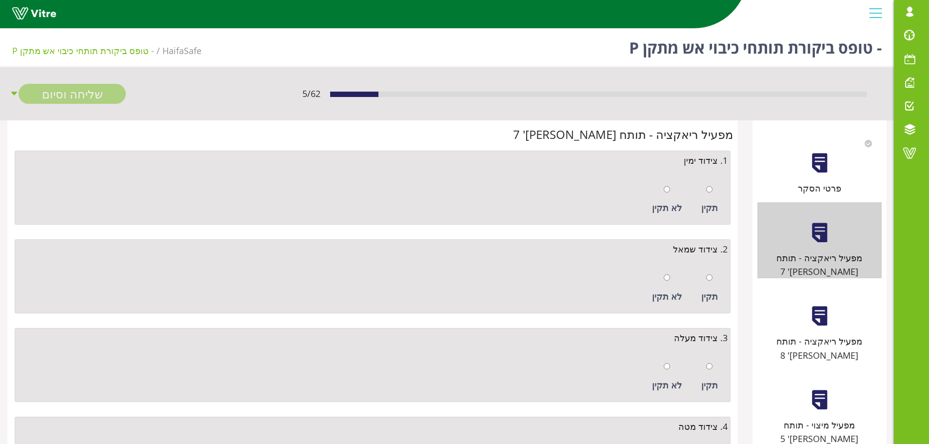
click at [710, 193] on div at bounding box center [709, 189] width 6 height 14
radio input "true"
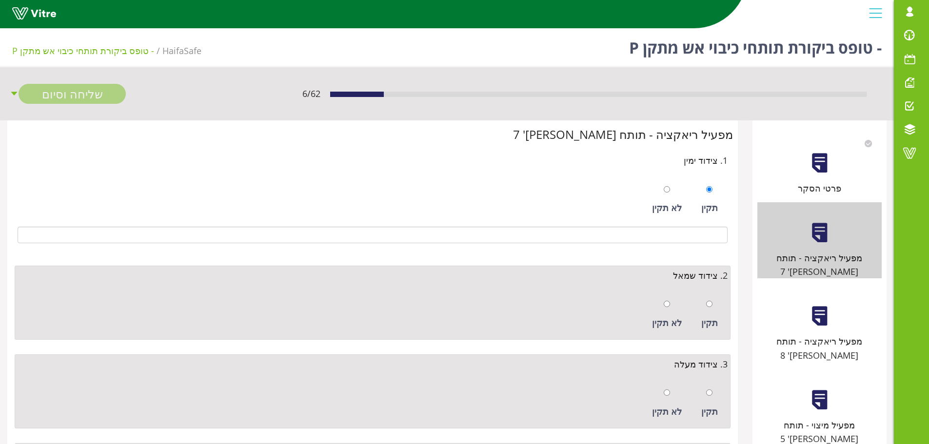
click at [702, 302] on div "תקין" at bounding box center [709, 314] width 26 height 45
radio input "true"
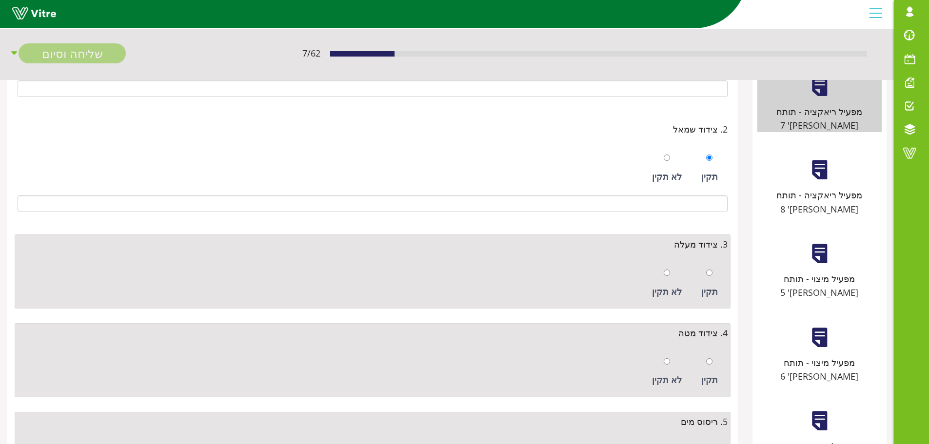
click at [717, 283] on div "תקין" at bounding box center [709, 283] width 26 height 45
radio input "true"
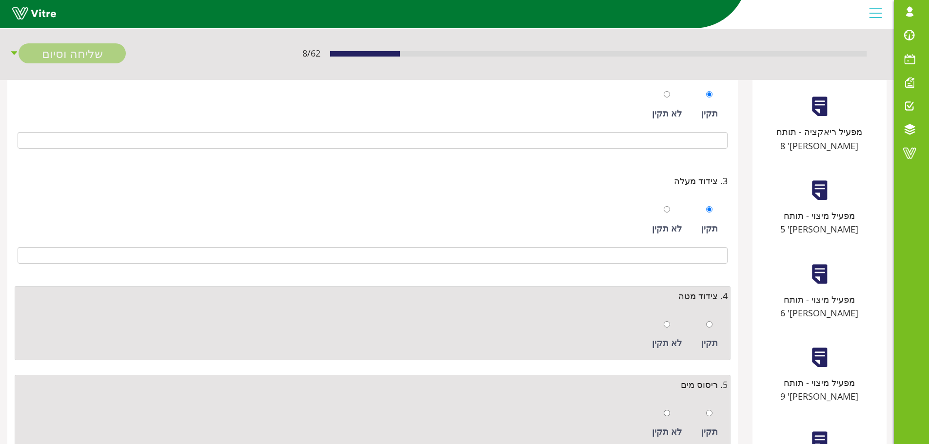
scroll to position [293, 0]
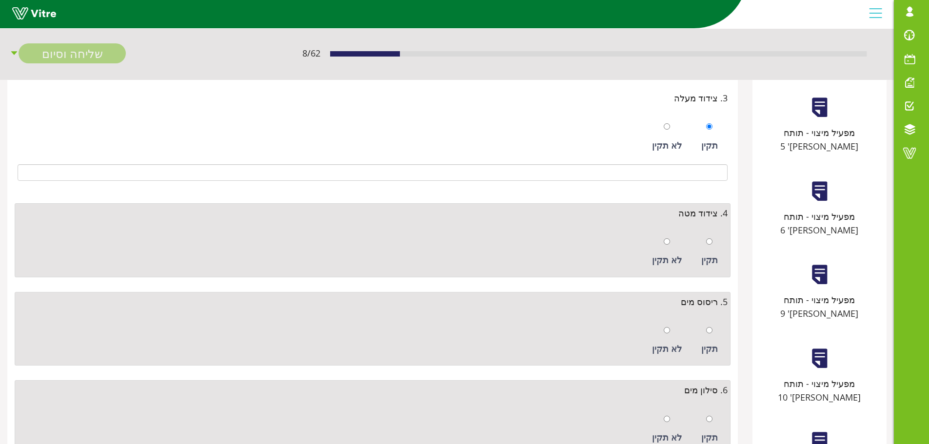
drag, startPoint x: 712, startPoint y: 254, endPoint x: 710, endPoint y: 261, distance: 7.1
click at [712, 254] on div "תקין" at bounding box center [709, 260] width 17 height 14
radio input "true"
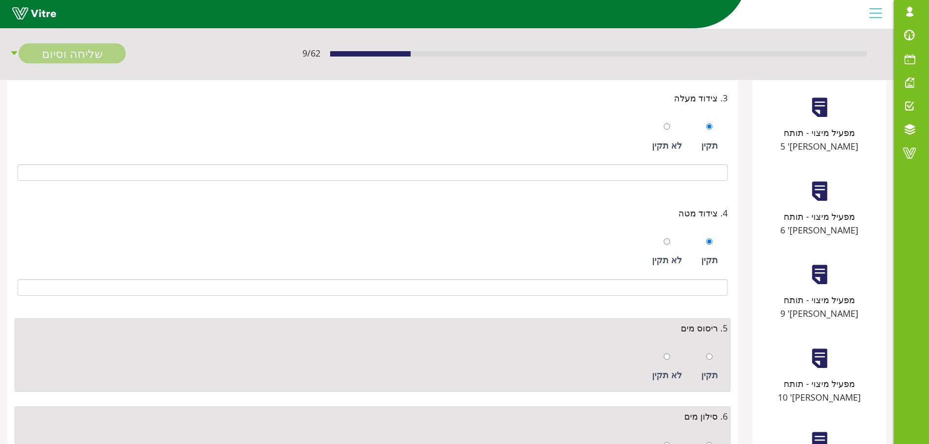
click at [707, 352] on div at bounding box center [709, 357] width 6 height 14
radio input "true"
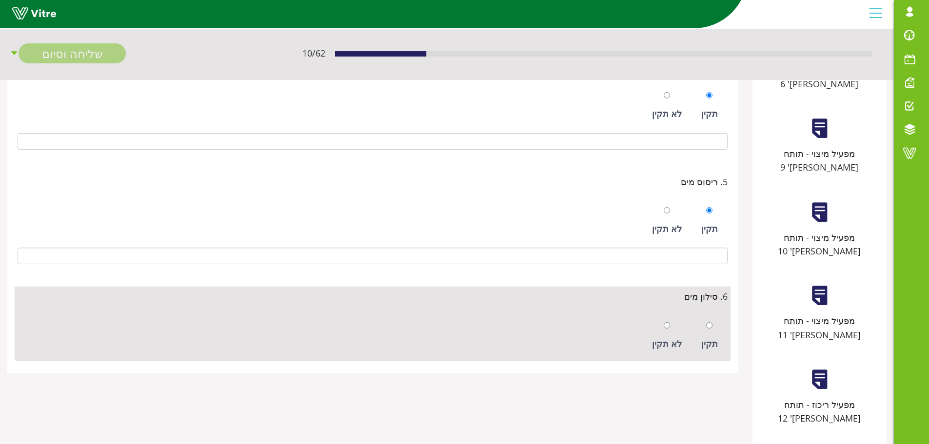
click at [709, 334] on div "תקין" at bounding box center [709, 336] width 26 height 45
radio input "true"
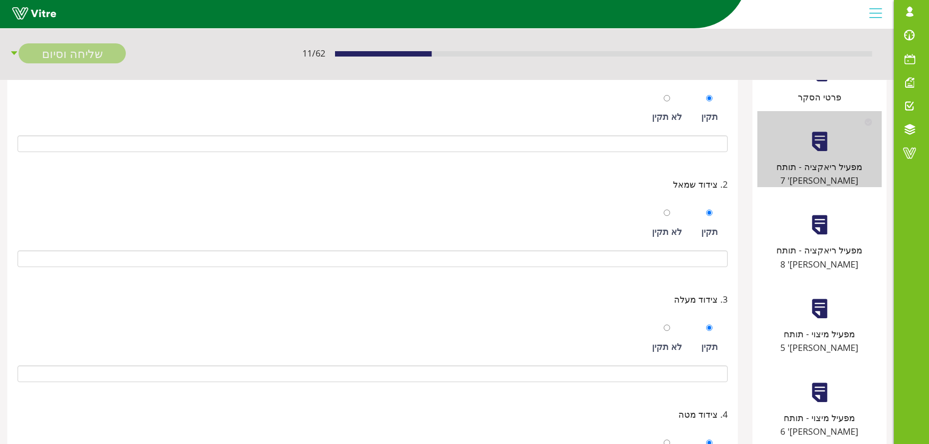
scroll to position [0, 0]
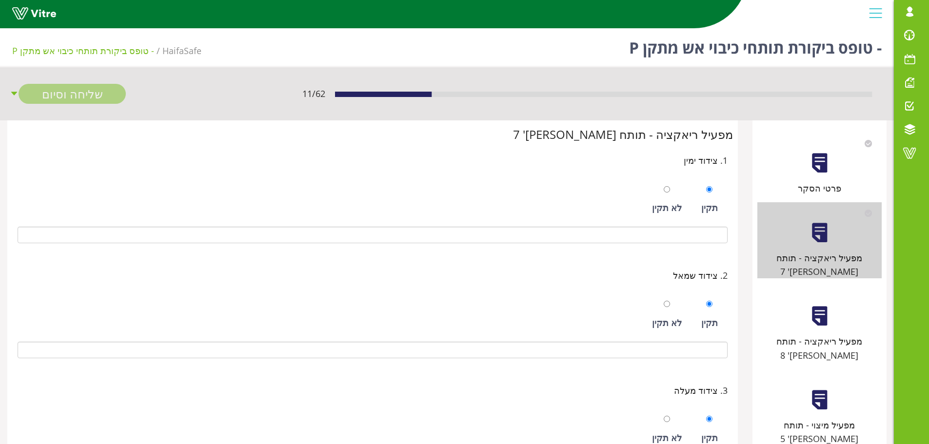
click at [809, 305] on div at bounding box center [820, 316] width 22 height 22
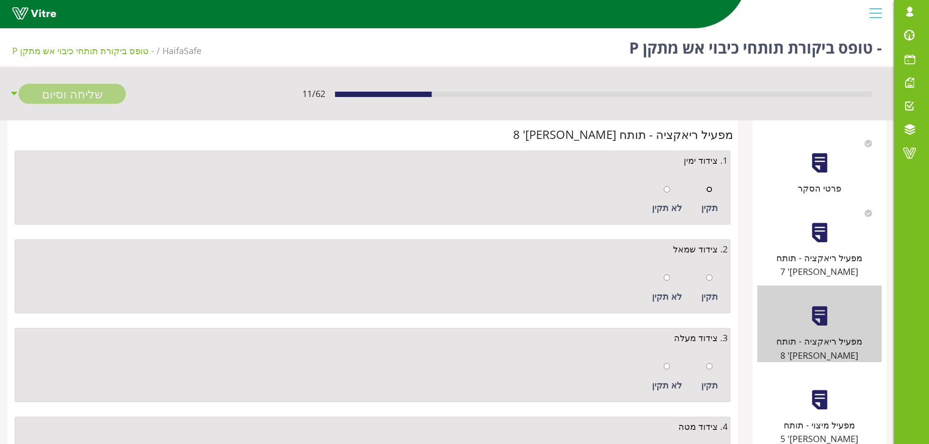
click at [711, 190] on input "radio" at bounding box center [709, 189] width 6 height 6
radio input "true"
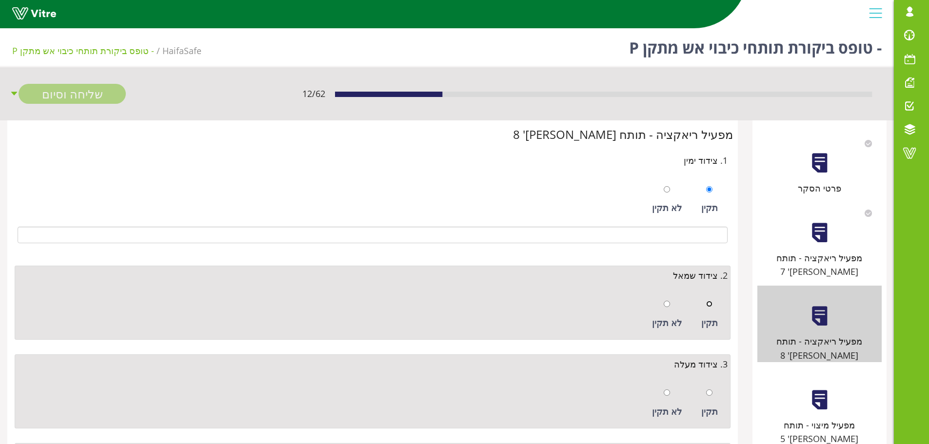
click at [707, 308] on div at bounding box center [709, 304] width 6 height 14
radio input "true"
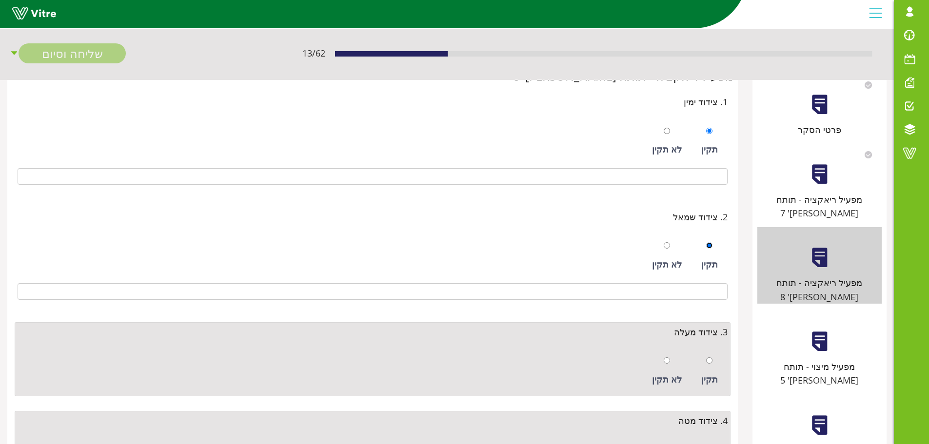
scroll to position [146, 0]
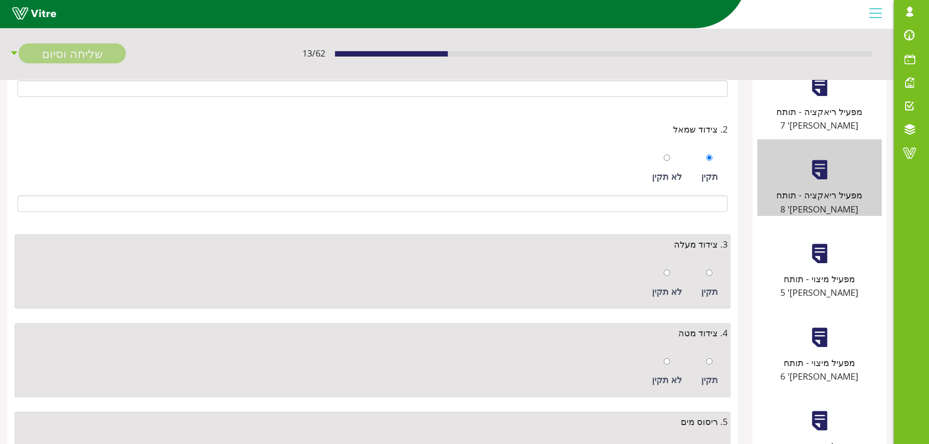
click at [710, 277] on div at bounding box center [709, 273] width 6 height 14
radio input "true"
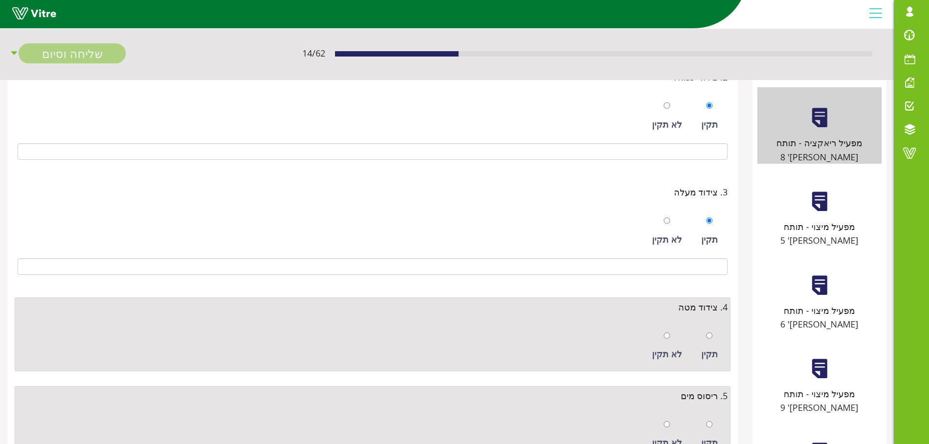
scroll to position [341, 0]
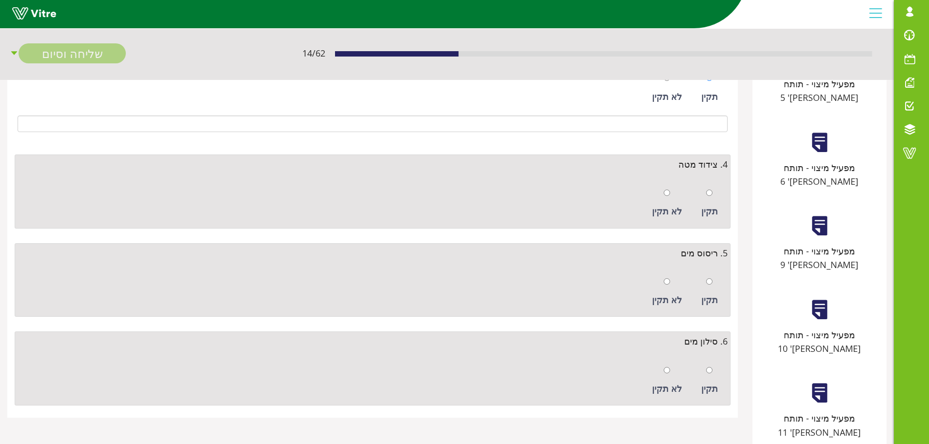
drag, startPoint x: 717, startPoint y: 194, endPoint x: 710, endPoint y: 229, distance: 36.3
click at [717, 194] on div "תקין" at bounding box center [709, 203] width 26 height 45
radio input "true"
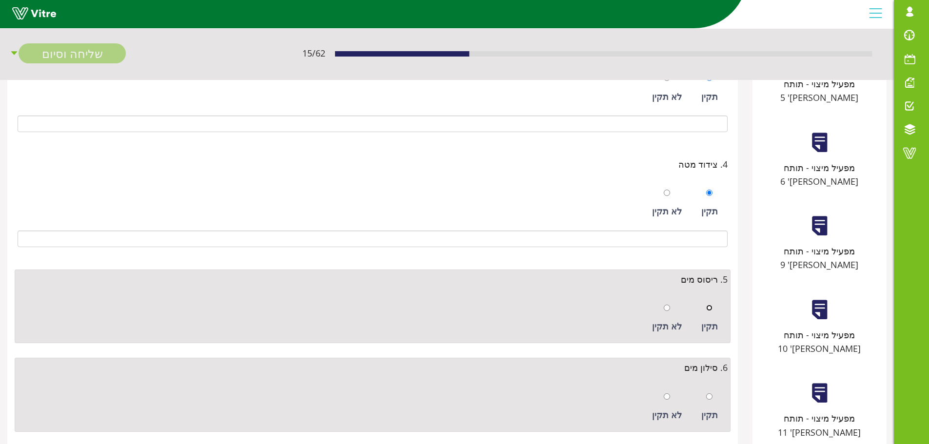
click at [711, 308] on input "radio" at bounding box center [709, 308] width 6 height 6
radio input "true"
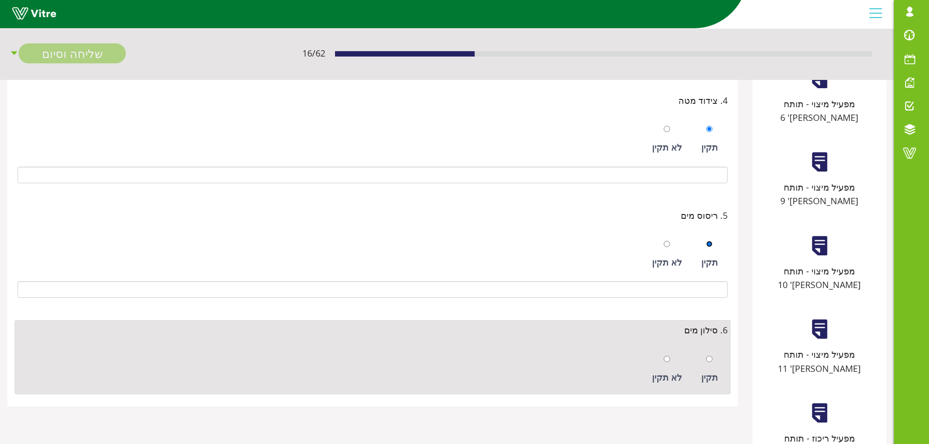
scroll to position [479, 0]
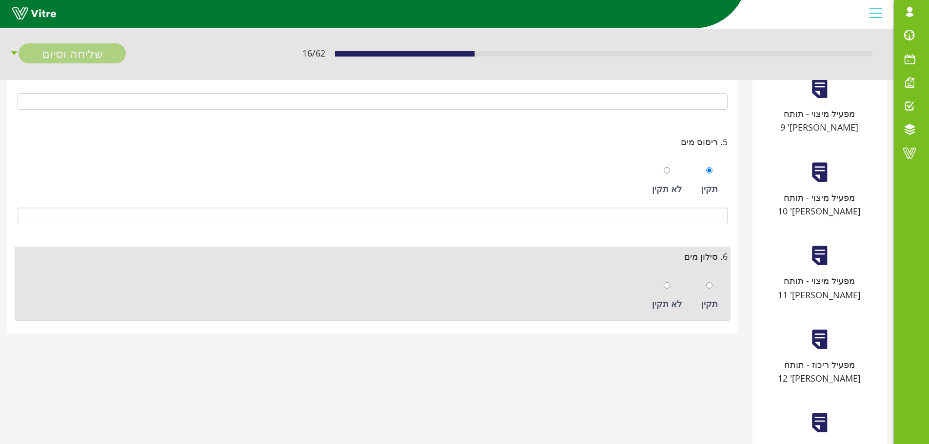
click at [714, 283] on div "תקין" at bounding box center [709, 296] width 26 height 45
radio input "true"
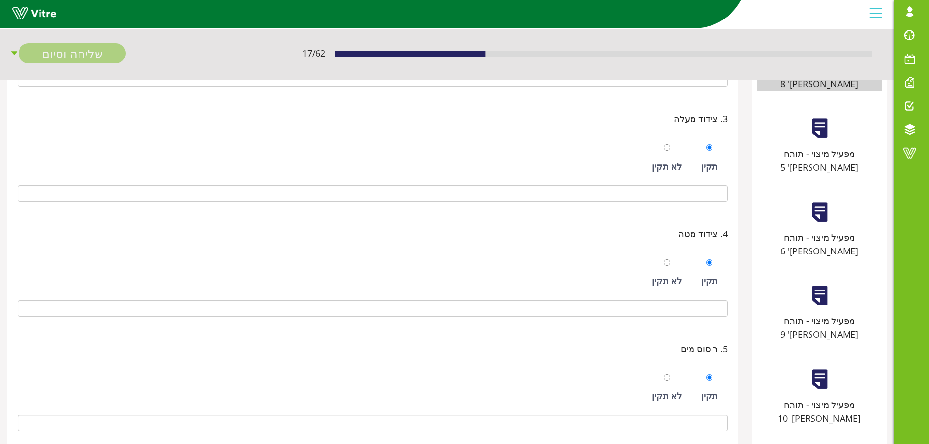
scroll to position [138, 0]
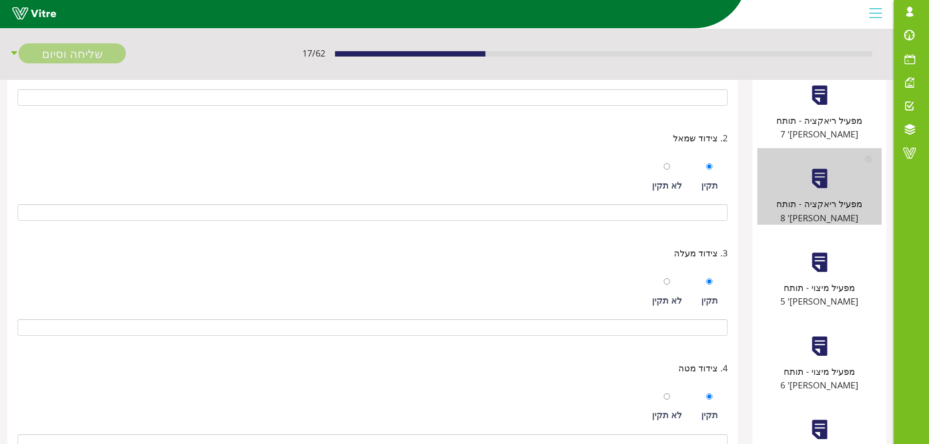
click at [824, 252] on div at bounding box center [820, 263] width 22 height 22
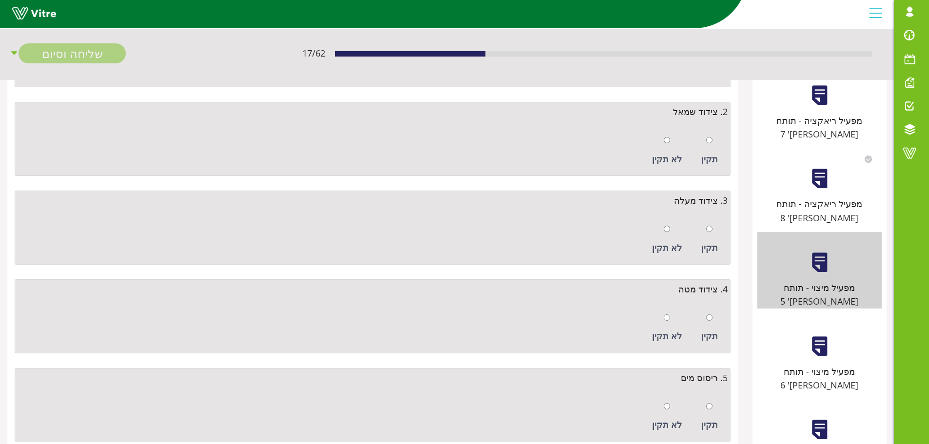
scroll to position [0, 0]
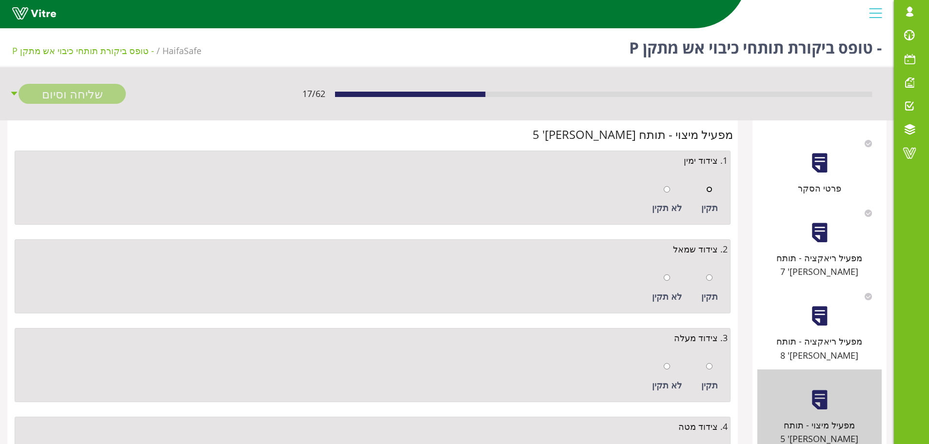
click at [711, 192] on input "radio" at bounding box center [709, 189] width 6 height 6
radio input "true"
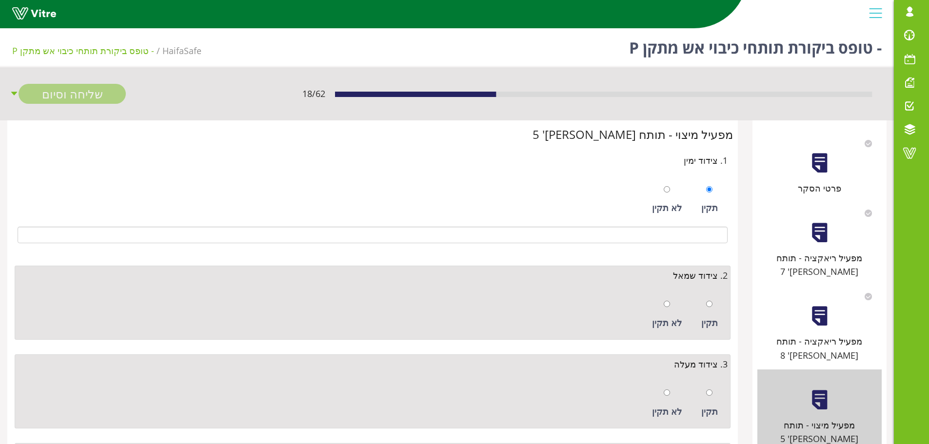
click at [701, 298] on div "תקין" at bounding box center [709, 314] width 26 height 45
radio input "true"
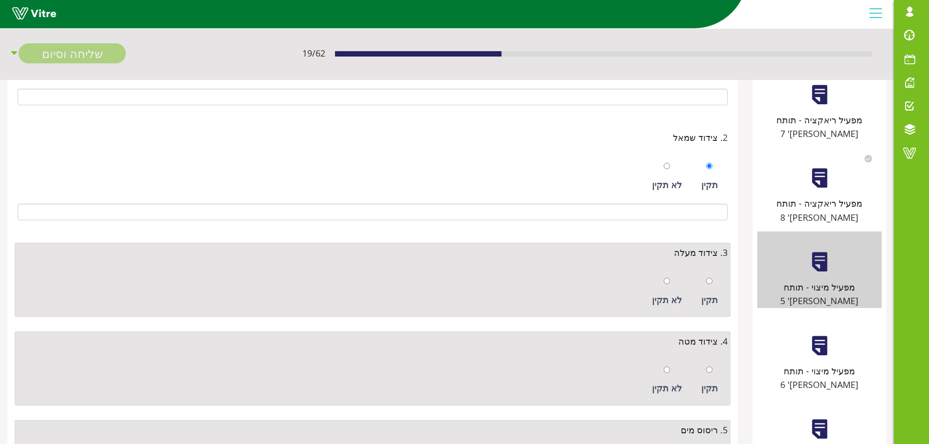
scroll to position [146, 0]
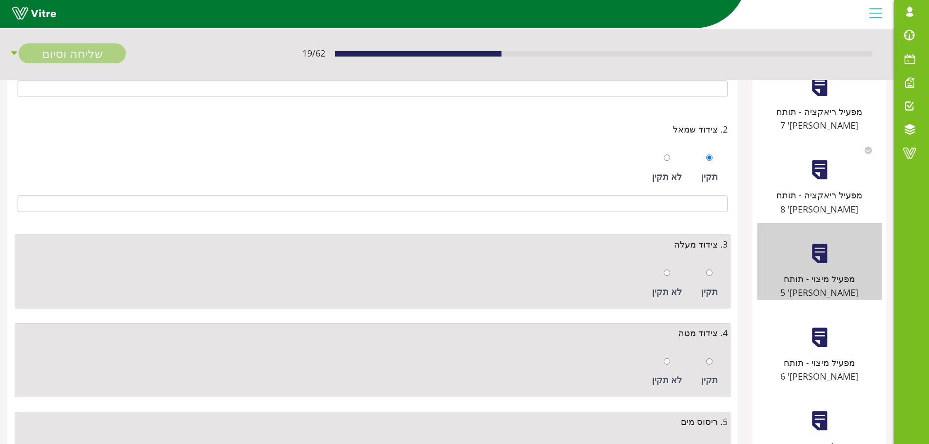
click at [709, 280] on div "תקין" at bounding box center [709, 283] width 26 height 45
radio input "true"
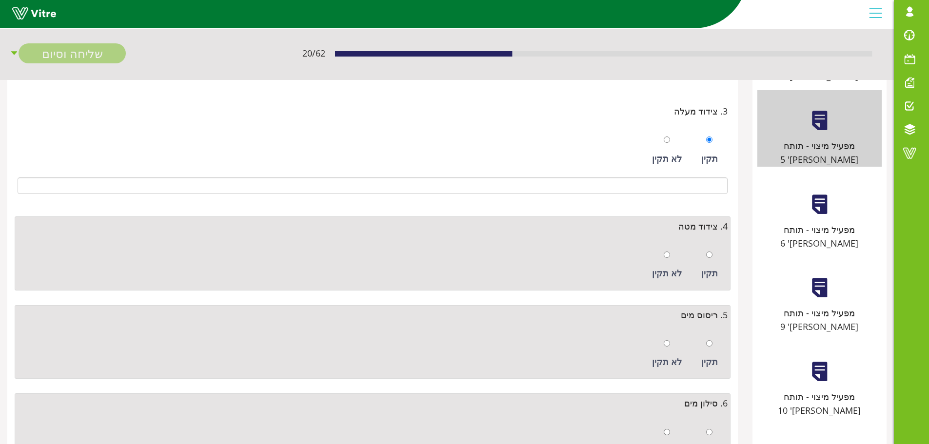
scroll to position [293, 0]
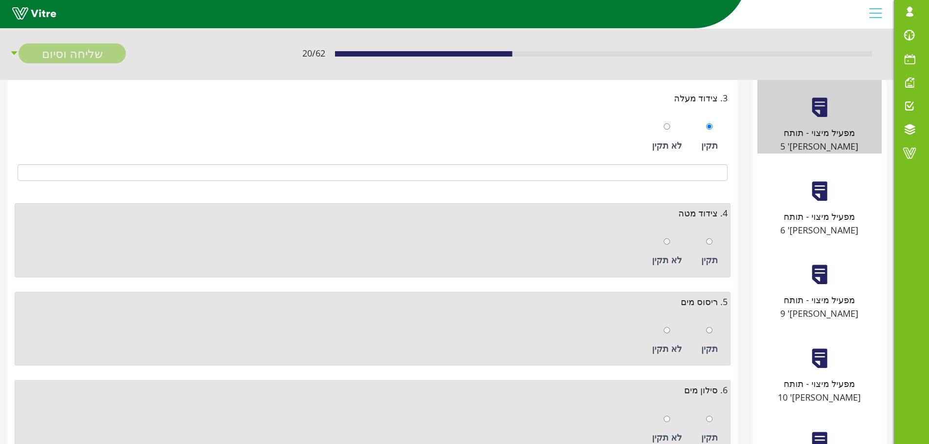
click at [713, 244] on div "תקין" at bounding box center [709, 252] width 26 height 45
radio input "true"
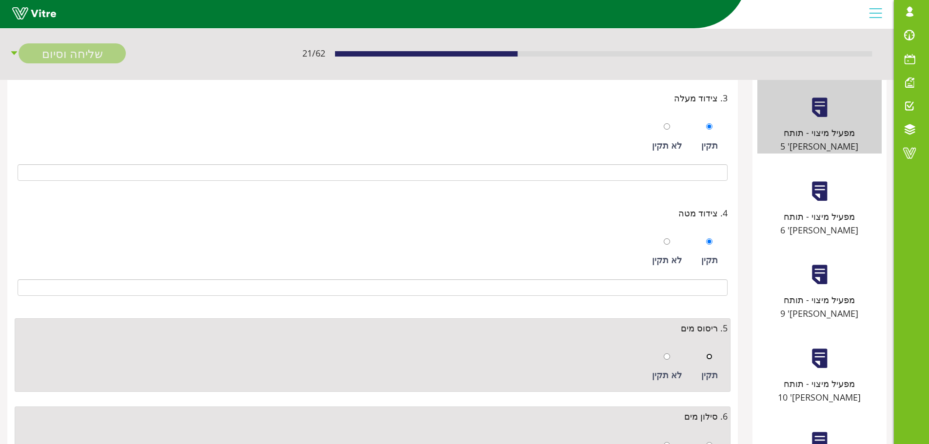
click at [712, 354] on input "radio" at bounding box center [709, 357] width 6 height 6
radio input "true"
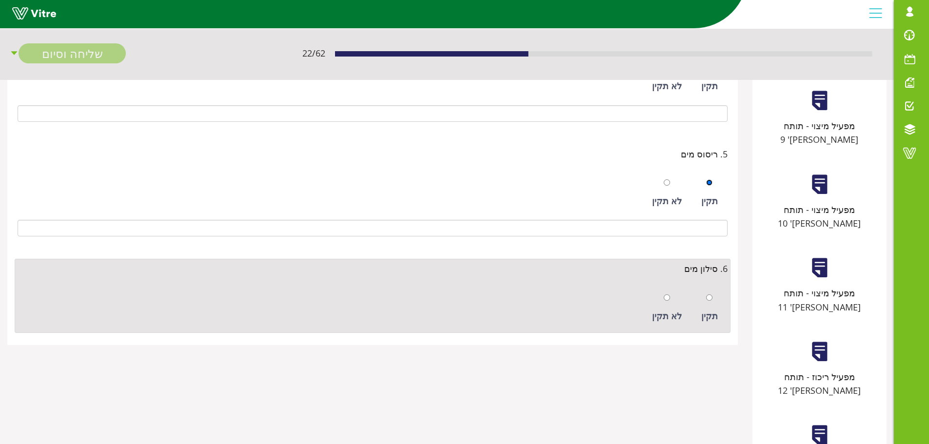
scroll to position [479, 0]
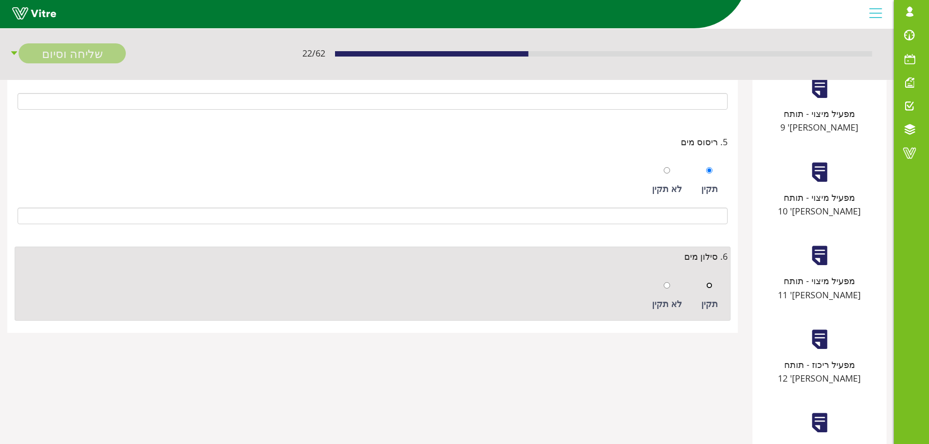
click at [706, 288] on input "radio" at bounding box center [709, 285] width 6 height 6
radio input "true"
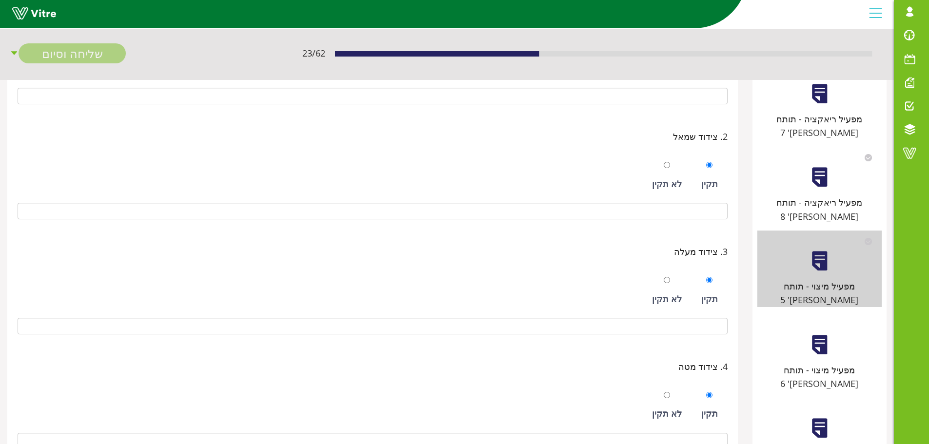
scroll to position [138, 0]
click at [819, 316] on div "מפעיל מיצוי - תותח מס' 6" at bounding box center [819, 354] width 124 height 77
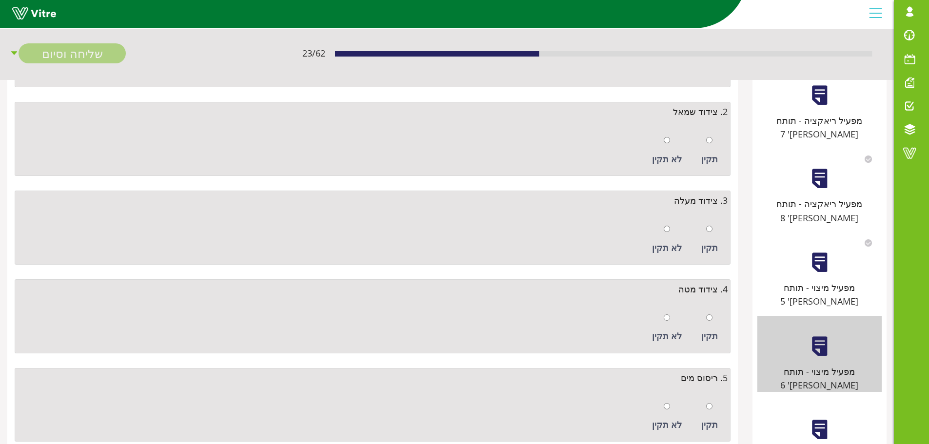
scroll to position [0, 0]
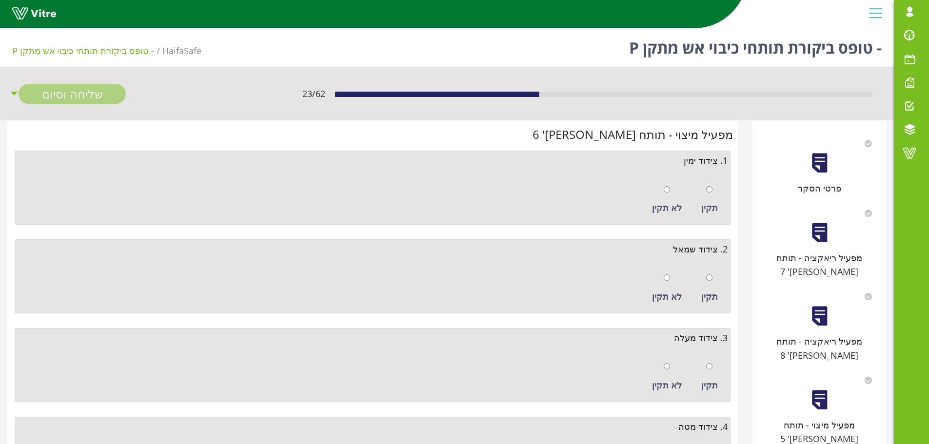
click at [714, 189] on div "תקין" at bounding box center [709, 200] width 26 height 45
radio input "true"
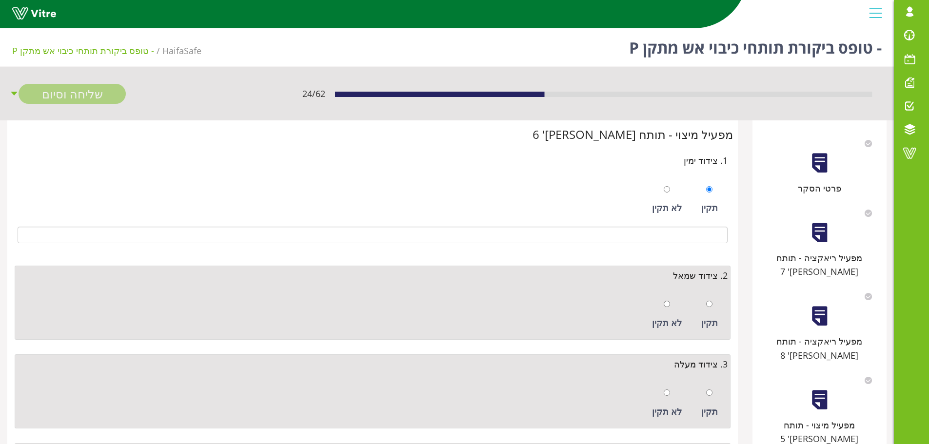
click at [708, 297] on div "תקין" at bounding box center [709, 314] width 26 height 45
radio input "true"
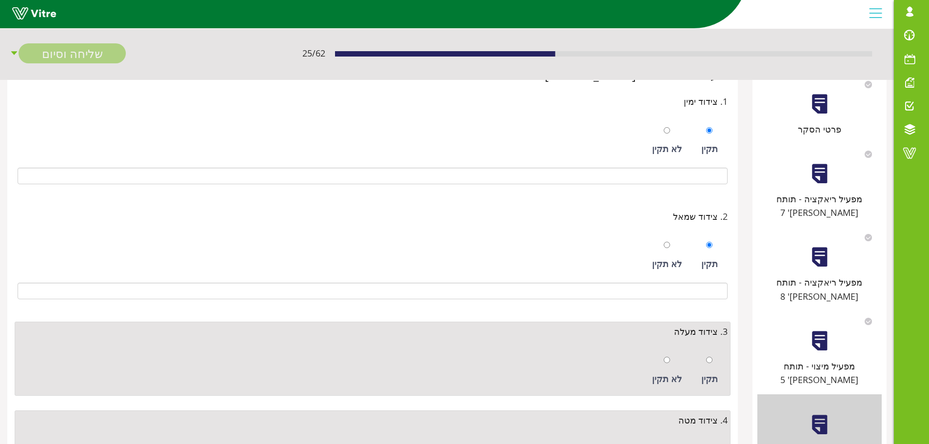
scroll to position [146, 0]
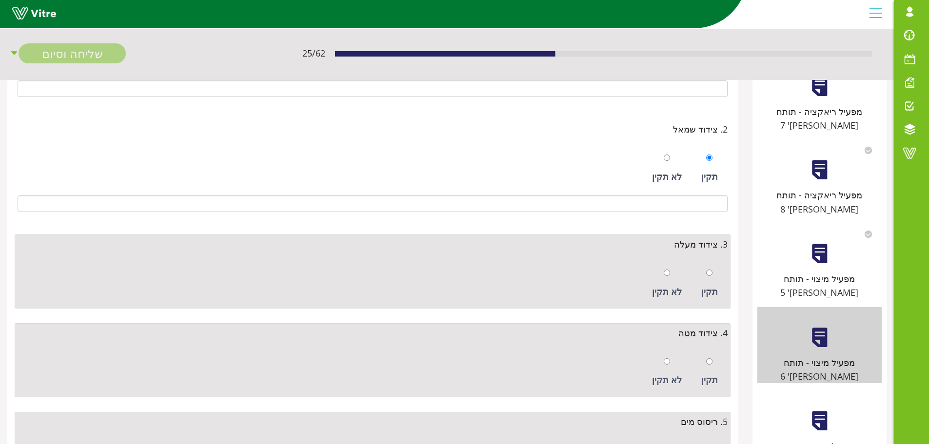
click at [709, 286] on div "תקין" at bounding box center [709, 292] width 17 height 14
radio input "true"
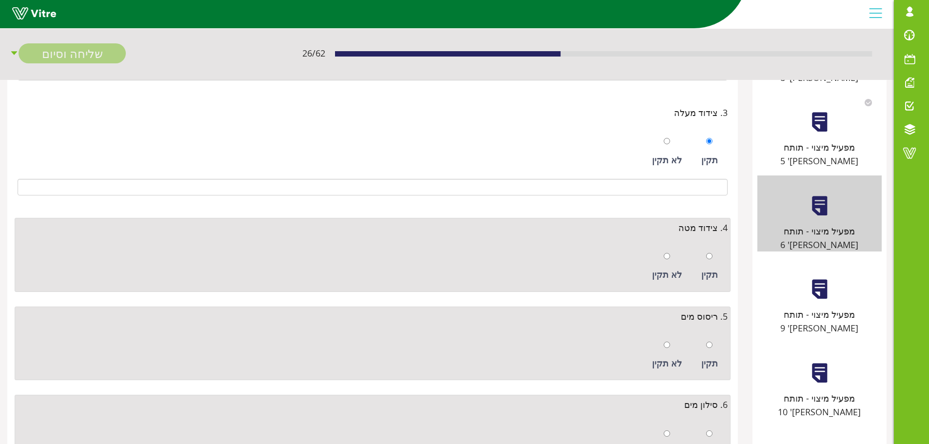
scroll to position [293, 0]
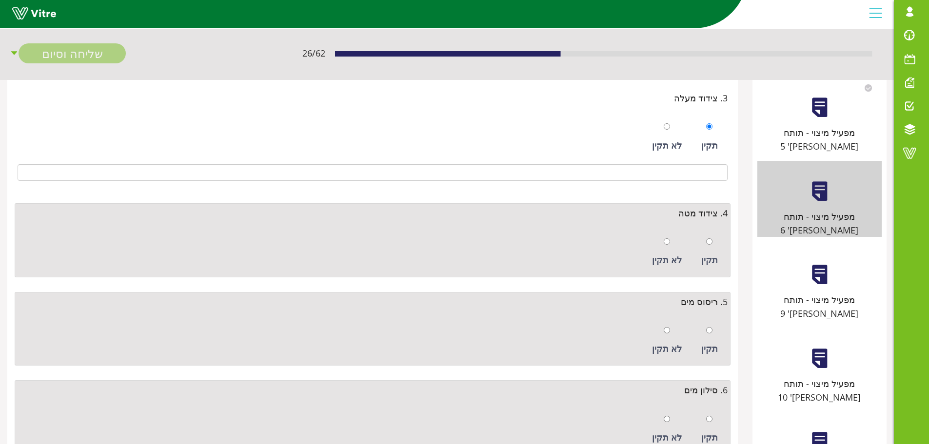
click at [714, 245] on div "תקין" at bounding box center [709, 252] width 26 height 45
radio input "true"
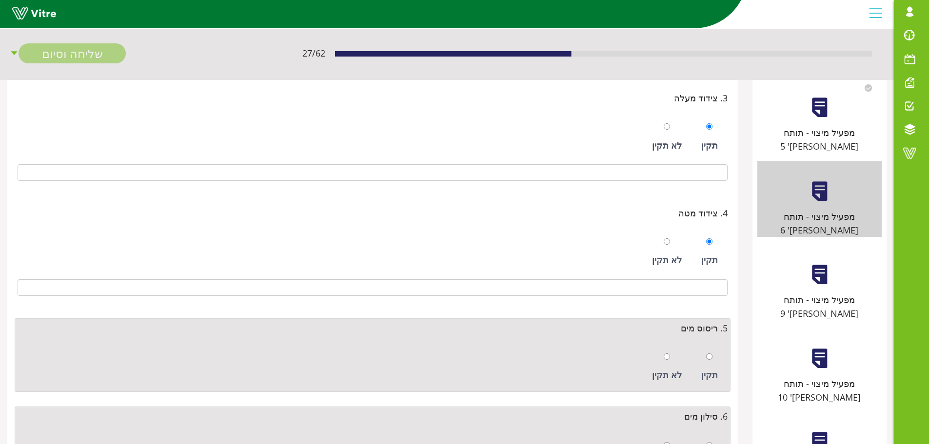
click at [703, 358] on div "תקין" at bounding box center [709, 367] width 26 height 45
radio input "true"
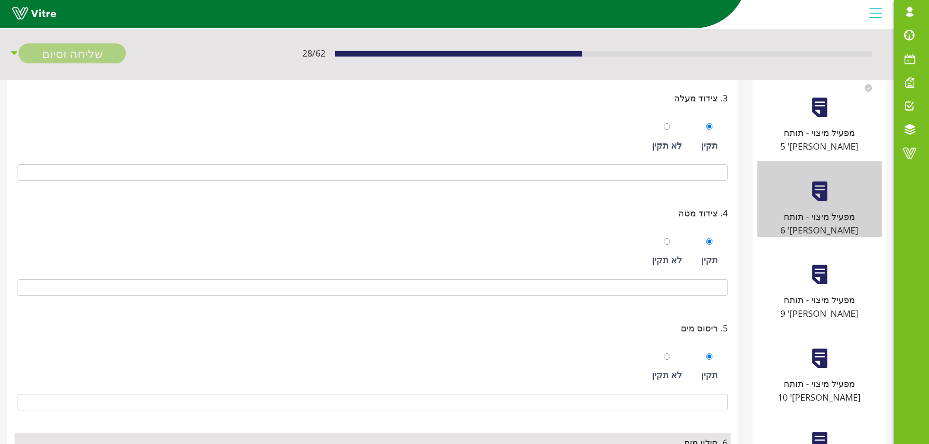
scroll to position [390, 0]
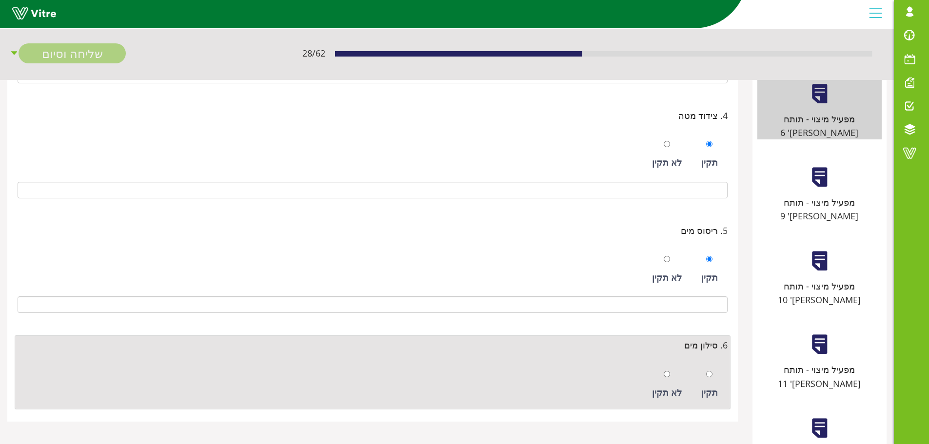
click at [714, 380] on div "תקין" at bounding box center [709, 384] width 26 height 45
radio input "true"
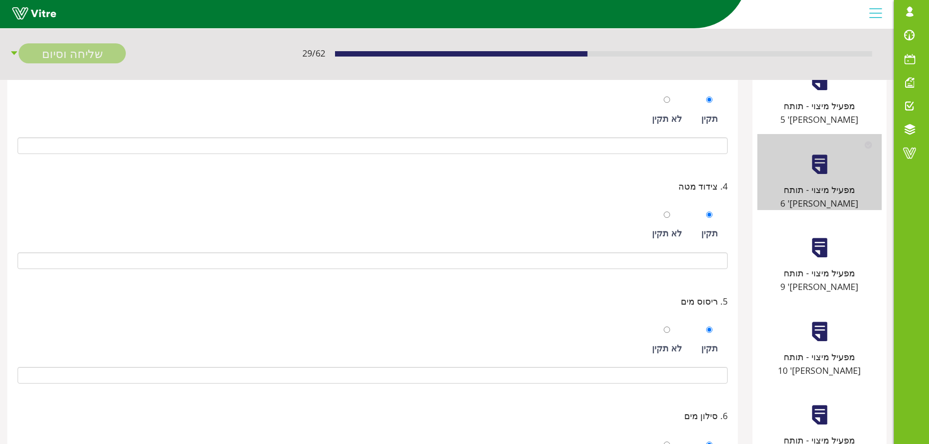
scroll to position [195, 0]
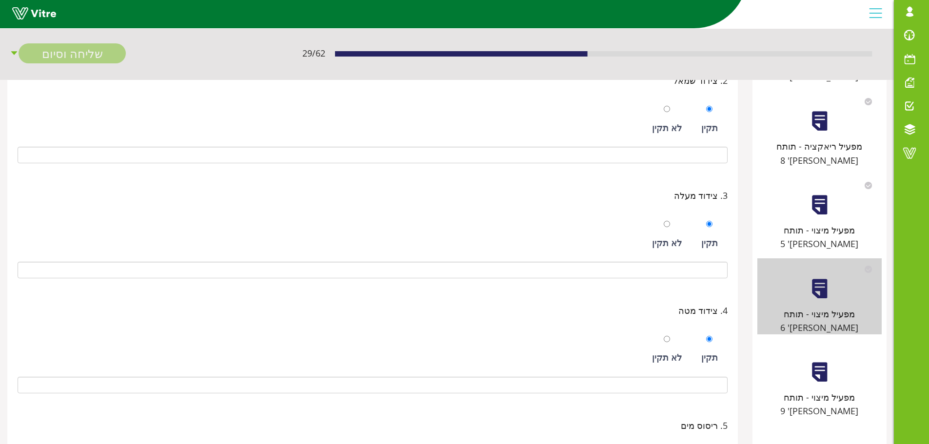
click at [827, 350] on div "פרטי הסקר מפעיל ריאקציה - תותח מס' 7 מפעיל ריאקציה - תותח מס' 8 מפעיל מיצוי - ת…" at bounding box center [820, 376] width 134 height 903
click at [826, 342] on div "מפעיל מיצוי - תותח מס' 9" at bounding box center [819, 380] width 124 height 77
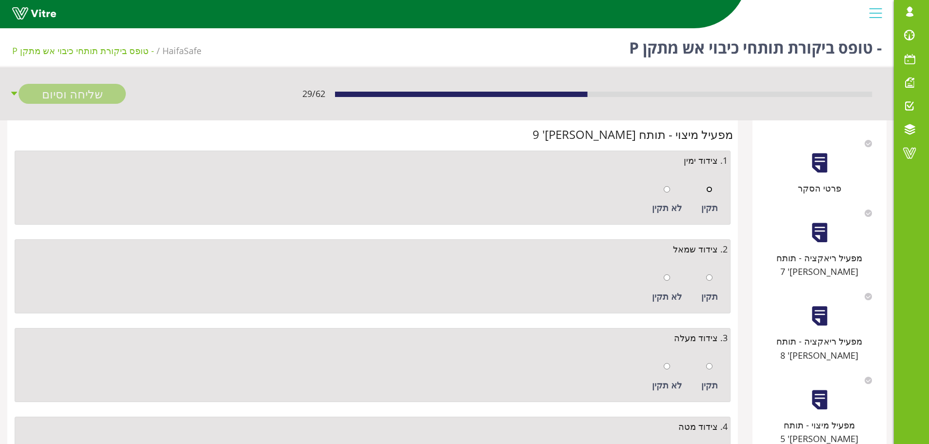
click at [707, 190] on input "radio" at bounding box center [709, 189] width 6 height 6
radio input "true"
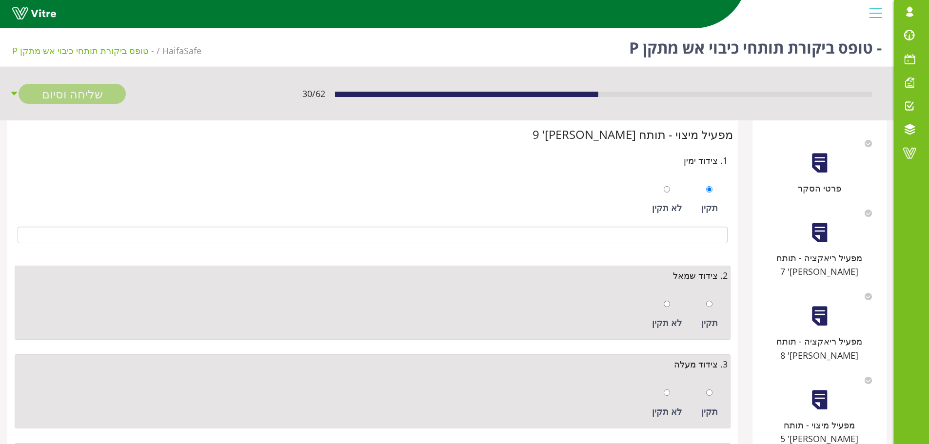
click at [713, 301] on div "תקין" at bounding box center [709, 314] width 26 height 45
radio input "true"
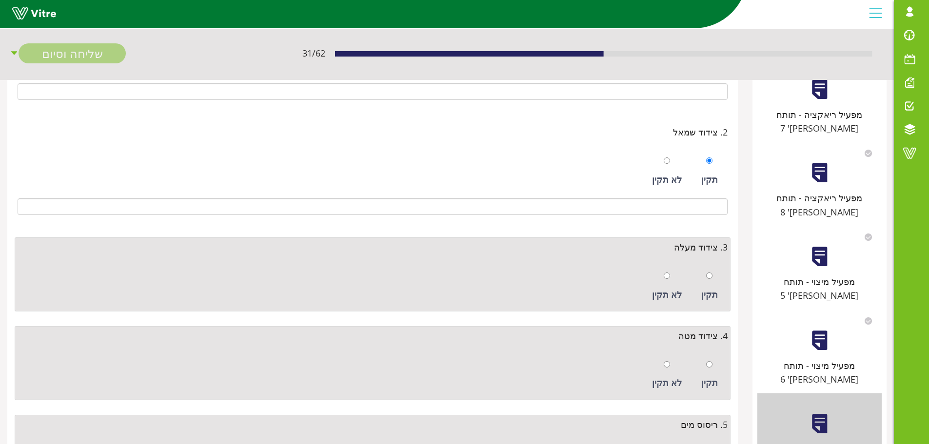
scroll to position [146, 0]
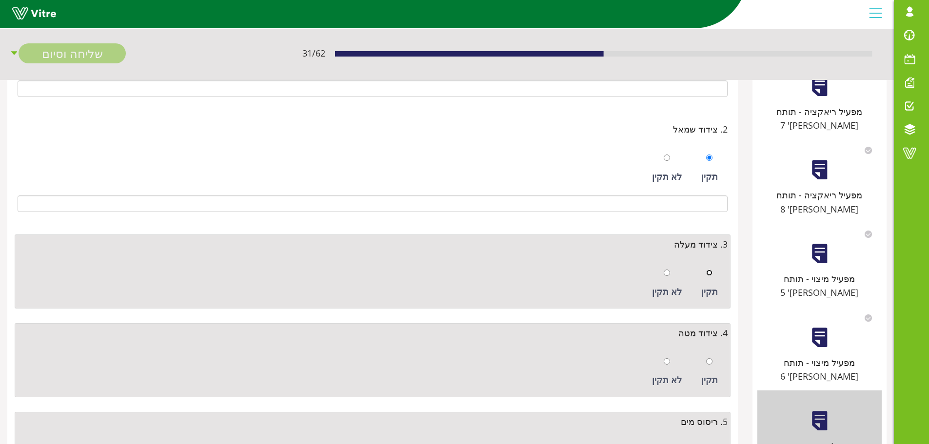
click at [711, 273] on input "radio" at bounding box center [709, 273] width 6 height 6
radio input "true"
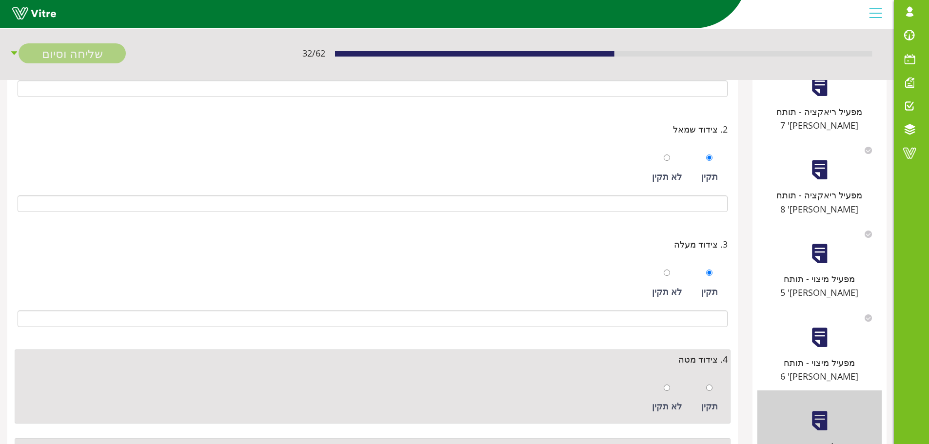
click at [709, 381] on div at bounding box center [709, 388] width 6 height 14
radio input "true"
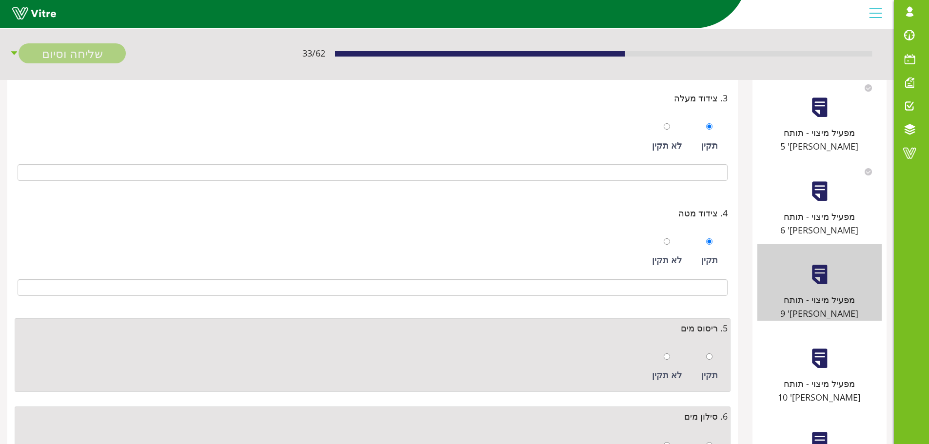
click at [715, 368] on div "תקין" at bounding box center [709, 375] width 17 height 14
radio input "true"
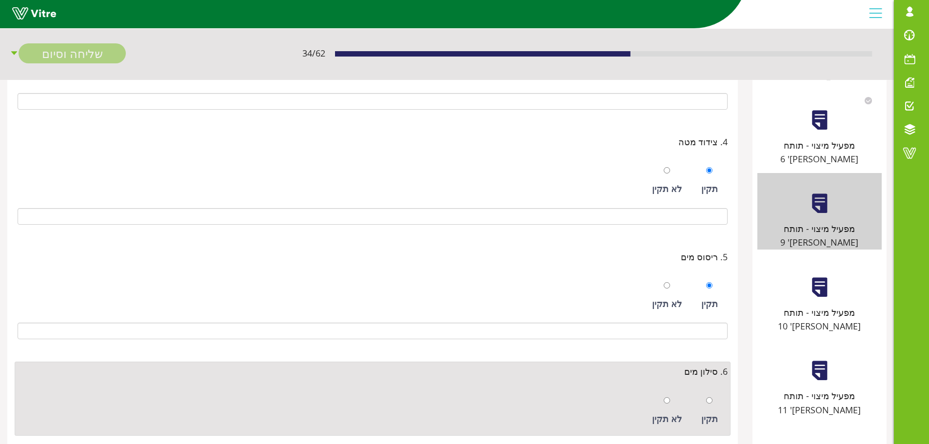
scroll to position [439, 0]
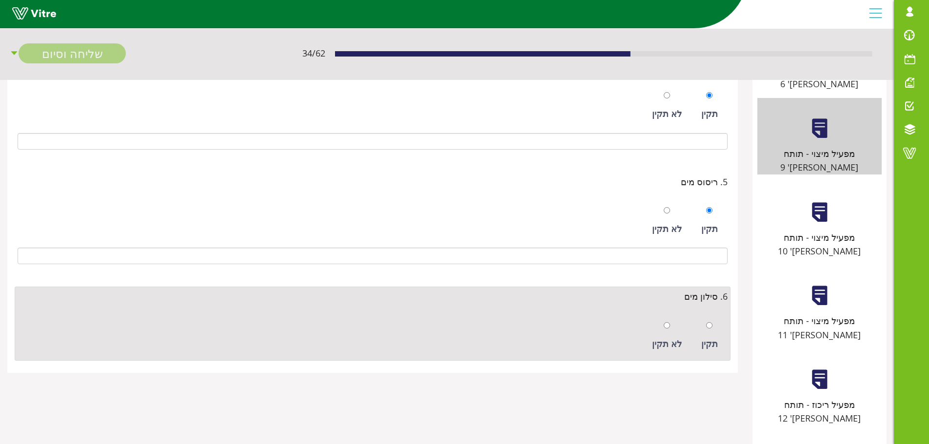
click at [716, 335] on div "תקין" at bounding box center [709, 336] width 26 height 45
radio input "true"
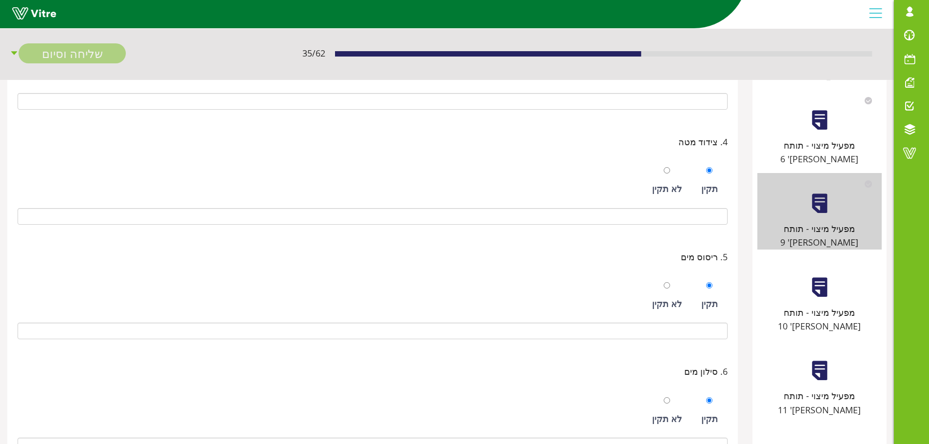
scroll to position [244, 0]
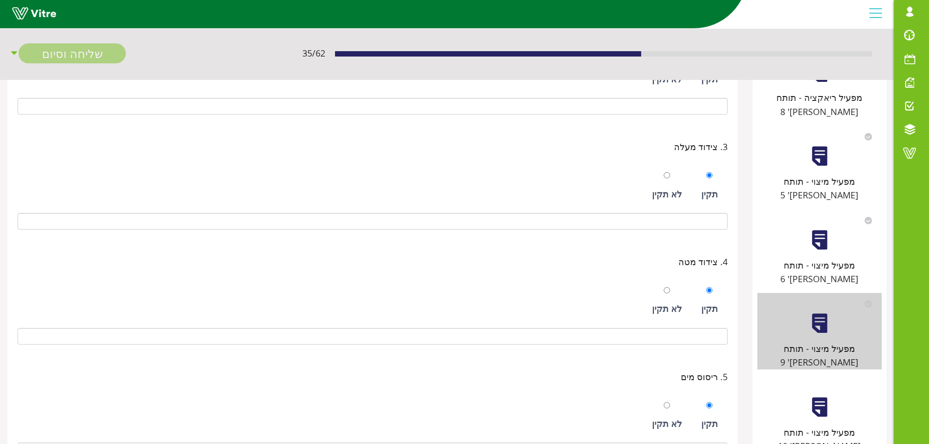
click at [816, 397] on div at bounding box center [820, 408] width 22 height 22
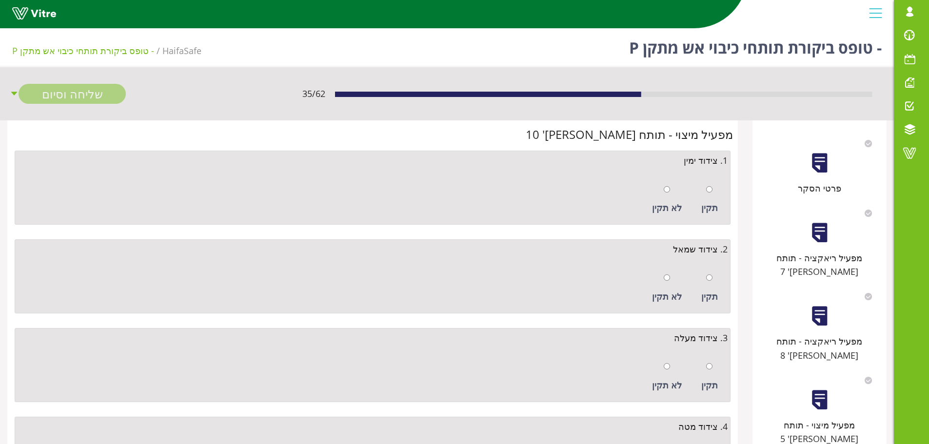
click at [716, 194] on div "תקין" at bounding box center [709, 200] width 26 height 45
radio input "true"
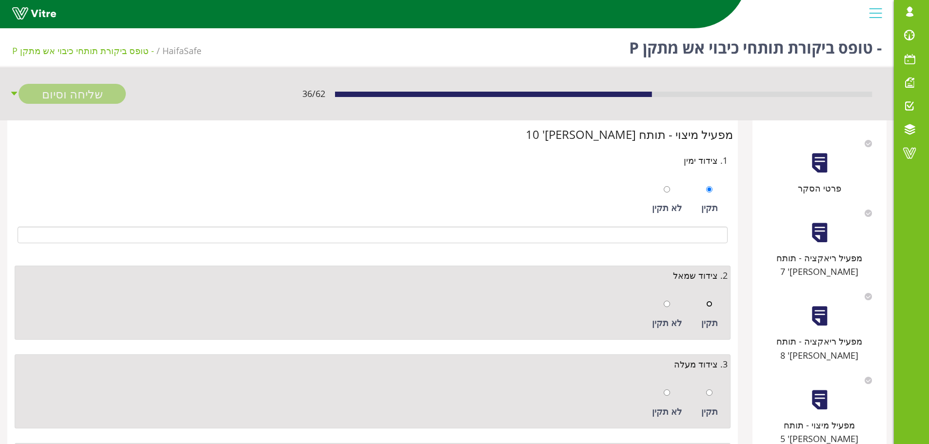
click at [712, 302] on input "radio" at bounding box center [709, 304] width 6 height 6
radio input "true"
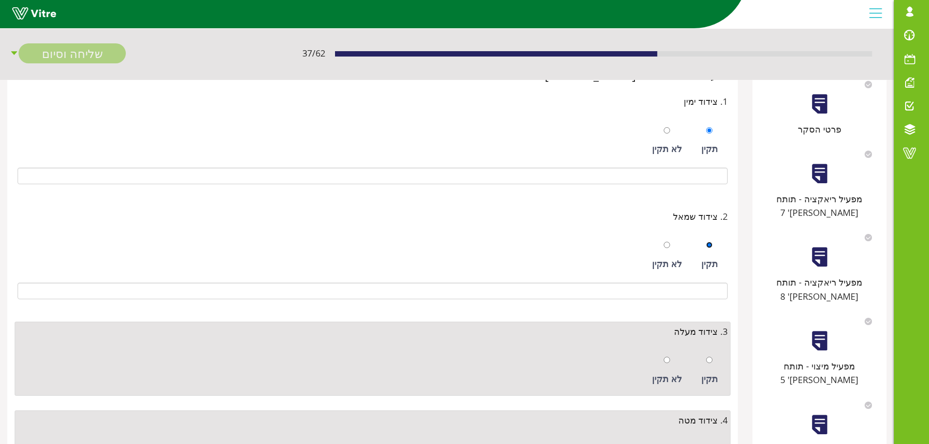
scroll to position [146, 0]
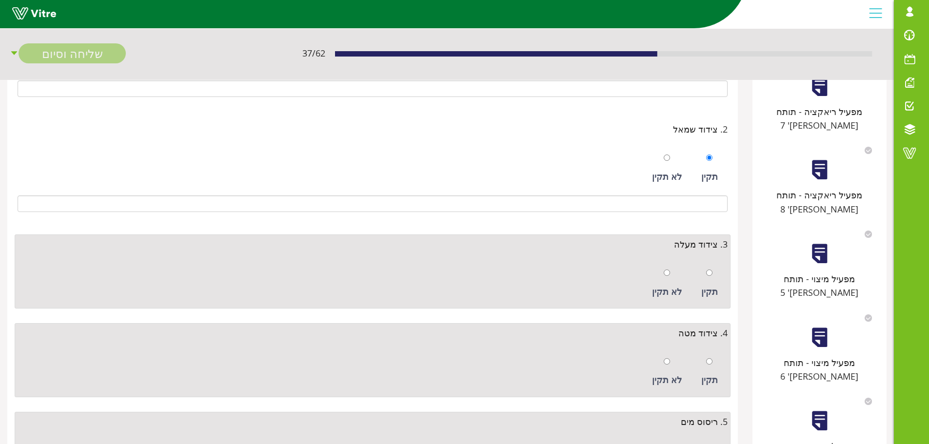
click at [717, 272] on div "תקין" at bounding box center [709, 283] width 26 height 45
radio input "true"
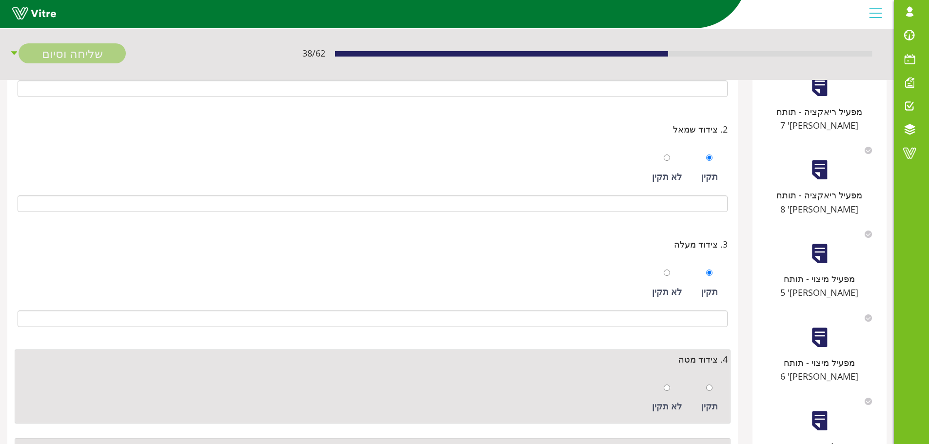
click at [714, 374] on div "תקין לא תקין" at bounding box center [373, 396] width 710 height 50
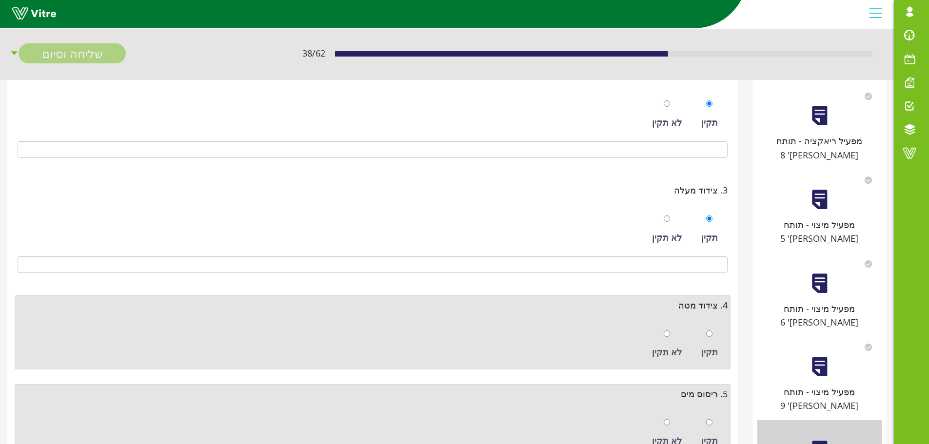
scroll to position [293, 0]
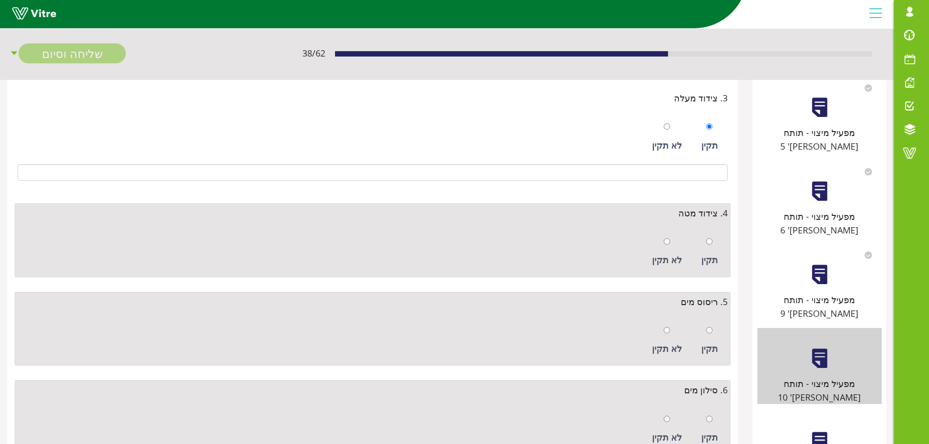
click at [711, 245] on div at bounding box center [709, 242] width 6 height 14
radio input "true"
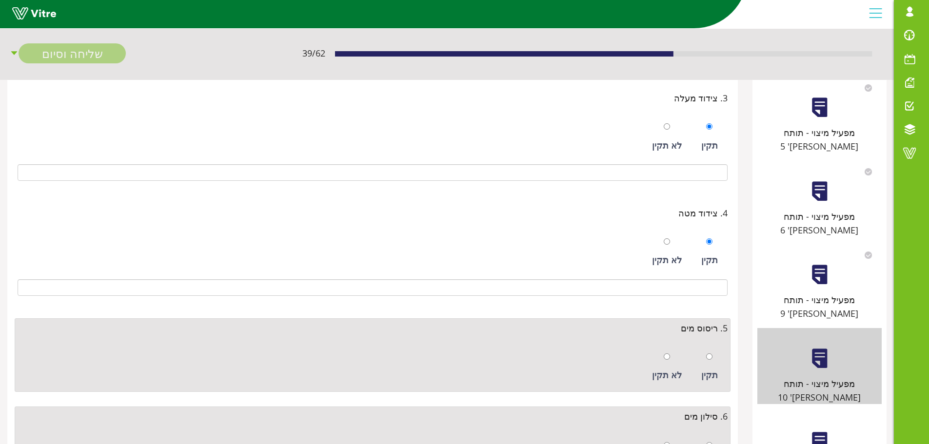
click at [709, 344] on div "תקין לא תקין" at bounding box center [373, 365] width 710 height 50
click at [711, 358] on input "radio" at bounding box center [709, 357] width 6 height 6
radio input "true"
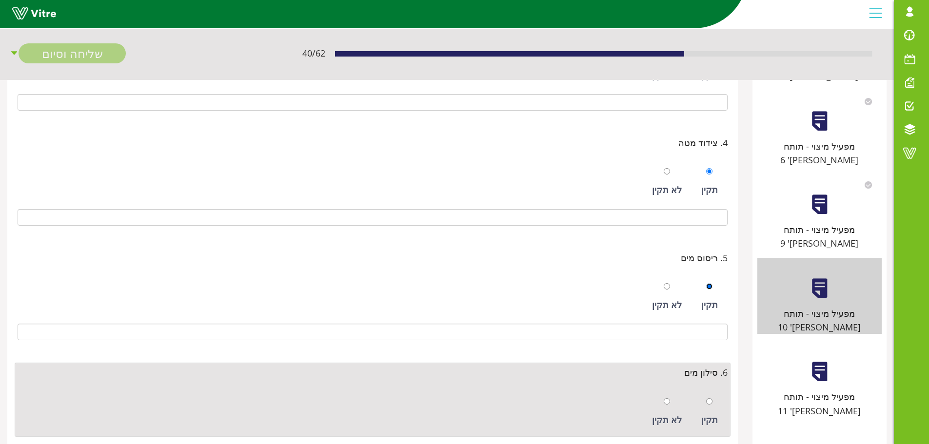
scroll to position [439, 0]
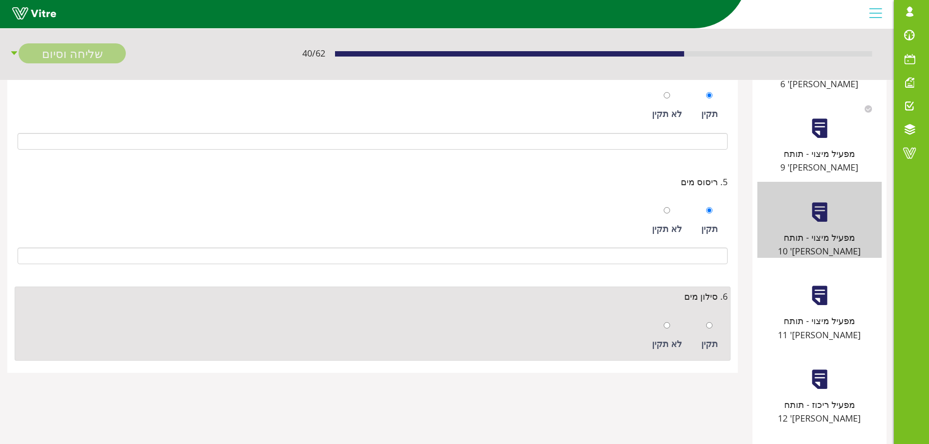
click at [714, 327] on div "תקין" at bounding box center [709, 336] width 26 height 45
radio input "true"
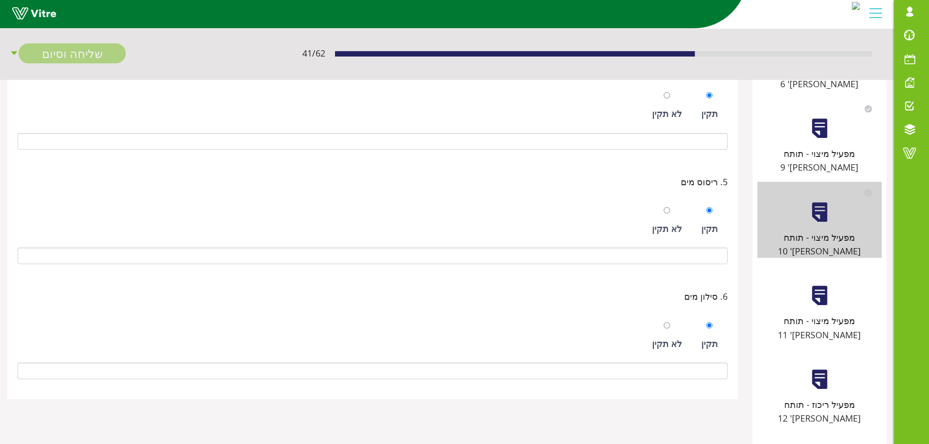
click at [821, 314] on div "מפעיל מיצוי - תותח מס' 11" at bounding box center [819, 328] width 124 height 28
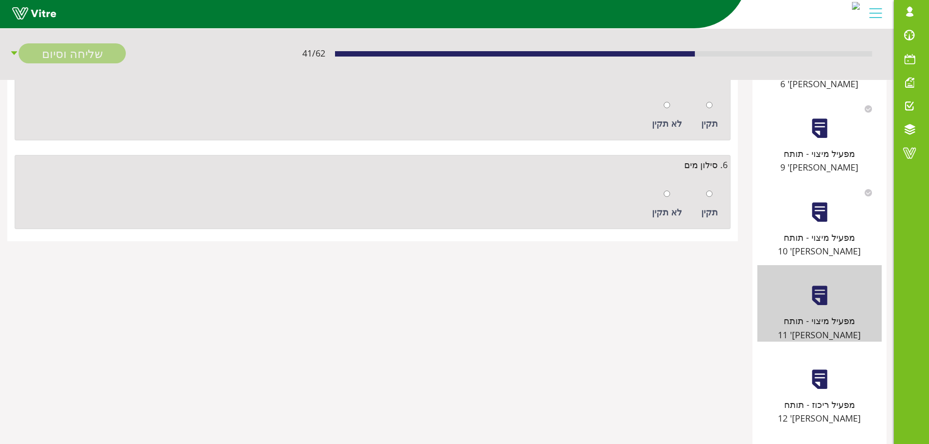
scroll to position [0, 0]
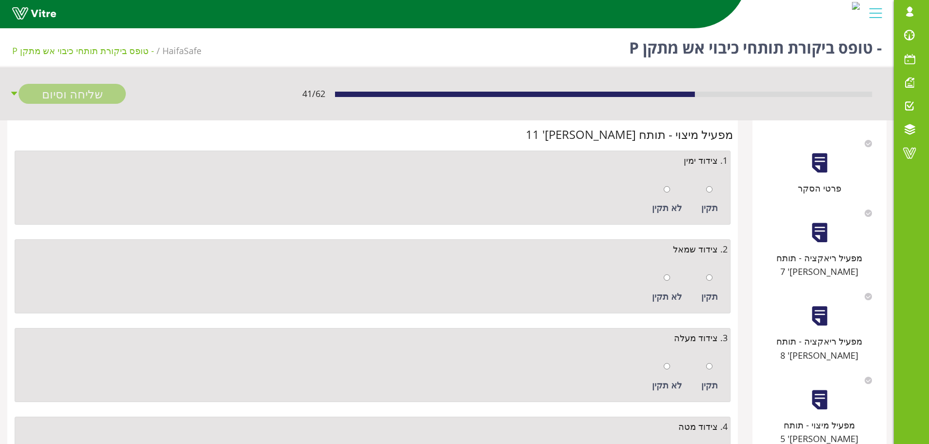
drag, startPoint x: 714, startPoint y: 189, endPoint x: 716, endPoint y: 195, distance: 5.9
click at [713, 189] on div "תקין" at bounding box center [709, 200] width 26 height 45
radio input "true"
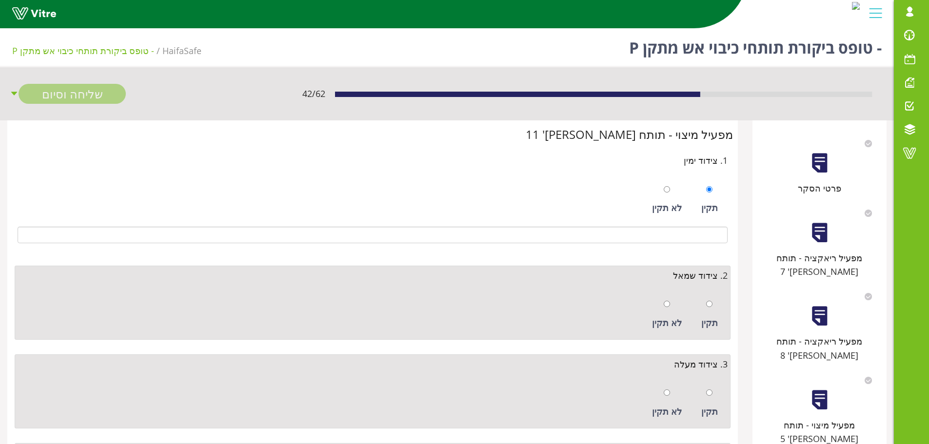
click at [712, 294] on div "תקין" at bounding box center [709, 314] width 26 height 45
radio input "true"
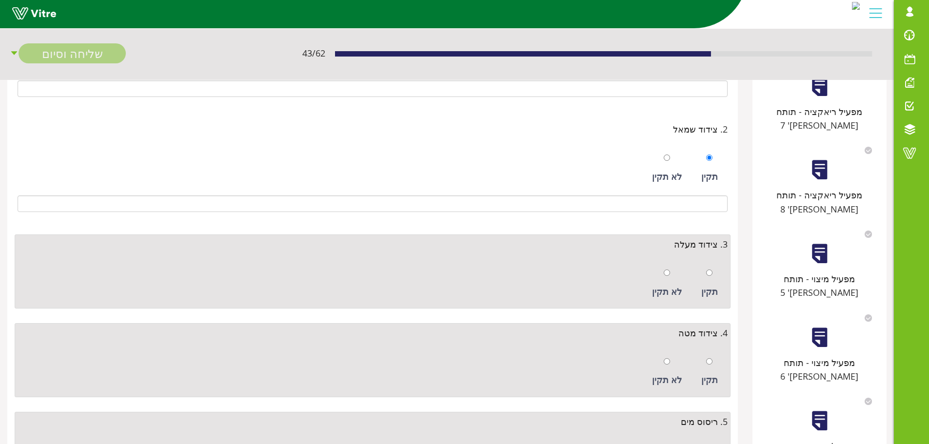
click at [711, 285] on div "תקין" at bounding box center [709, 292] width 17 height 14
radio input "true"
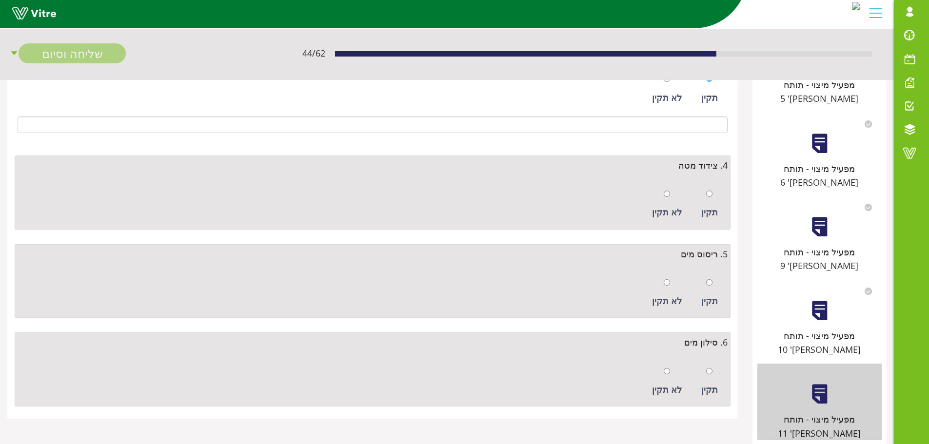
scroll to position [341, 0]
click at [716, 196] on div "תקין" at bounding box center [709, 203] width 26 height 45
radio input "true"
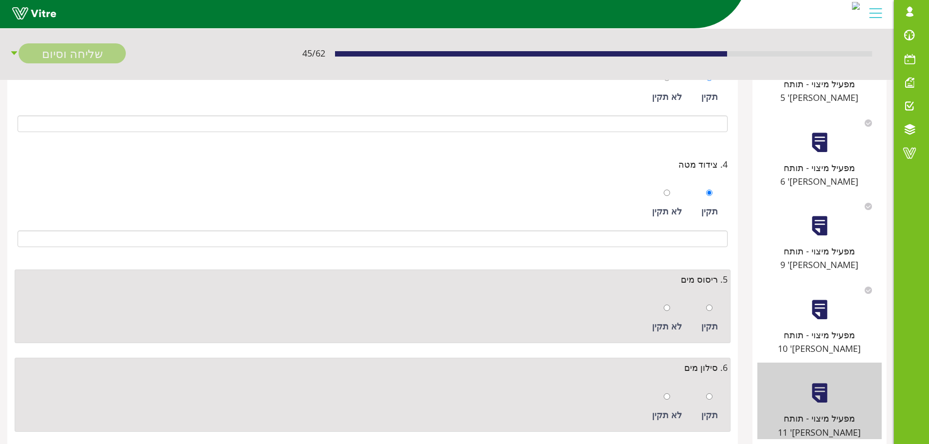
click at [715, 308] on div "תקין" at bounding box center [709, 318] width 26 height 45
radio input "true"
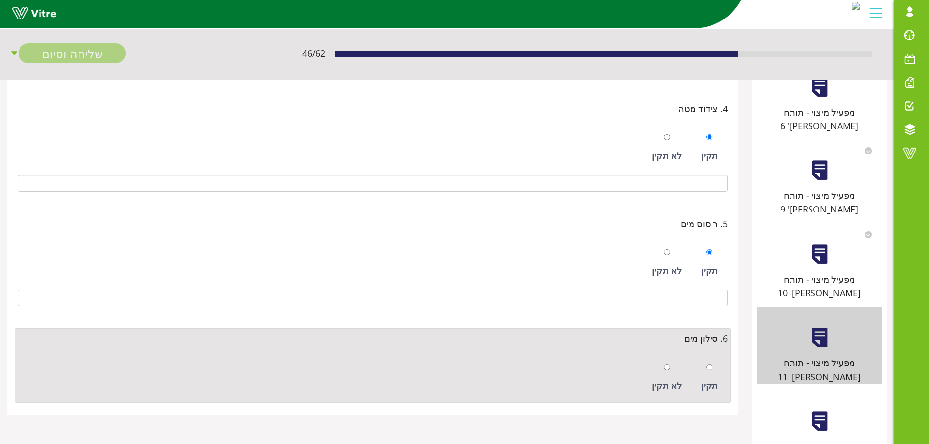
scroll to position [479, 0]
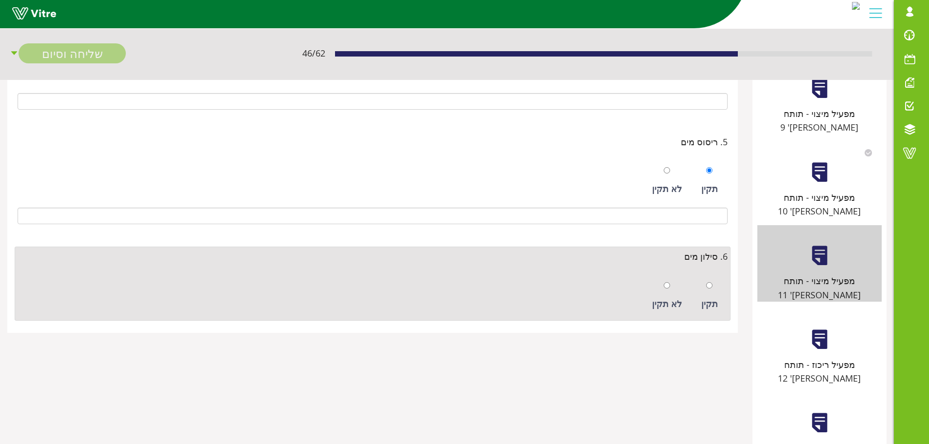
click at [711, 293] on div "תקין" at bounding box center [709, 296] width 26 height 45
radio input "true"
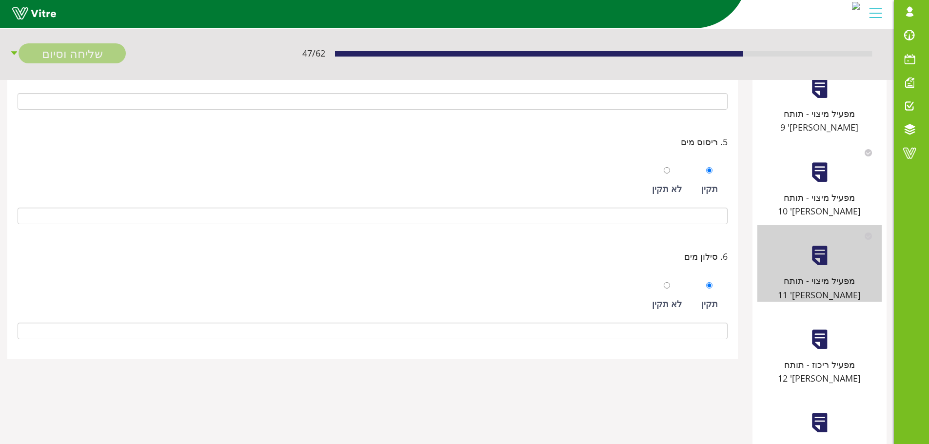
click at [802, 358] on div "מפעיל ריכוז - תותח מס' 12" at bounding box center [819, 372] width 124 height 28
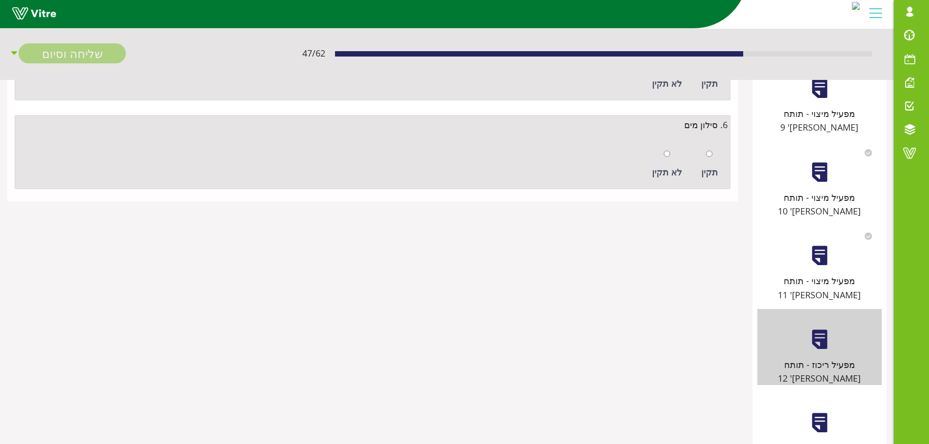
scroll to position [0, 0]
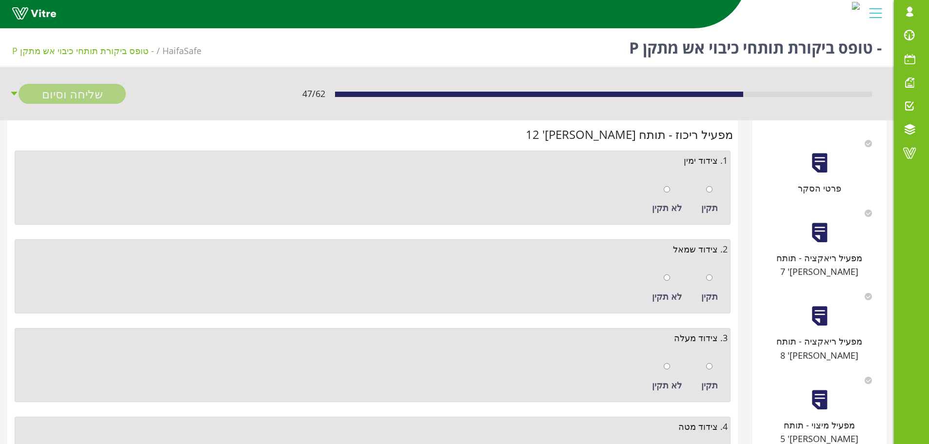
click at [713, 191] on div "תקין" at bounding box center [709, 200] width 26 height 45
radio input "true"
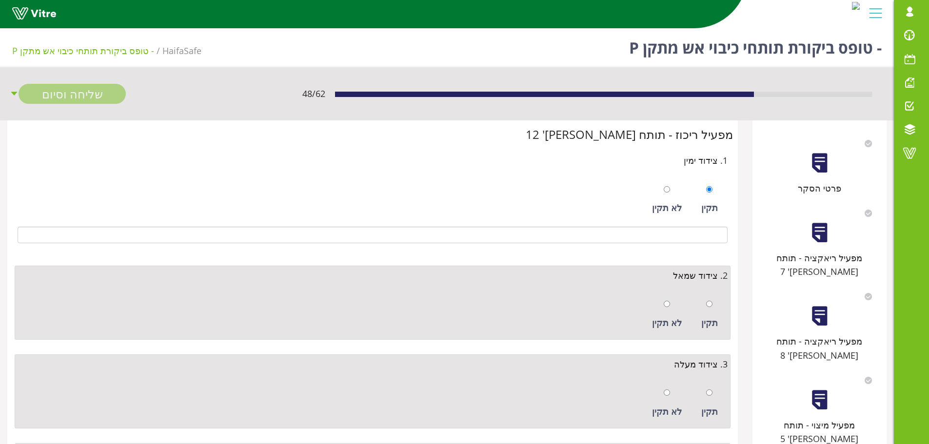
click at [710, 298] on div at bounding box center [709, 304] width 6 height 14
radio input "true"
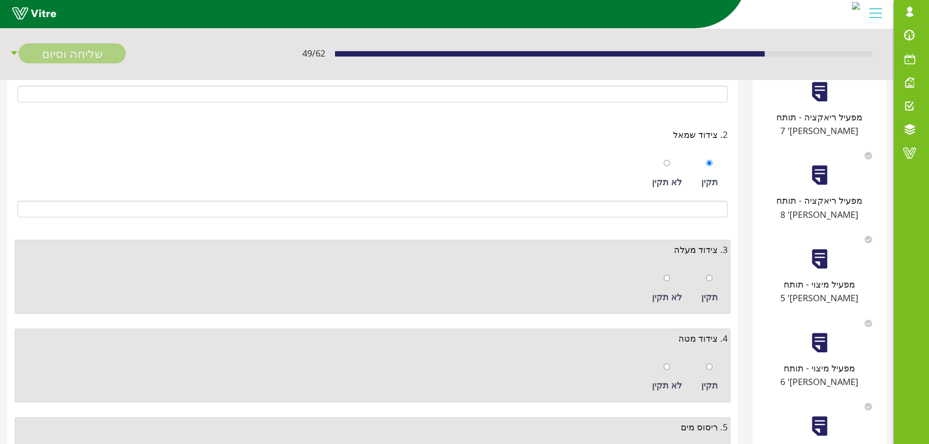
scroll to position [146, 0]
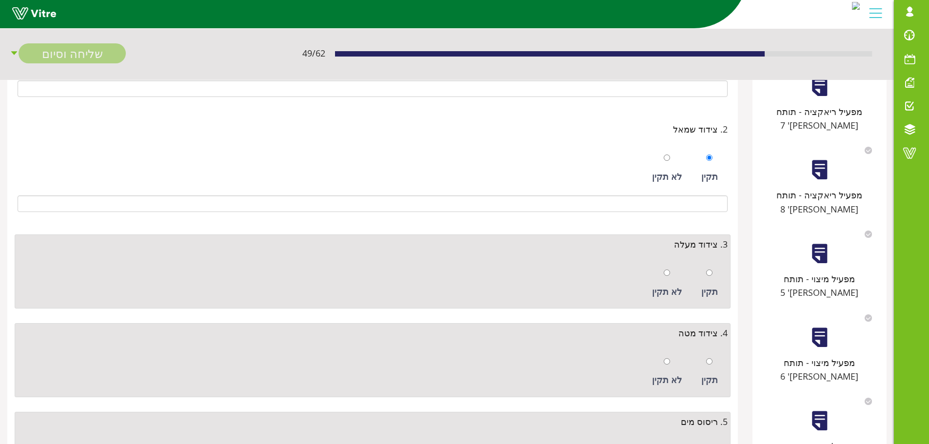
click at [711, 279] on div at bounding box center [709, 273] width 6 height 14
radio input "true"
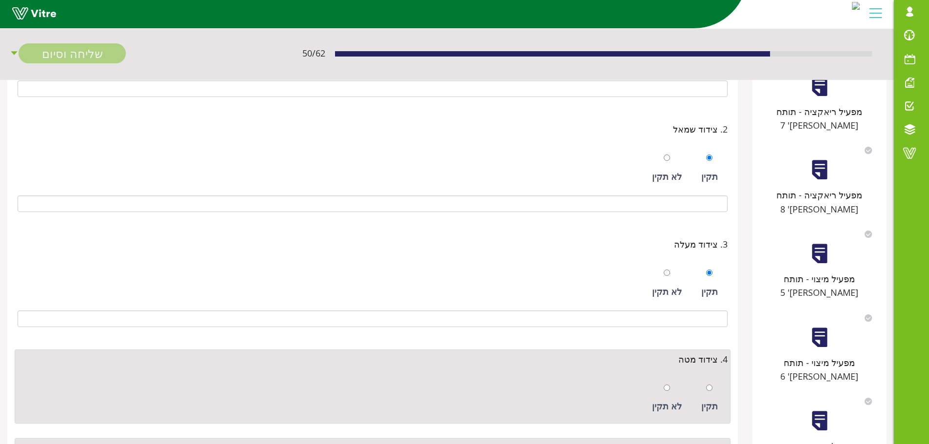
scroll to position [293, 0]
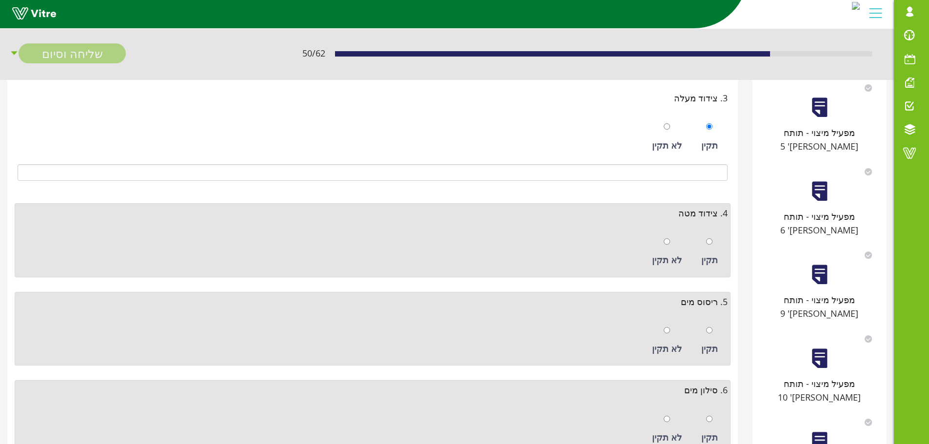
click at [711, 249] on div "תקין" at bounding box center [709, 252] width 26 height 45
radio input "true"
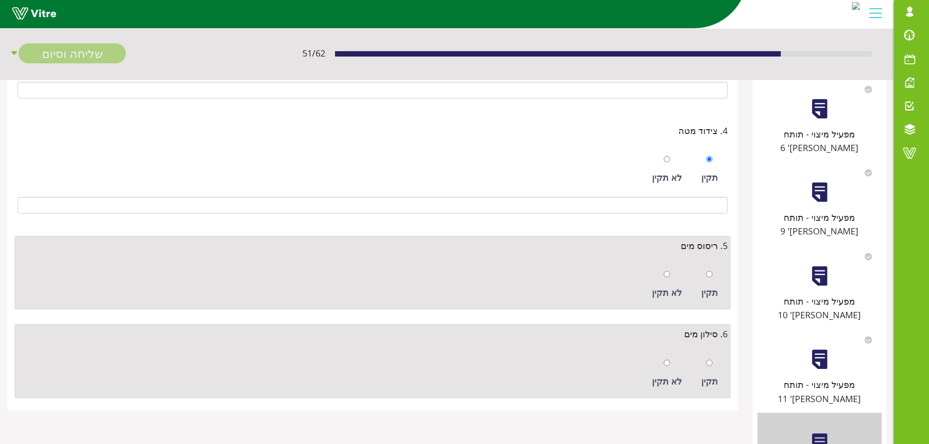
scroll to position [0, 0]
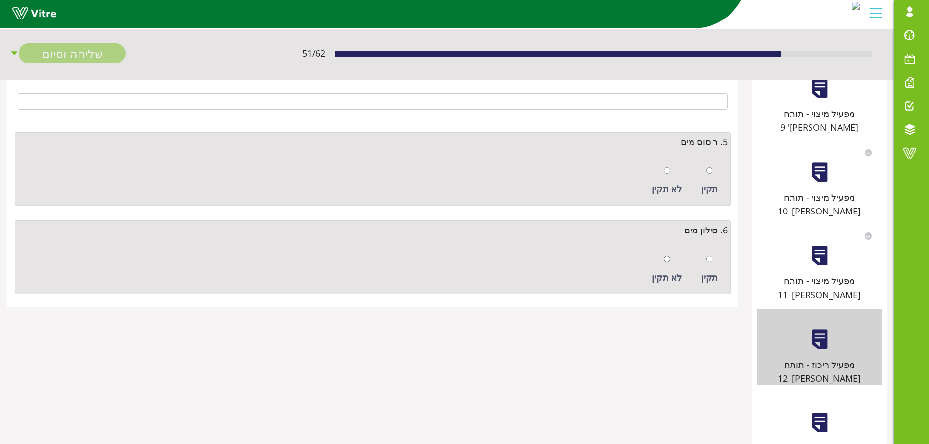
click at [710, 179] on div "תקין" at bounding box center [709, 181] width 26 height 45
radio input "true"
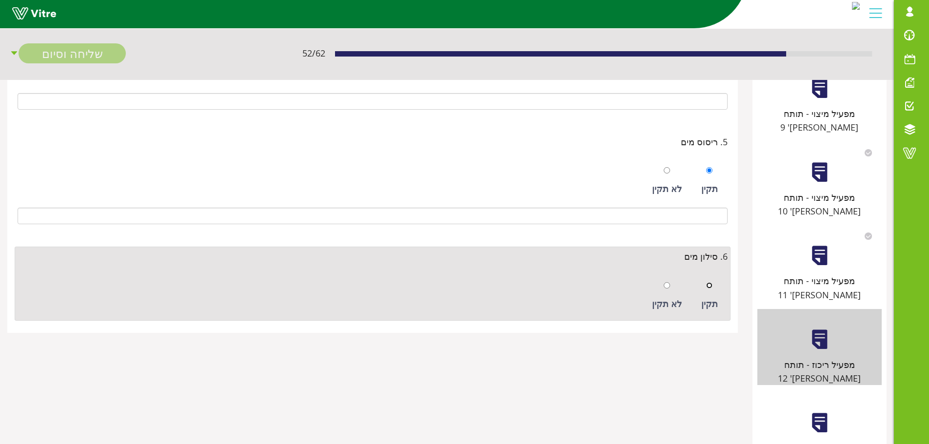
click at [707, 283] on input "radio" at bounding box center [709, 285] width 6 height 6
radio input "true"
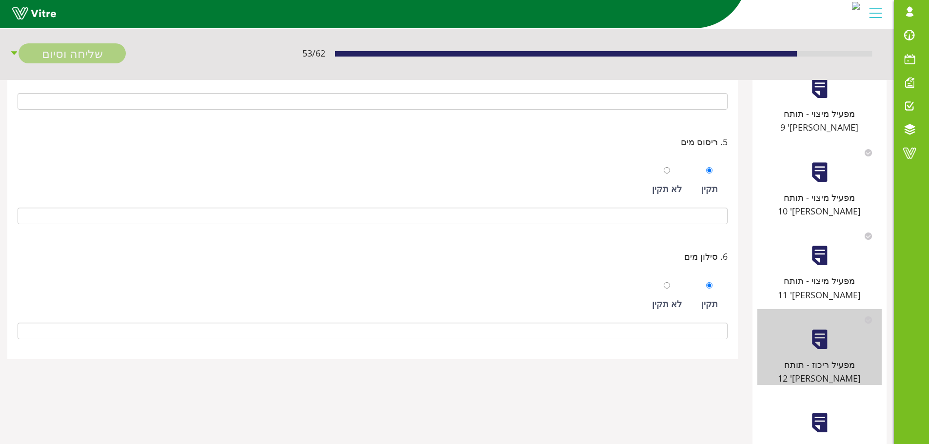
click at [814, 412] on div at bounding box center [820, 423] width 22 height 22
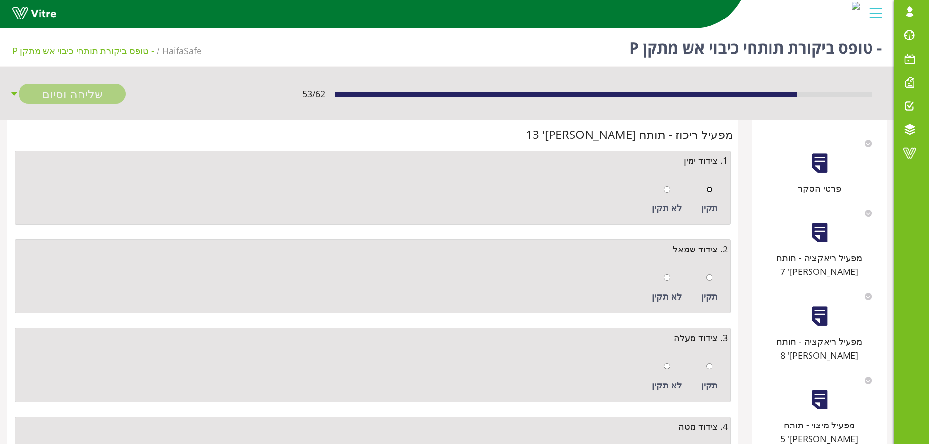
click at [707, 191] on input "radio" at bounding box center [709, 189] width 6 height 6
radio input "true"
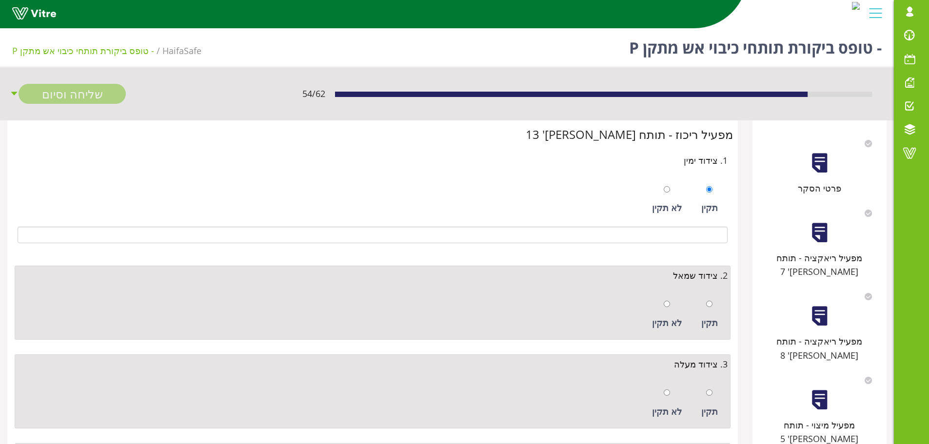
click at [711, 297] on div "תקין" at bounding box center [709, 314] width 26 height 45
radio input "true"
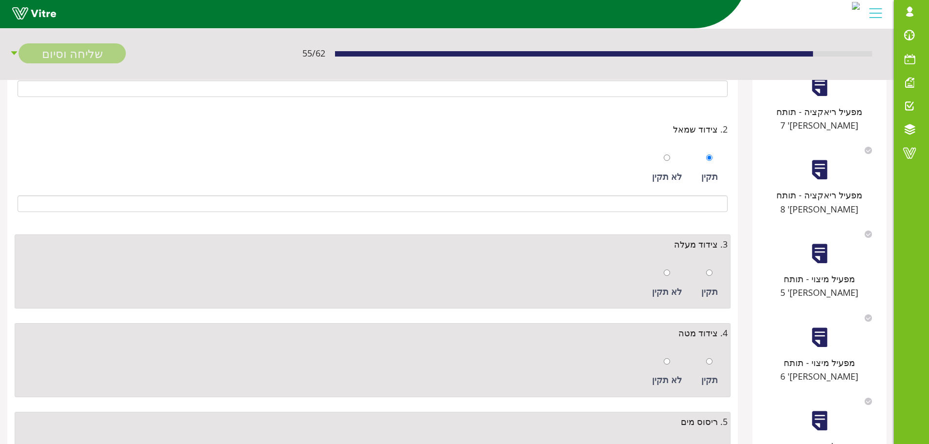
click at [717, 280] on div "תקין" at bounding box center [709, 283] width 26 height 45
radio input "true"
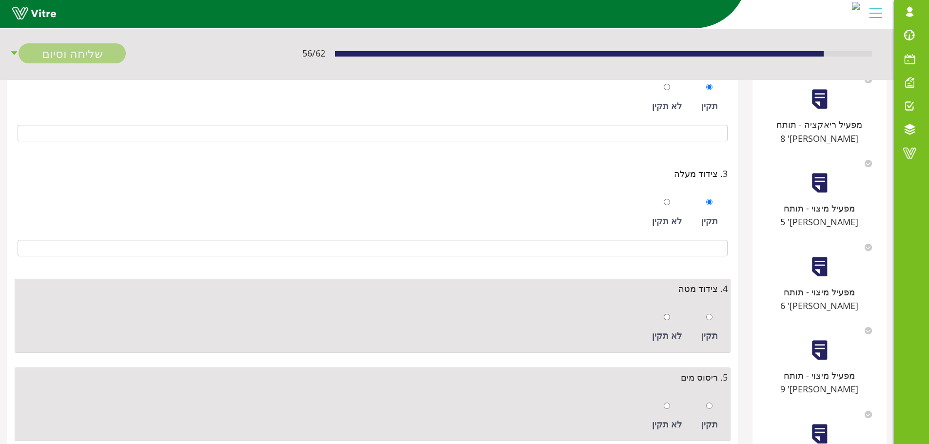
scroll to position [341, 0]
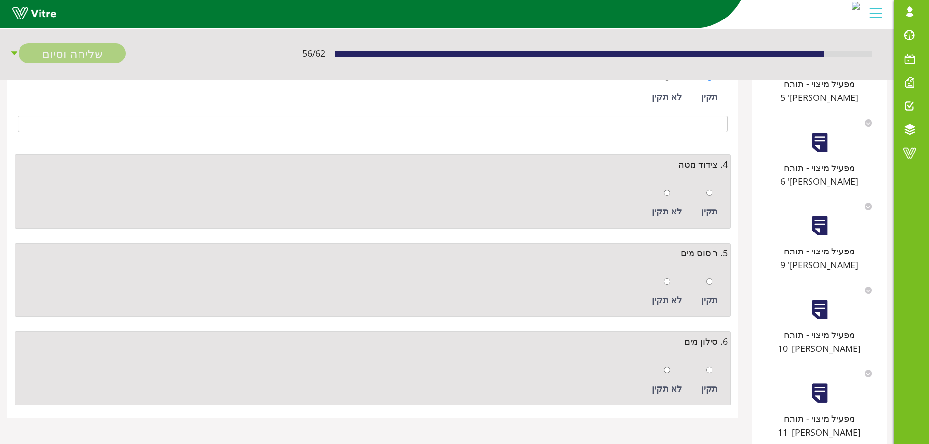
drag, startPoint x: 713, startPoint y: 201, endPoint x: 702, endPoint y: 262, distance: 62.4
click at [713, 201] on div "תקין" at bounding box center [709, 203] width 26 height 45
radio input "true"
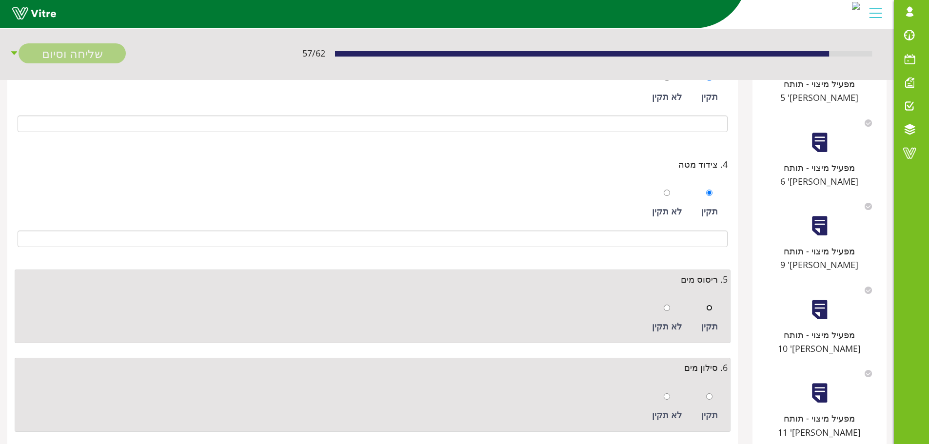
click at [711, 305] on input "radio" at bounding box center [709, 308] width 6 height 6
radio input "true"
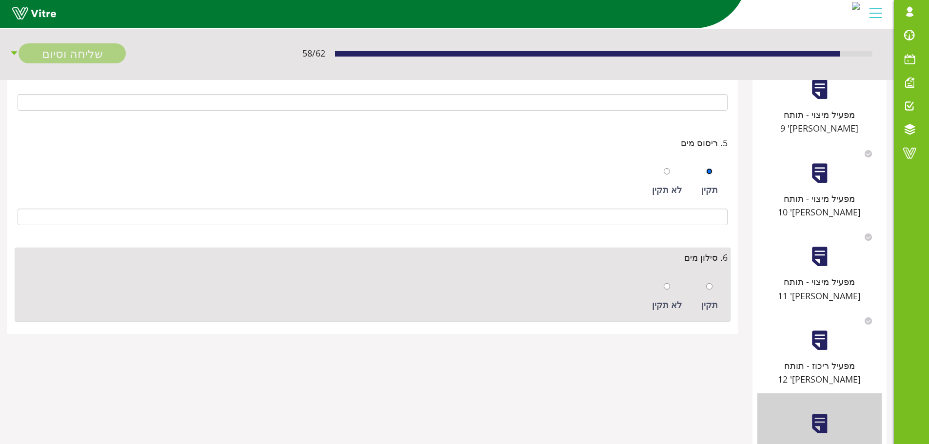
scroll to position [479, 0]
click at [714, 298] on div "תקין" at bounding box center [709, 304] width 17 height 14
radio input "true"
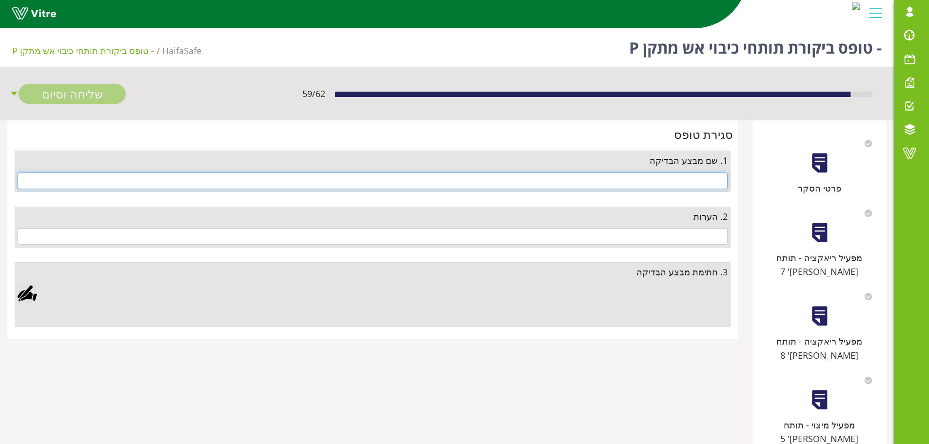
click at [696, 182] on input "text" at bounding box center [373, 181] width 710 height 17
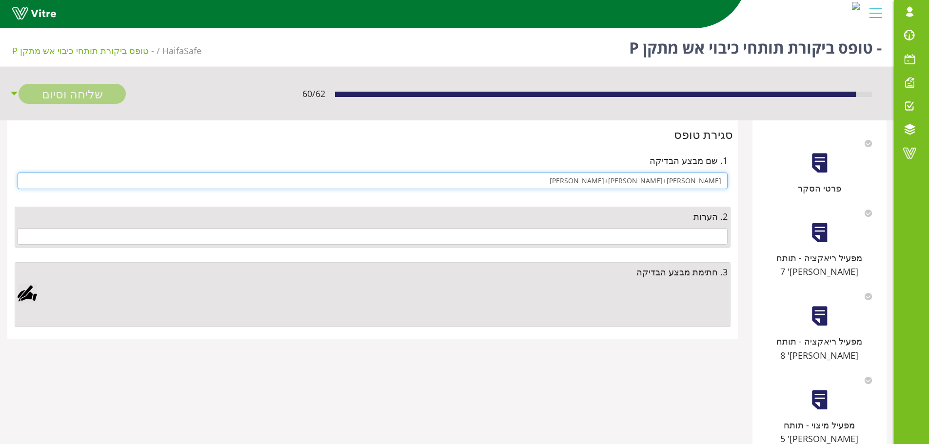
type input "אבירן+ניר+עמירם"
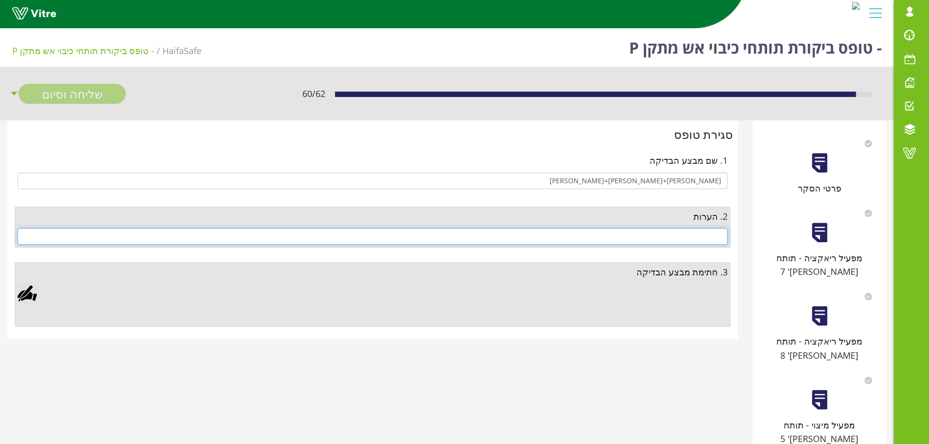
click at [679, 238] on input "text" at bounding box center [373, 236] width 710 height 17
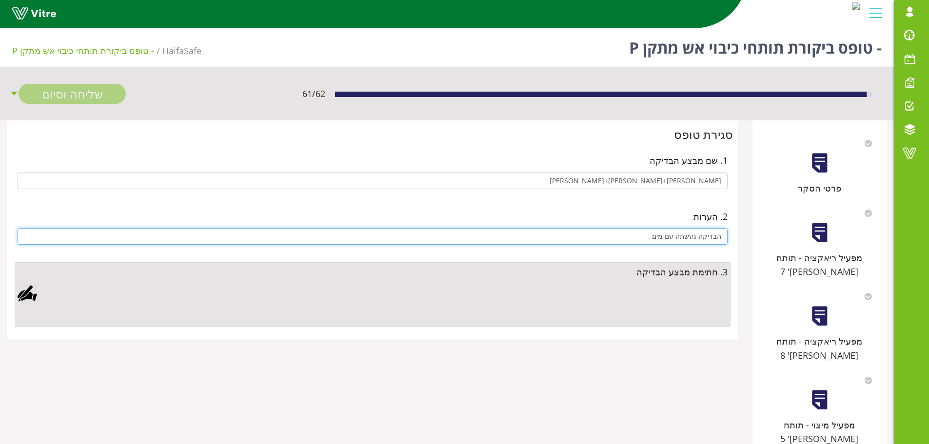
type input "הבדיקה נעשתה עם מים ."
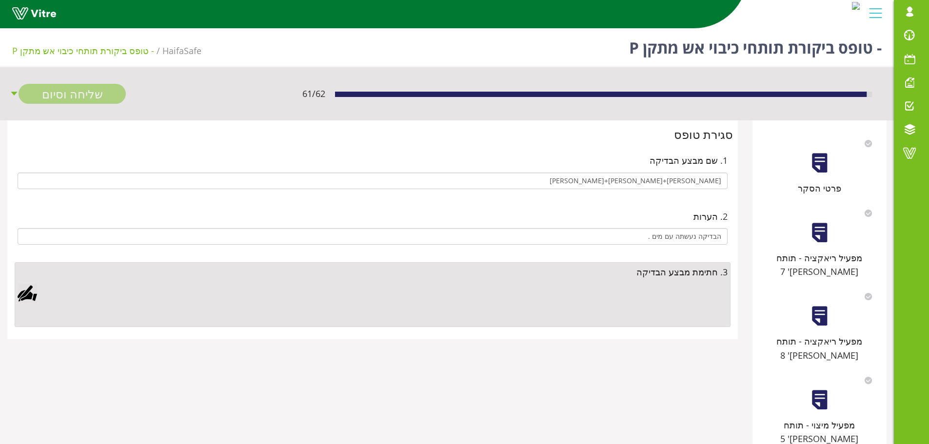
click at [22, 295] on div at bounding box center [28, 294] width 20 height 20
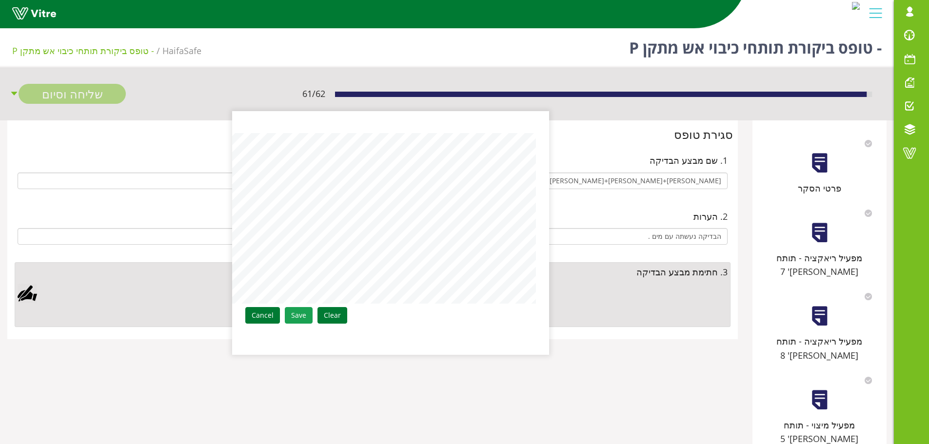
click at [304, 310] on link "Save" at bounding box center [299, 315] width 28 height 17
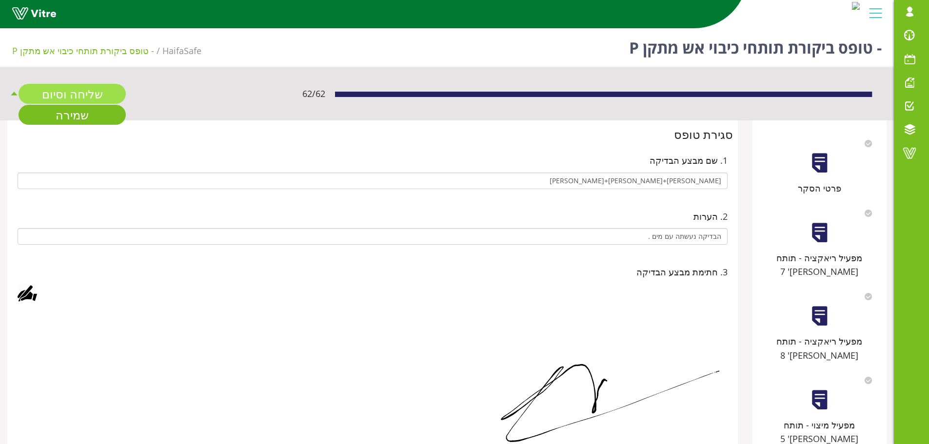
click at [93, 90] on link "שליחה וסיום" at bounding box center [72, 94] width 107 height 20
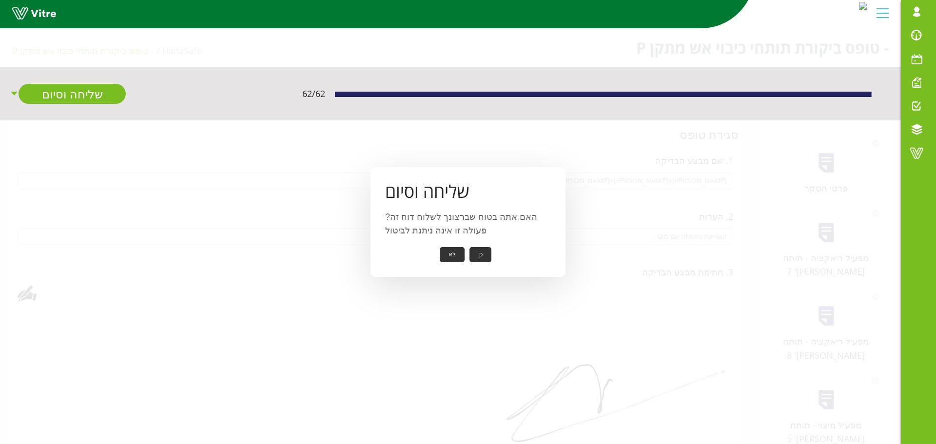
click at [486, 251] on button "כן" at bounding box center [481, 254] width 22 height 15
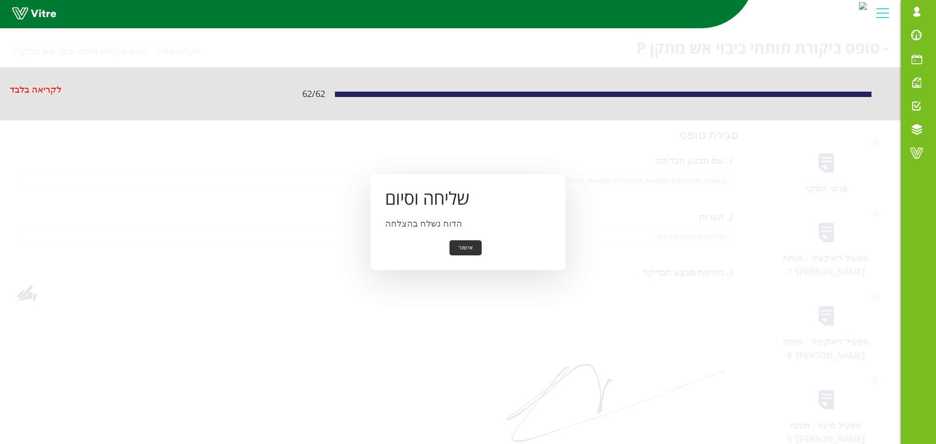
click at [478, 246] on button "אישור" at bounding box center [466, 247] width 32 height 15
